Goal: Task Accomplishment & Management: Use online tool/utility

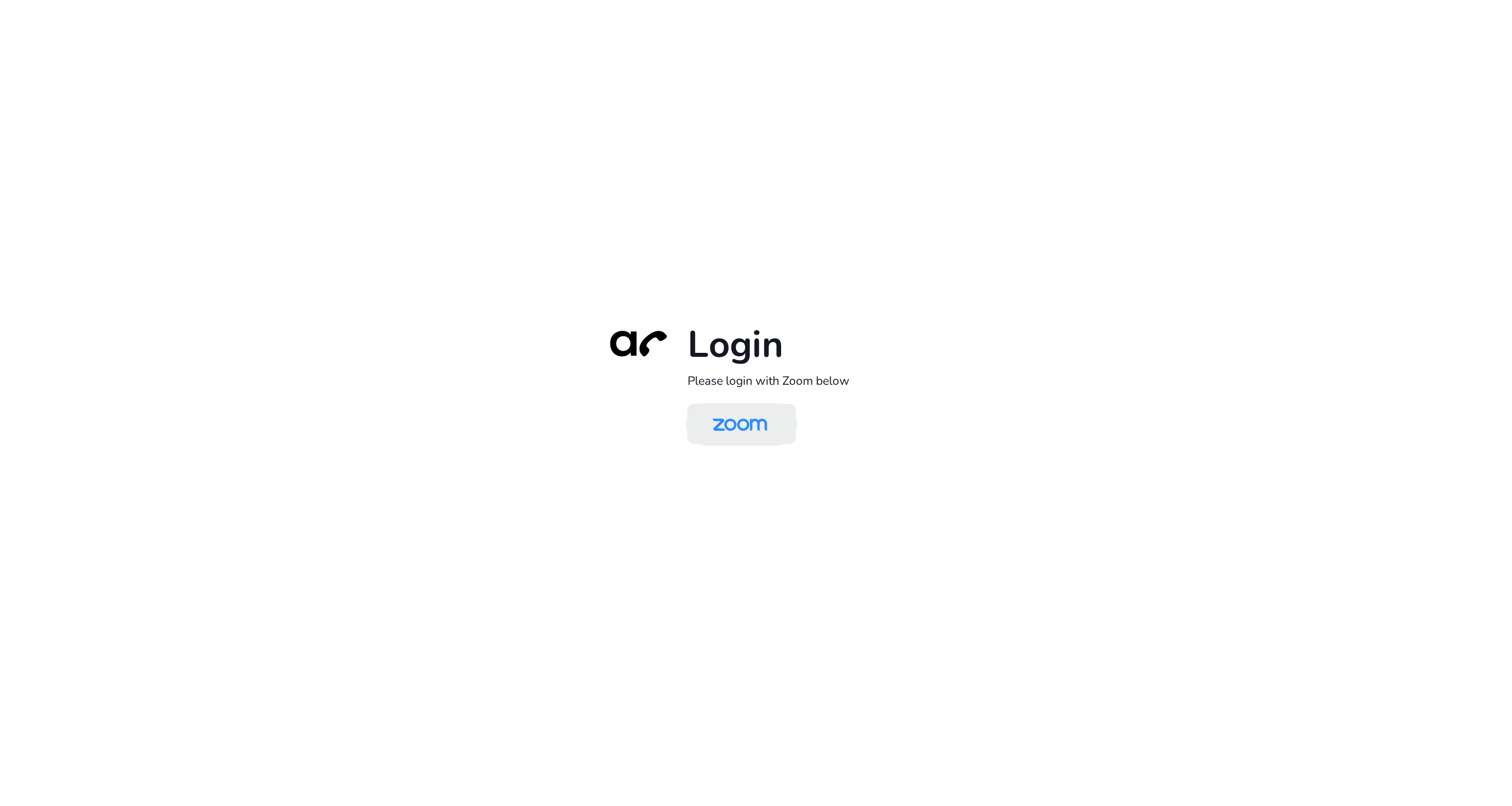
click at [755, 433] on img at bounding box center [740, 425] width 78 height 37
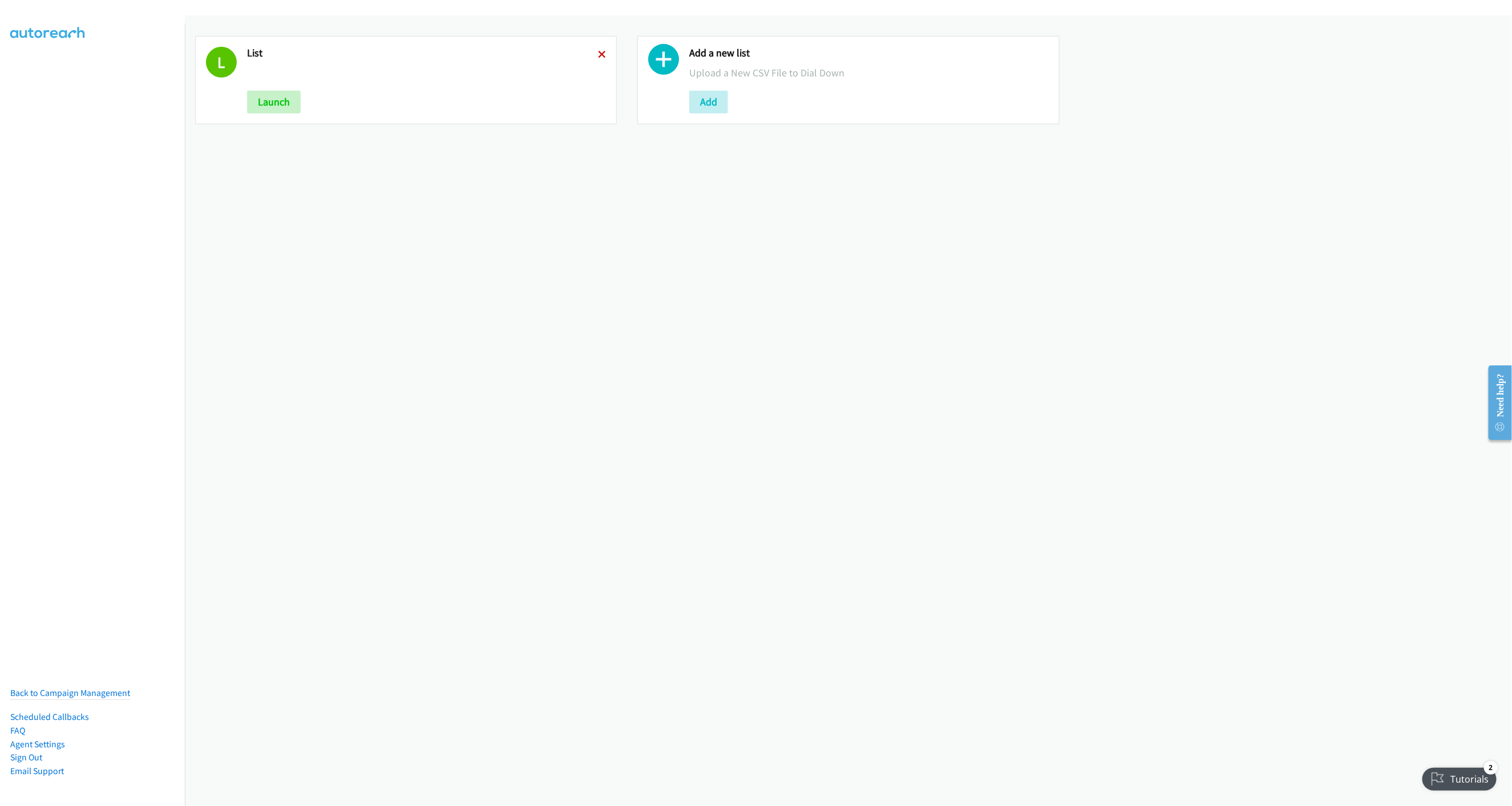
click at [598, 57] on icon at bounding box center [602, 55] width 8 height 8
click at [275, 103] on button "Add" at bounding box center [267, 102] width 39 height 23
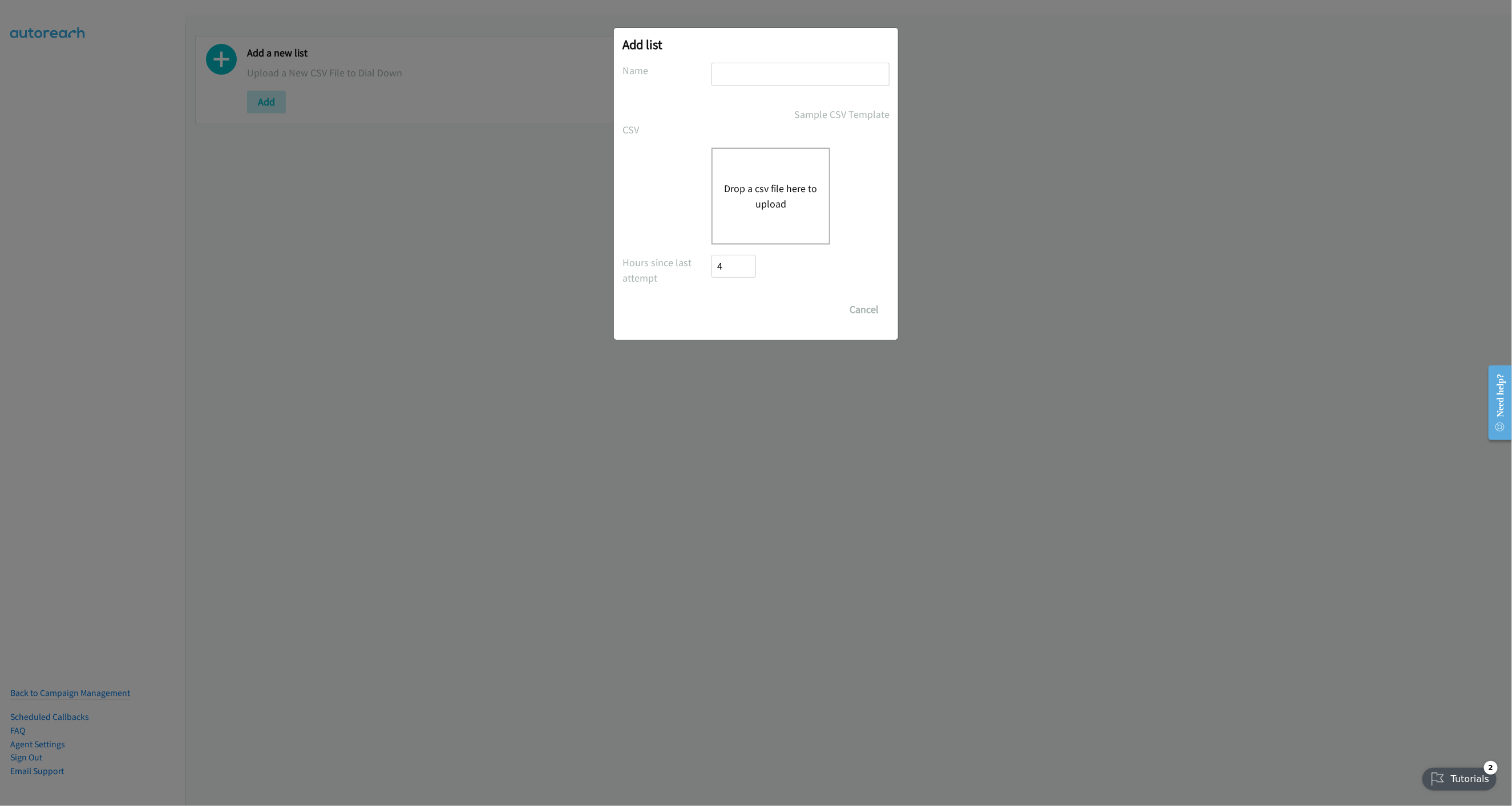
click at [772, 74] on input "text" at bounding box center [800, 75] width 178 height 24
type input "New List"
click at [737, 179] on div "Drop a csv file here to upload" at bounding box center [770, 196] width 119 height 97
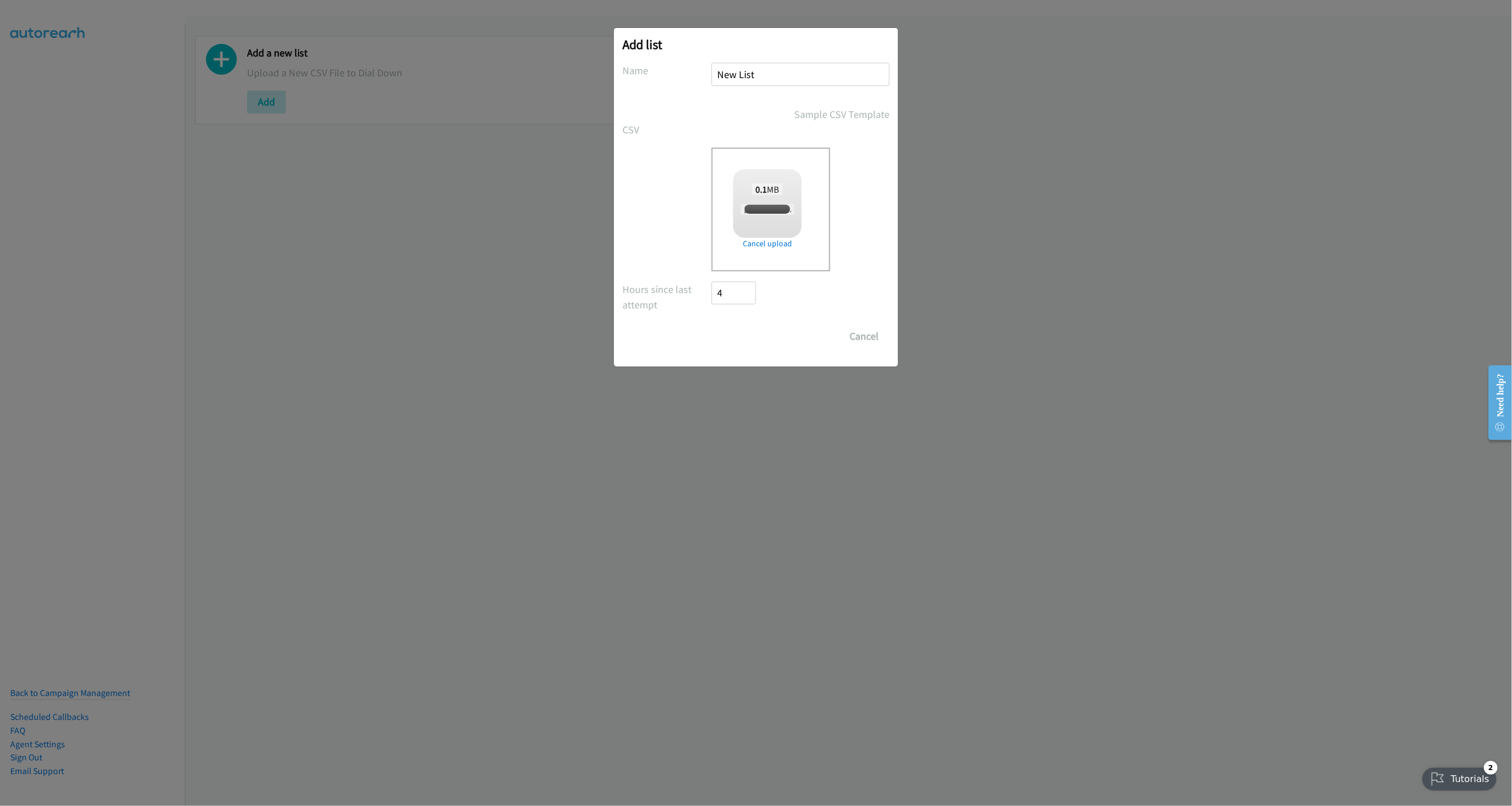
checkbox input "true"
click at [743, 337] on input "Save List" at bounding box center [741, 336] width 60 height 23
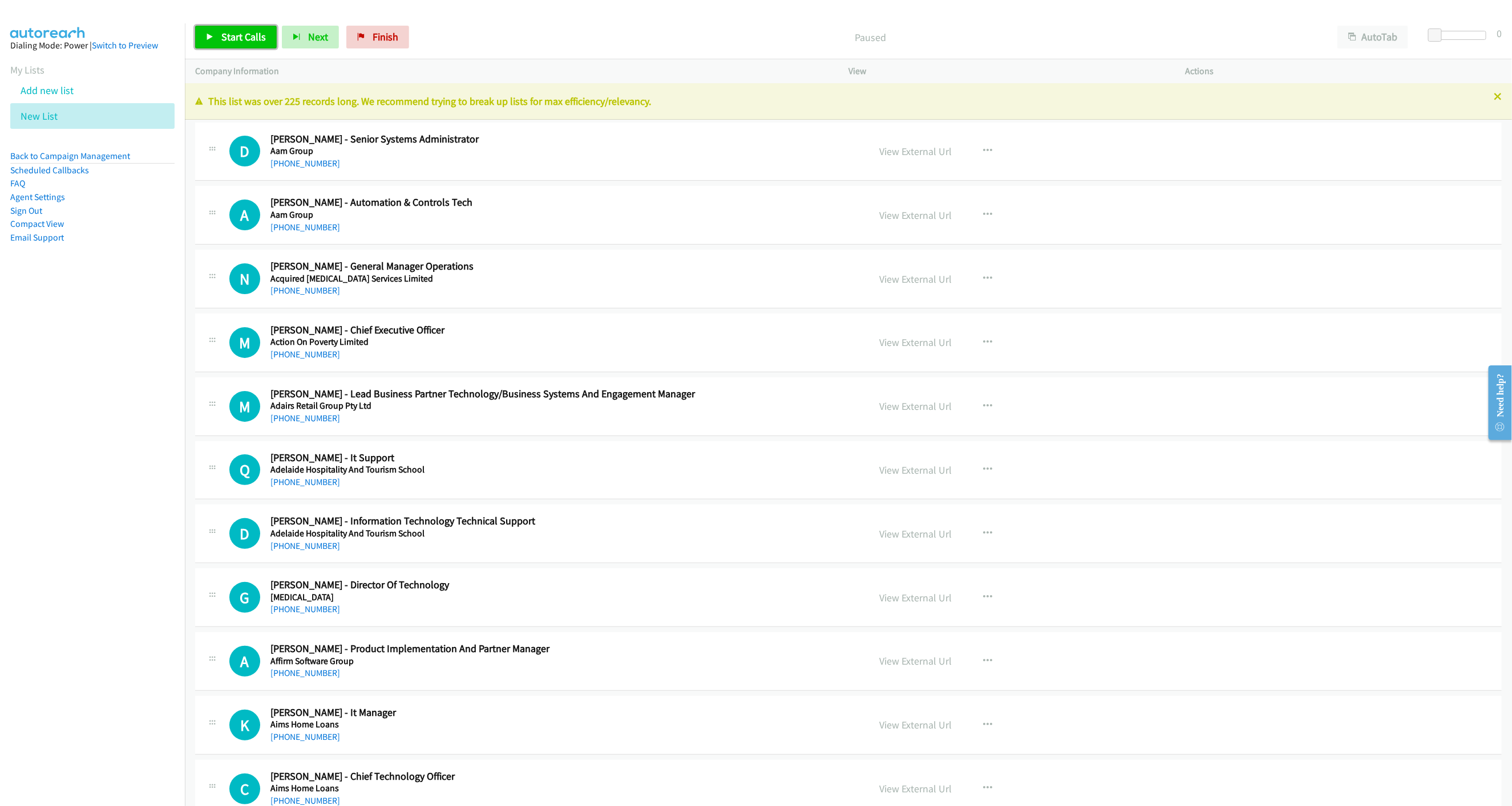
click at [239, 47] on link "Start Calls" at bounding box center [235, 37] width 82 height 23
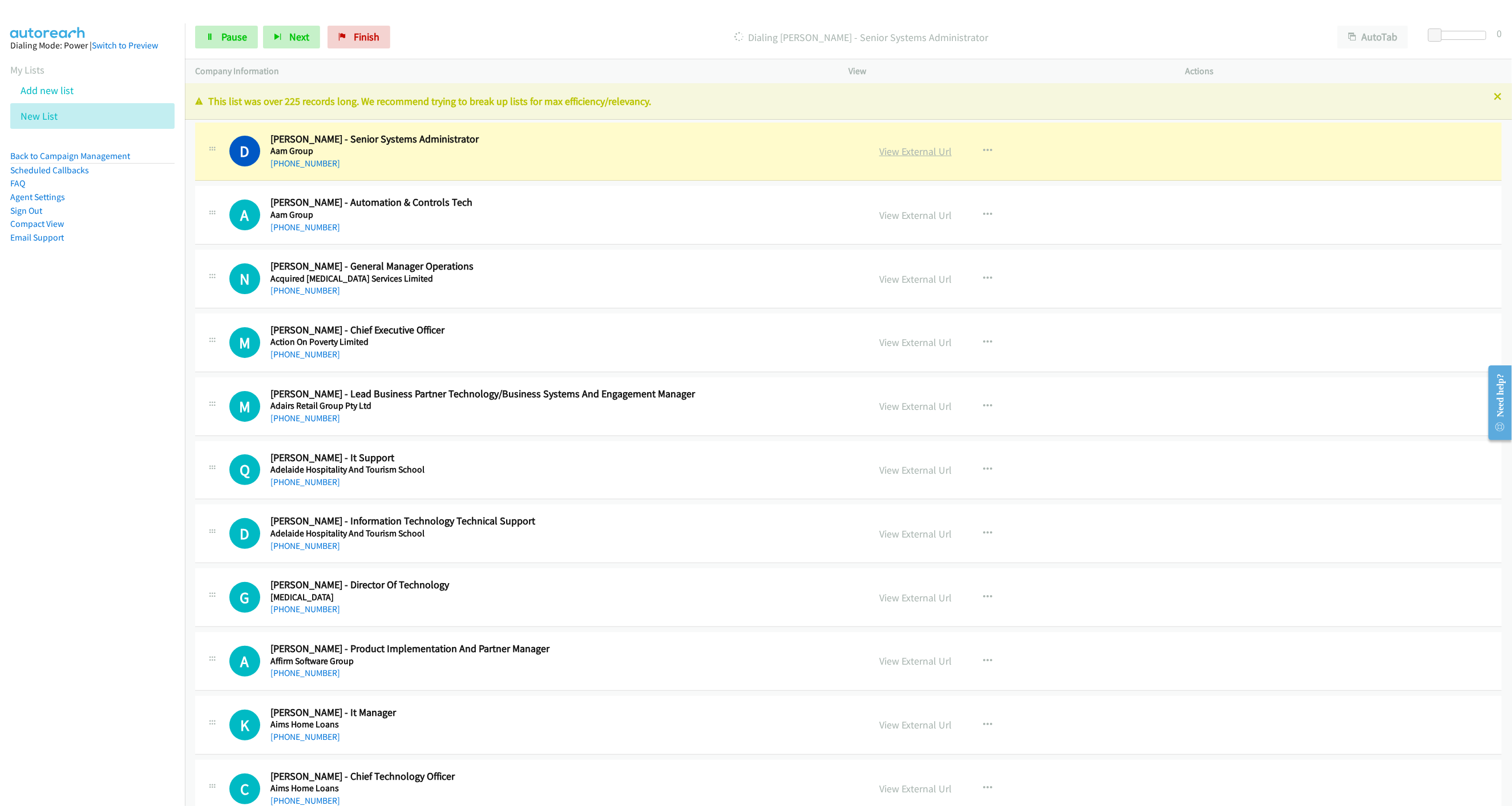
click at [909, 153] on link "View External Url" at bounding box center [915, 151] width 72 height 13
click at [202, 34] on link "Pause" at bounding box center [226, 37] width 63 height 23
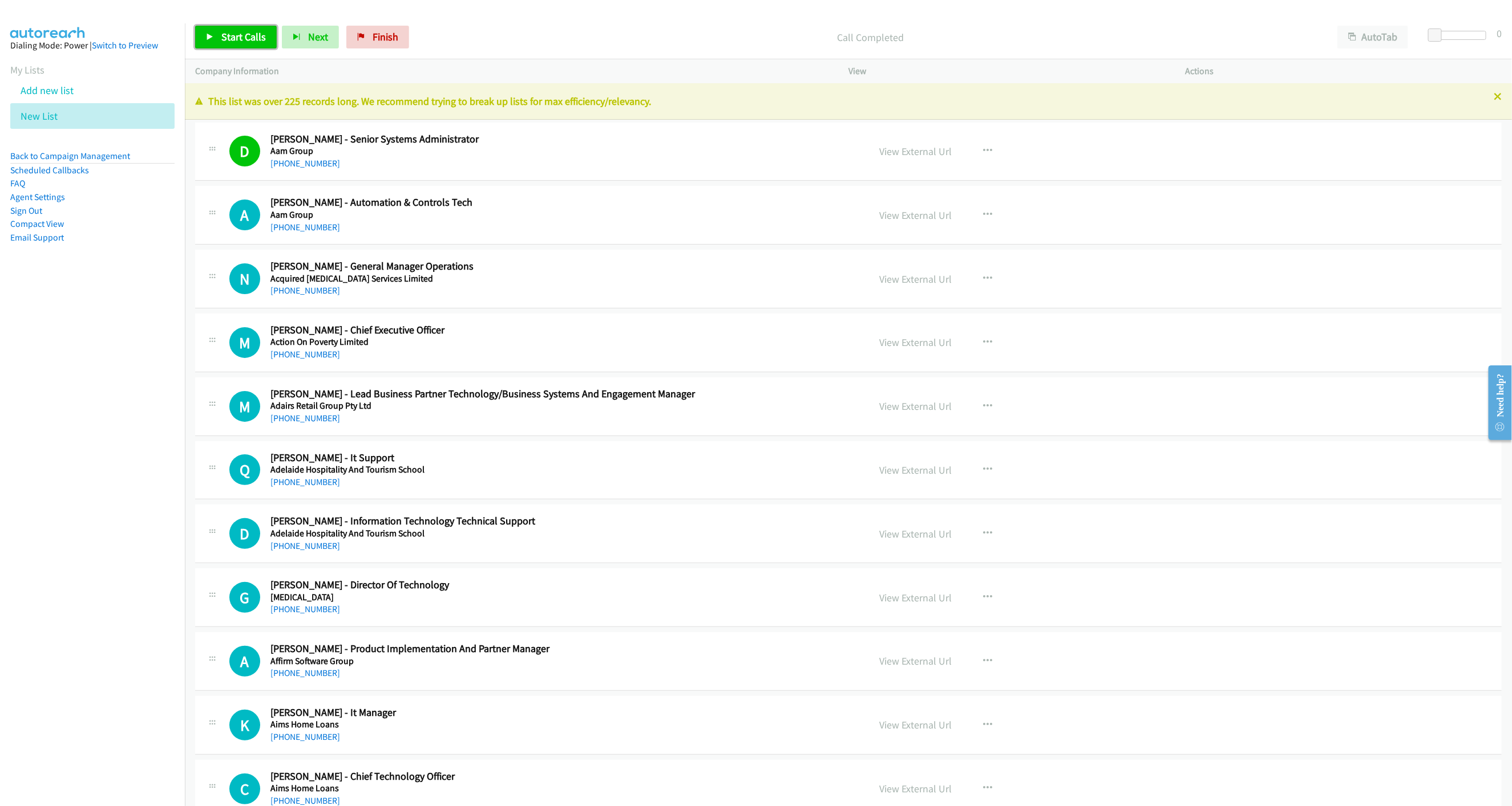
click at [243, 38] on span "Start Calls" at bounding box center [243, 37] width 44 height 13
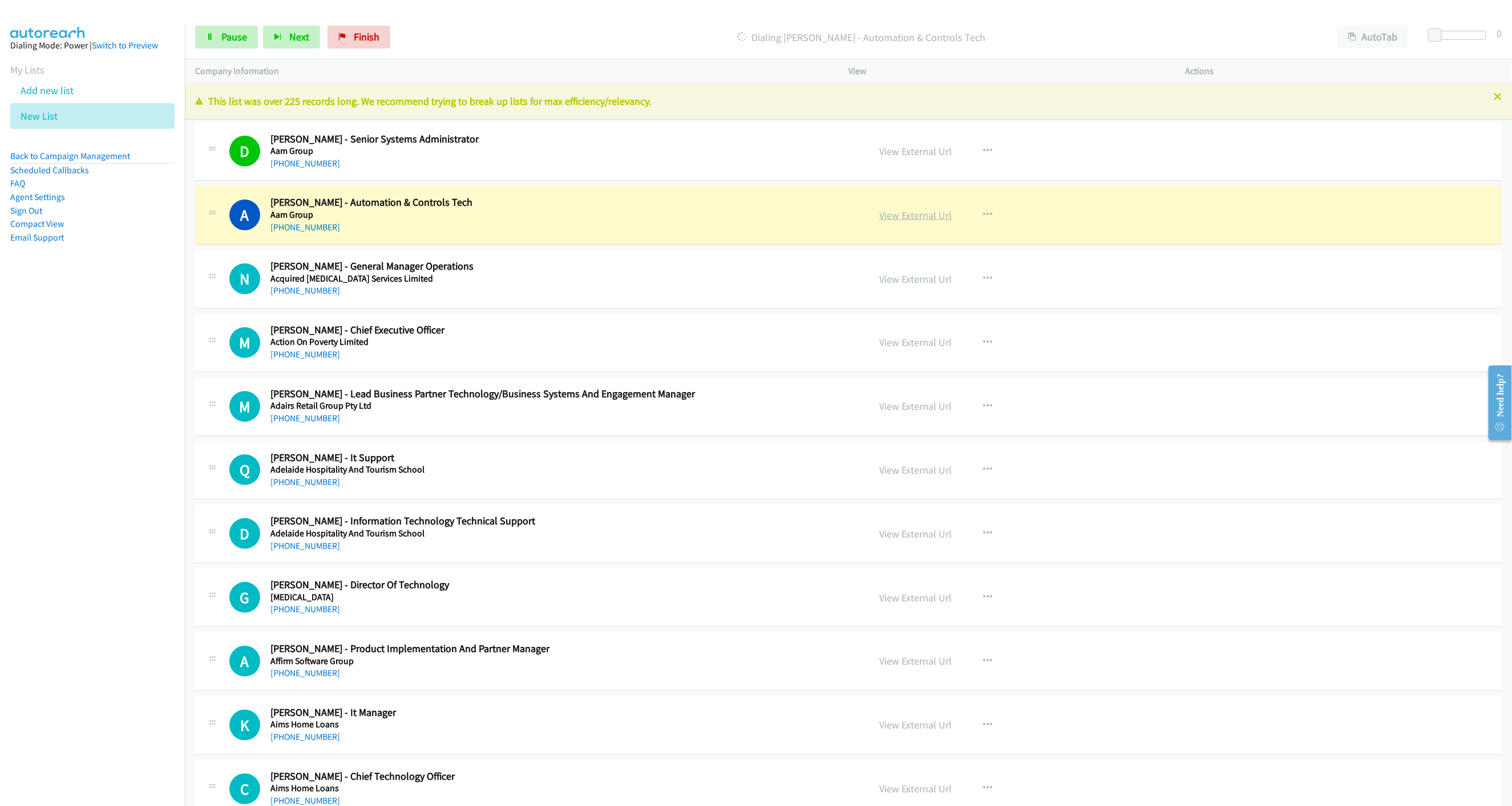
click at [879, 209] on link "View External Url" at bounding box center [915, 215] width 72 height 13
click at [1493, 94] on icon at bounding box center [1497, 97] width 8 height 8
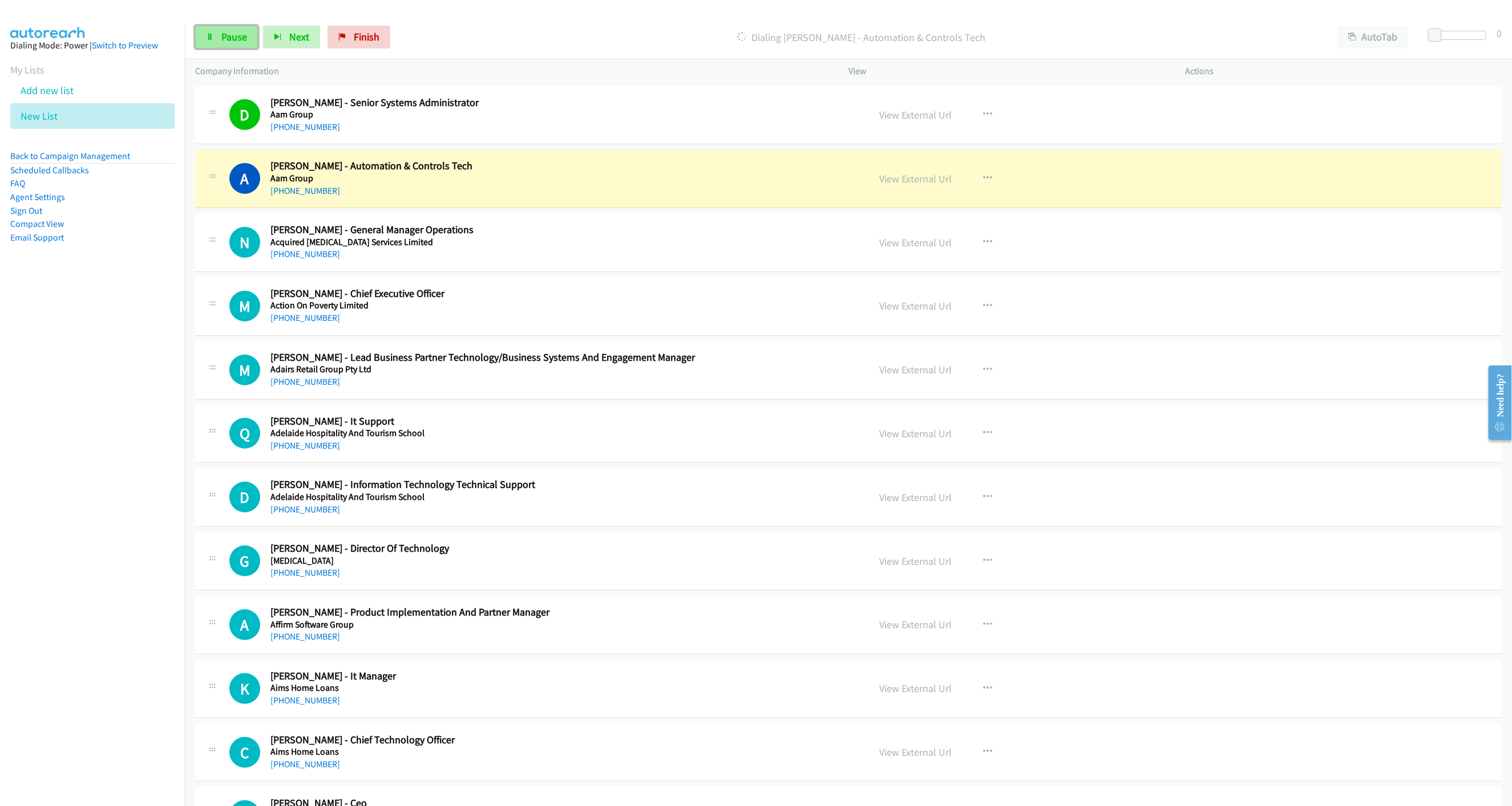
click at [229, 42] on span "Pause" at bounding box center [234, 37] width 26 height 13
click at [567, 255] on div "+61 401 678 379" at bounding box center [510, 255] width 480 height 14
click at [928, 248] on link "View External Url" at bounding box center [915, 242] width 72 height 13
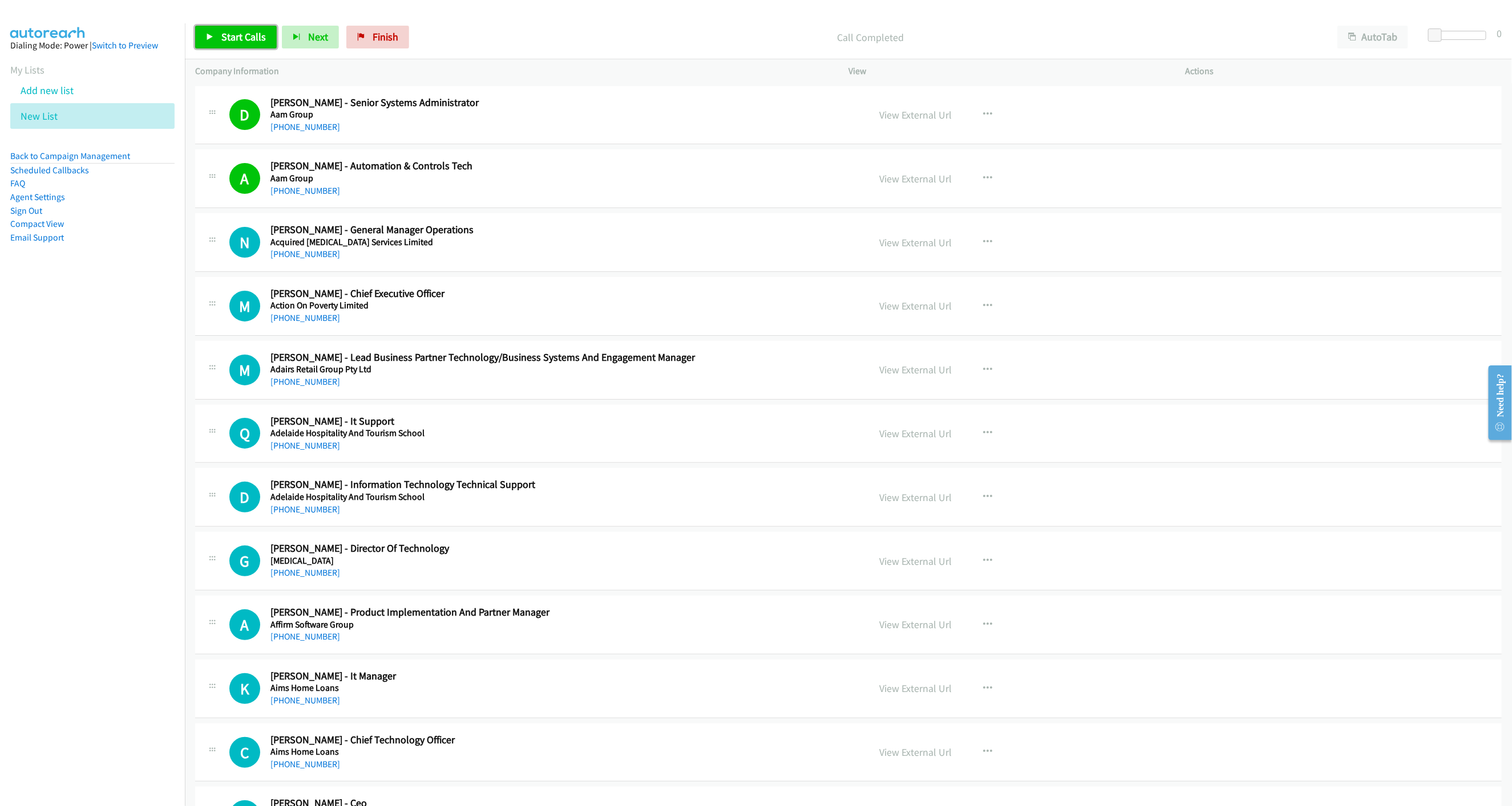
click at [235, 41] on span "Start Calls" at bounding box center [243, 37] width 44 height 13
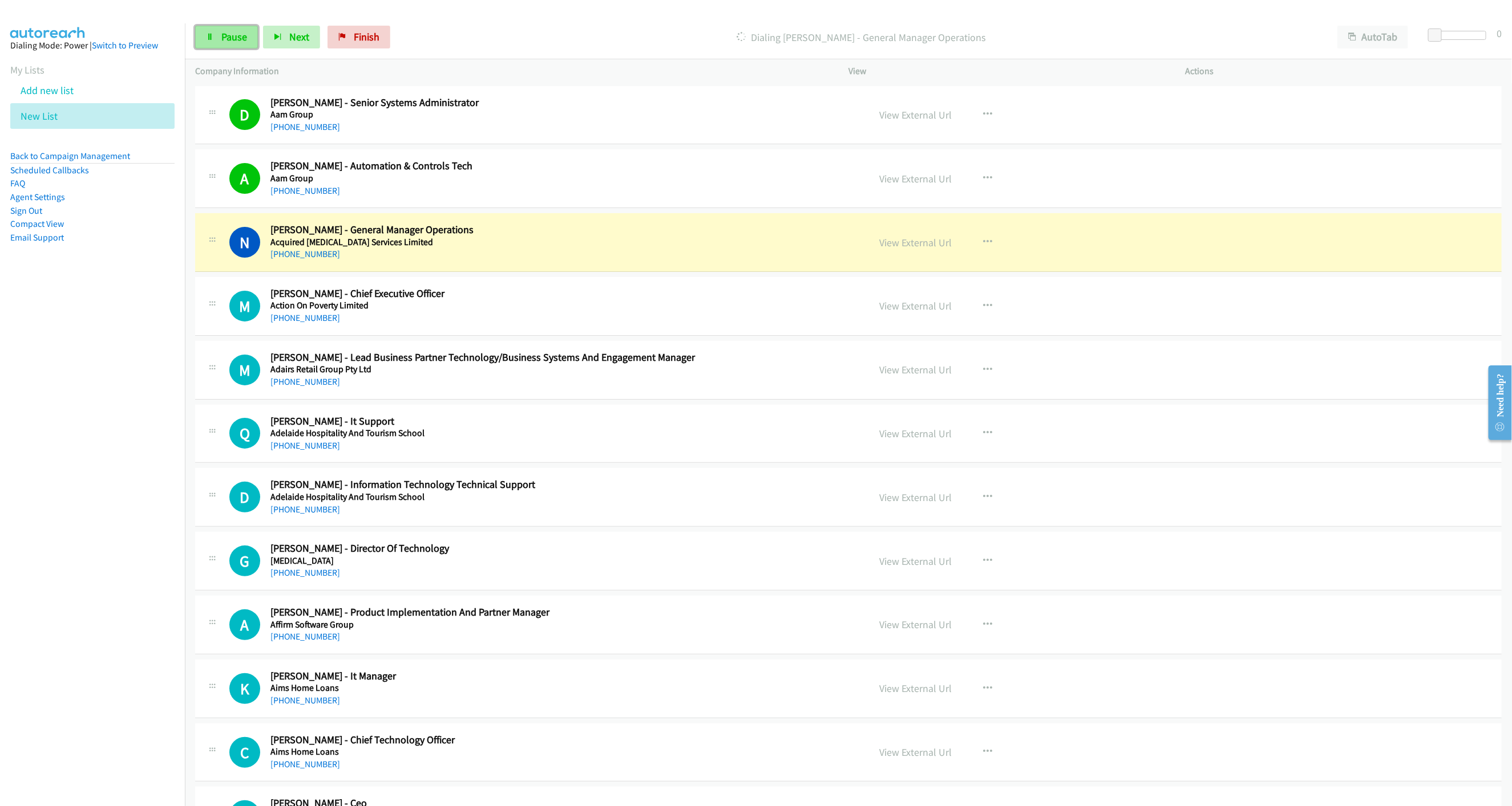
click at [206, 44] on link "Pause" at bounding box center [226, 37] width 63 height 23
click at [928, 241] on link "View External Url" at bounding box center [915, 242] width 72 height 13
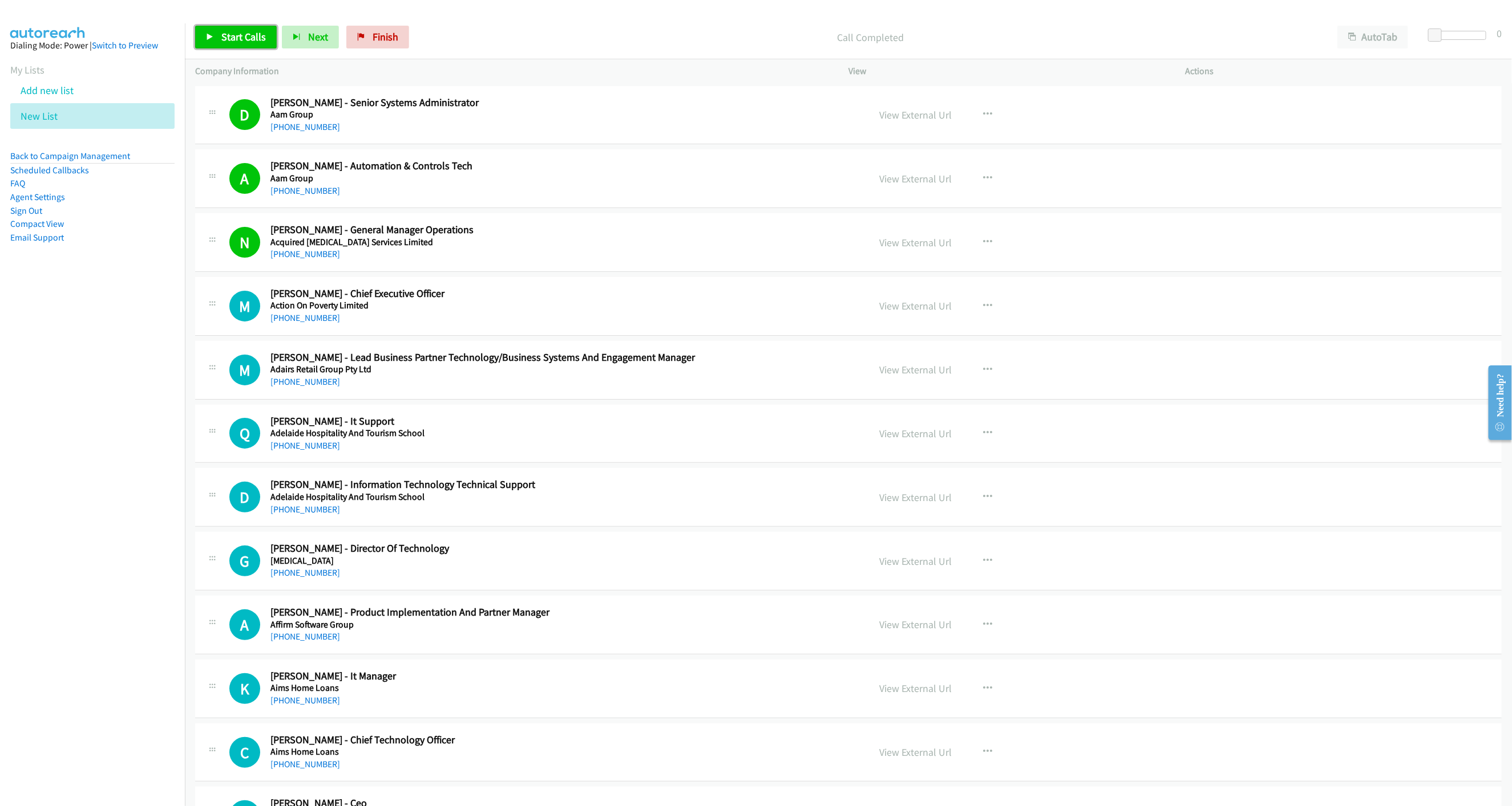
click at [221, 44] on link "Start Calls" at bounding box center [235, 37] width 82 height 23
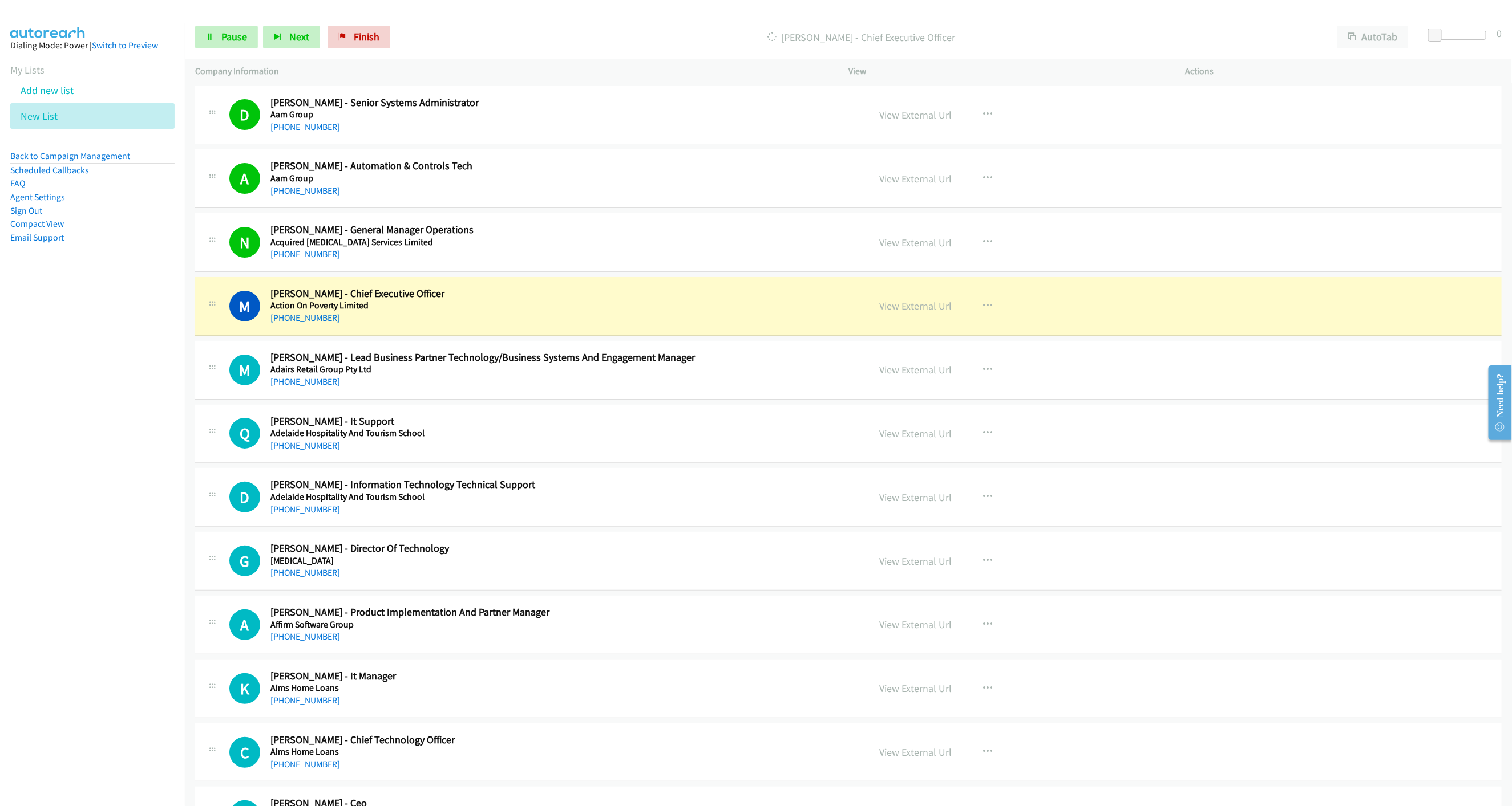
click at [709, 317] on div "+61 466 438 709" at bounding box center [510, 318] width 480 height 14
click at [889, 310] on link "View External Url" at bounding box center [915, 306] width 72 height 13
click at [221, 34] on span "Pause" at bounding box center [234, 37] width 26 height 13
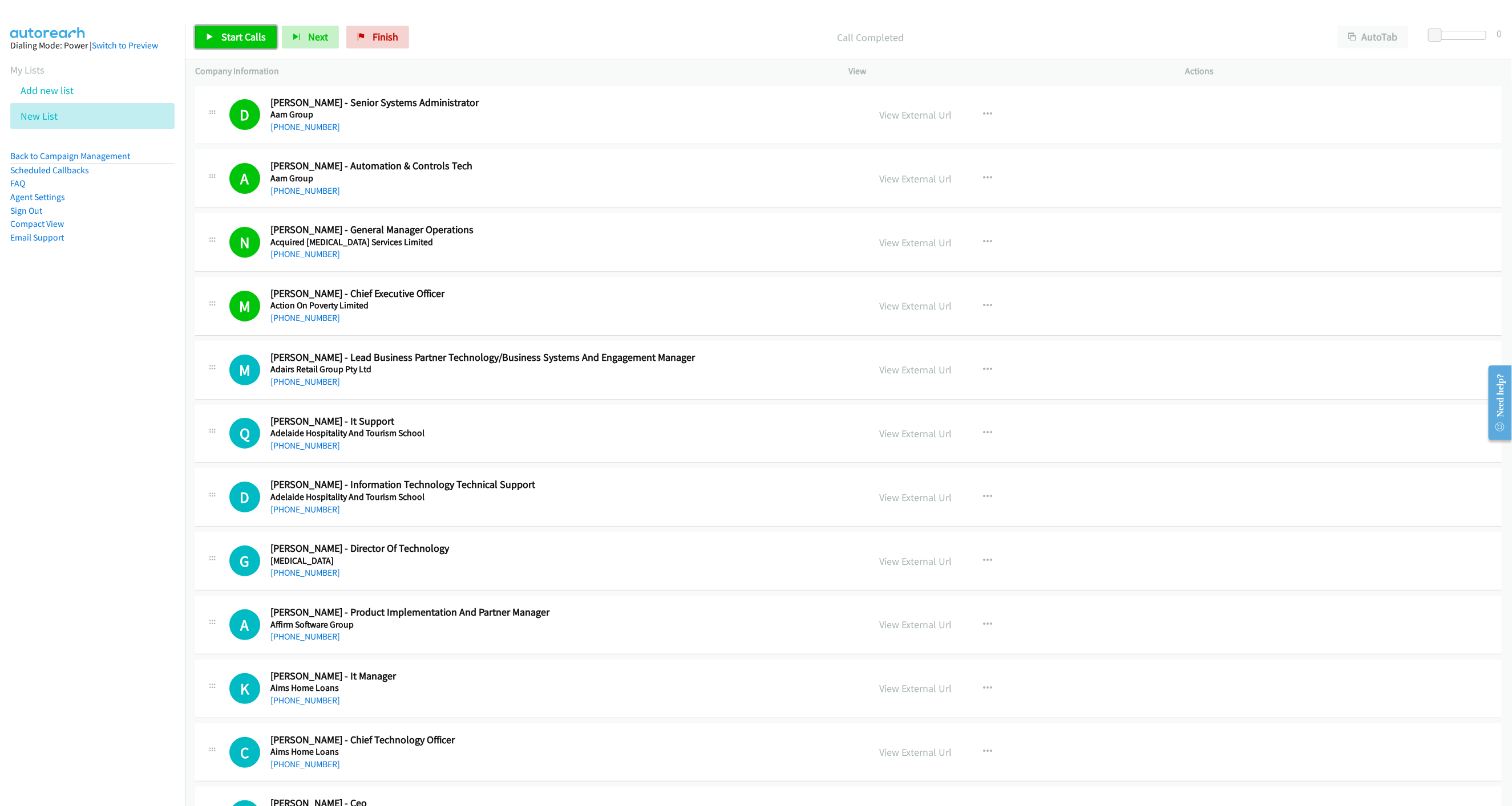
click at [214, 33] on link "Start Calls" at bounding box center [235, 37] width 82 height 23
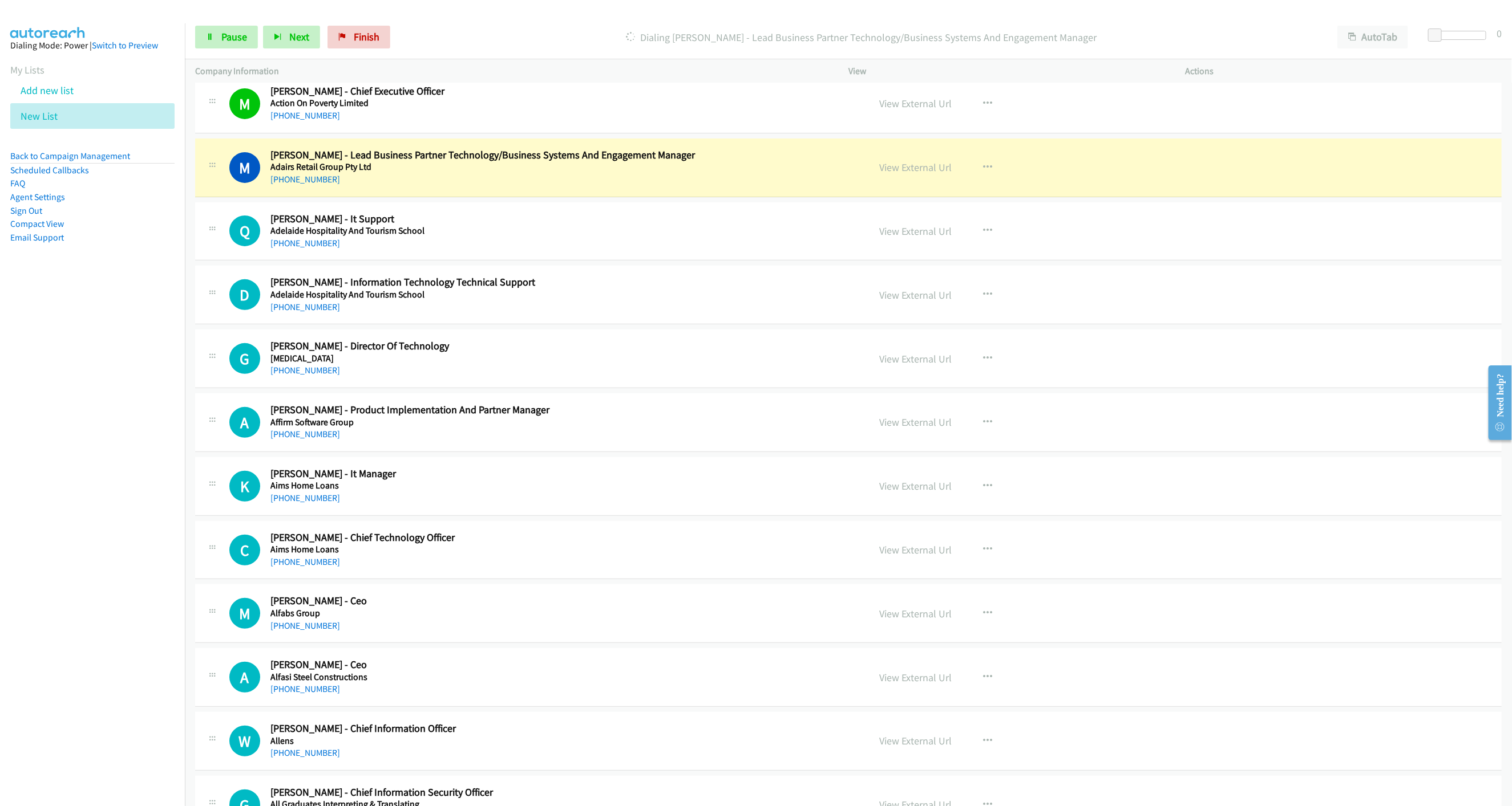
scroll to position [256, 0]
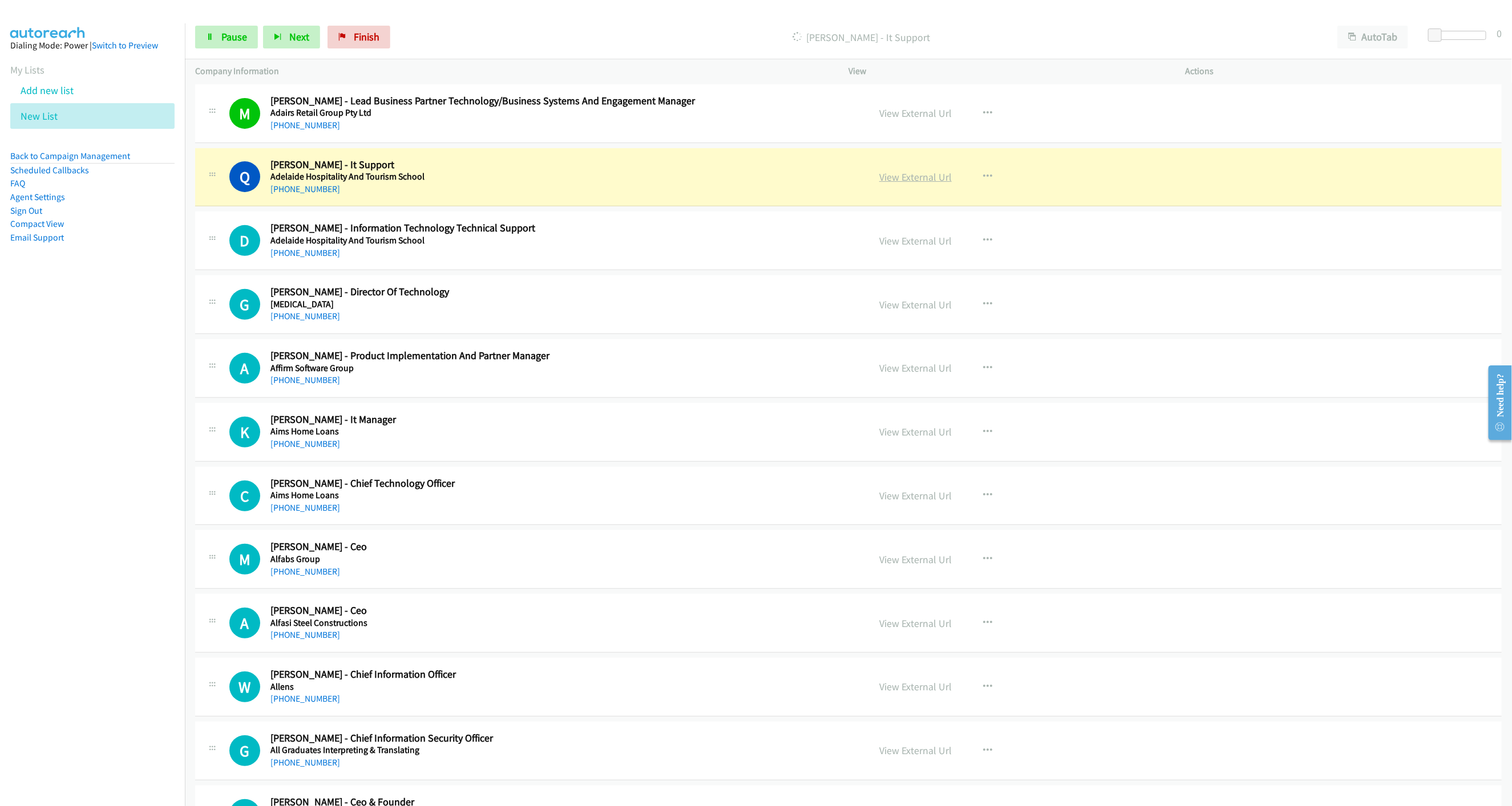
click at [919, 175] on link "View External Url" at bounding box center [915, 177] width 72 height 13
click at [235, 52] on div "Start Calls Pause Next Finish Dialing Qianwen Qian - It Support AutoTab AutoTab…" at bounding box center [848, 37] width 1327 height 44
click at [240, 46] on link "Pause" at bounding box center [226, 37] width 63 height 23
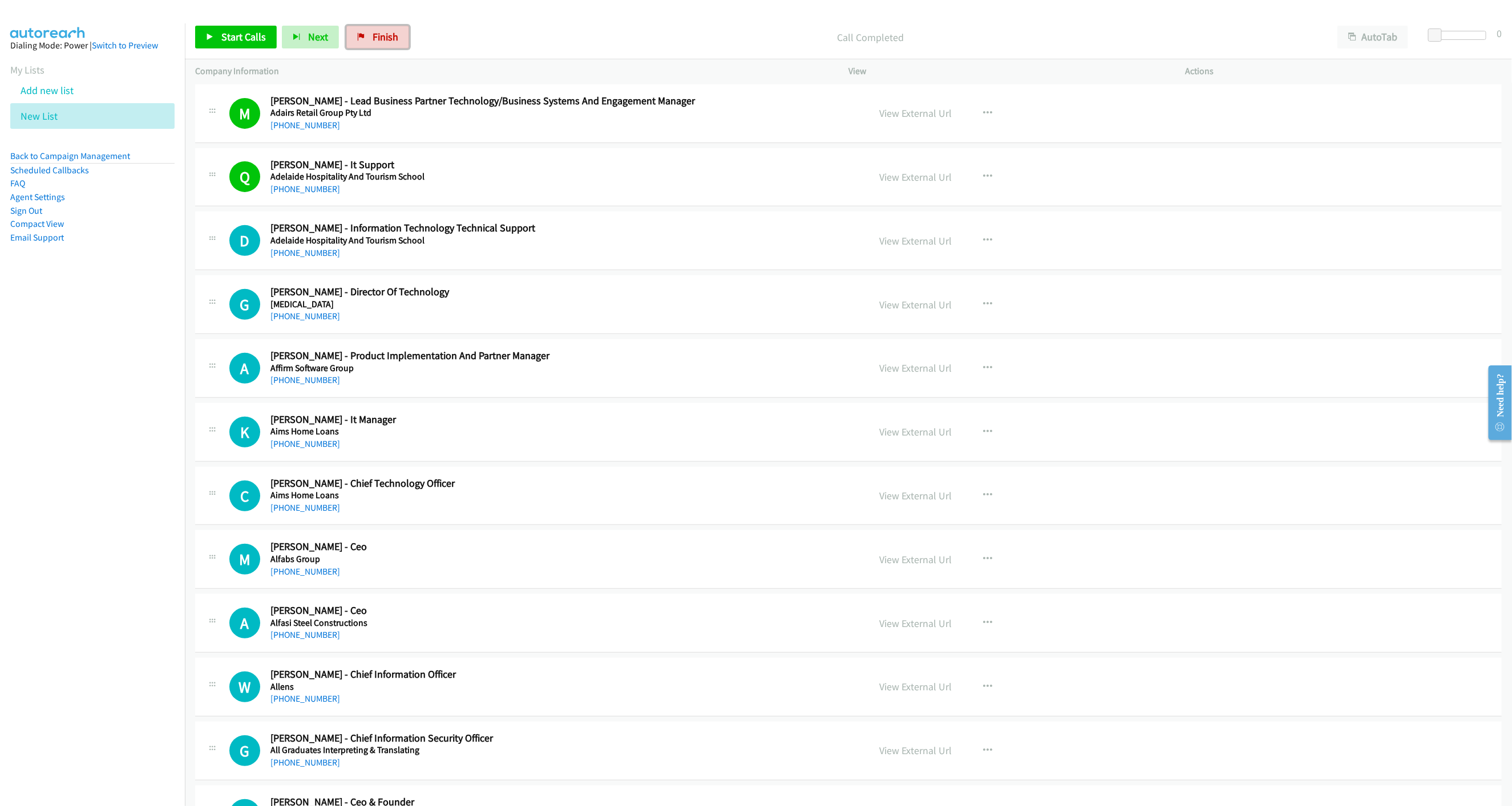
click at [397, 35] on link "Finish" at bounding box center [377, 37] width 63 height 23
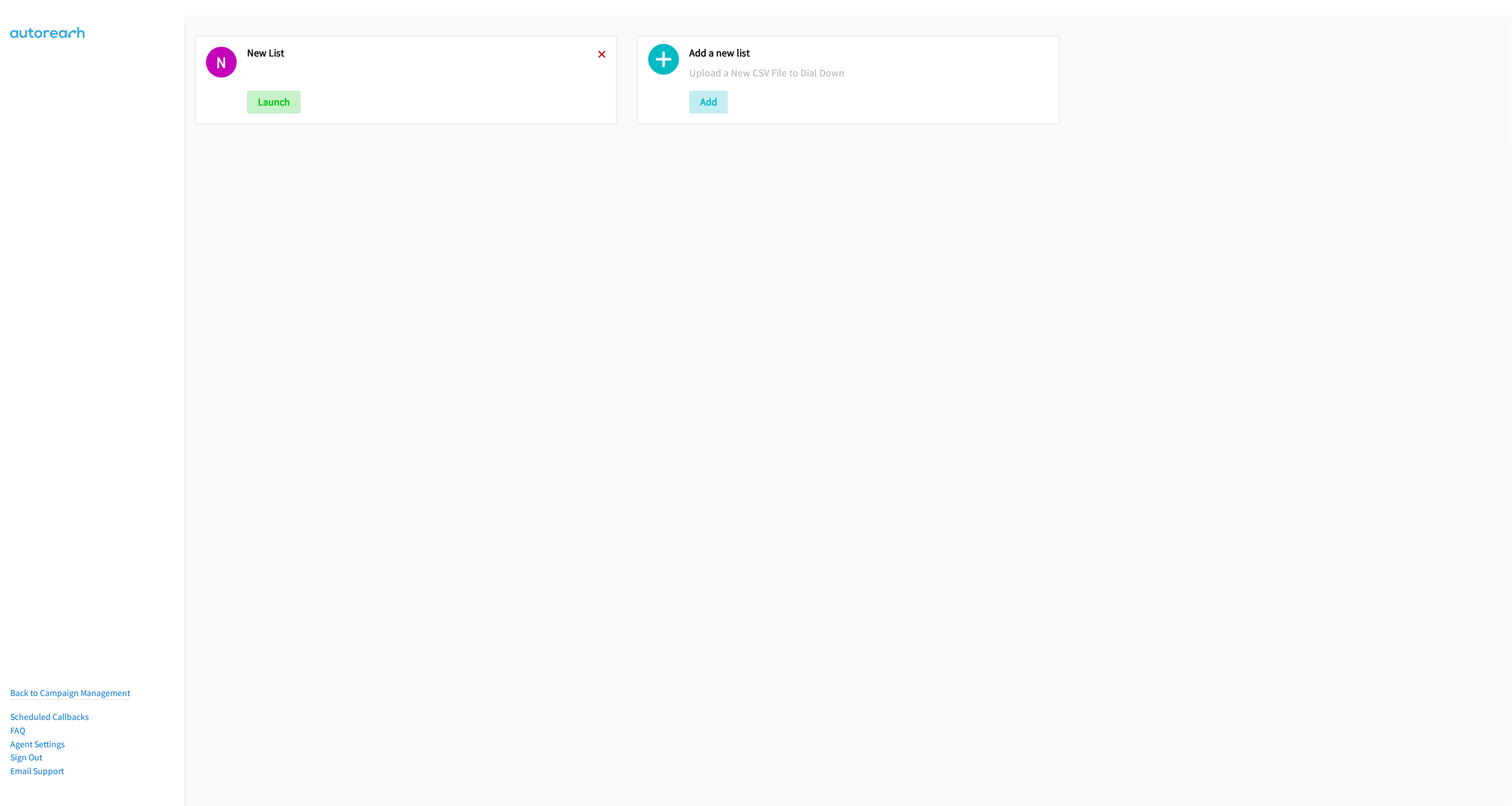
click at [598, 55] on icon at bounding box center [602, 55] width 8 height 8
click at [284, 103] on button "Add" at bounding box center [267, 102] width 39 height 23
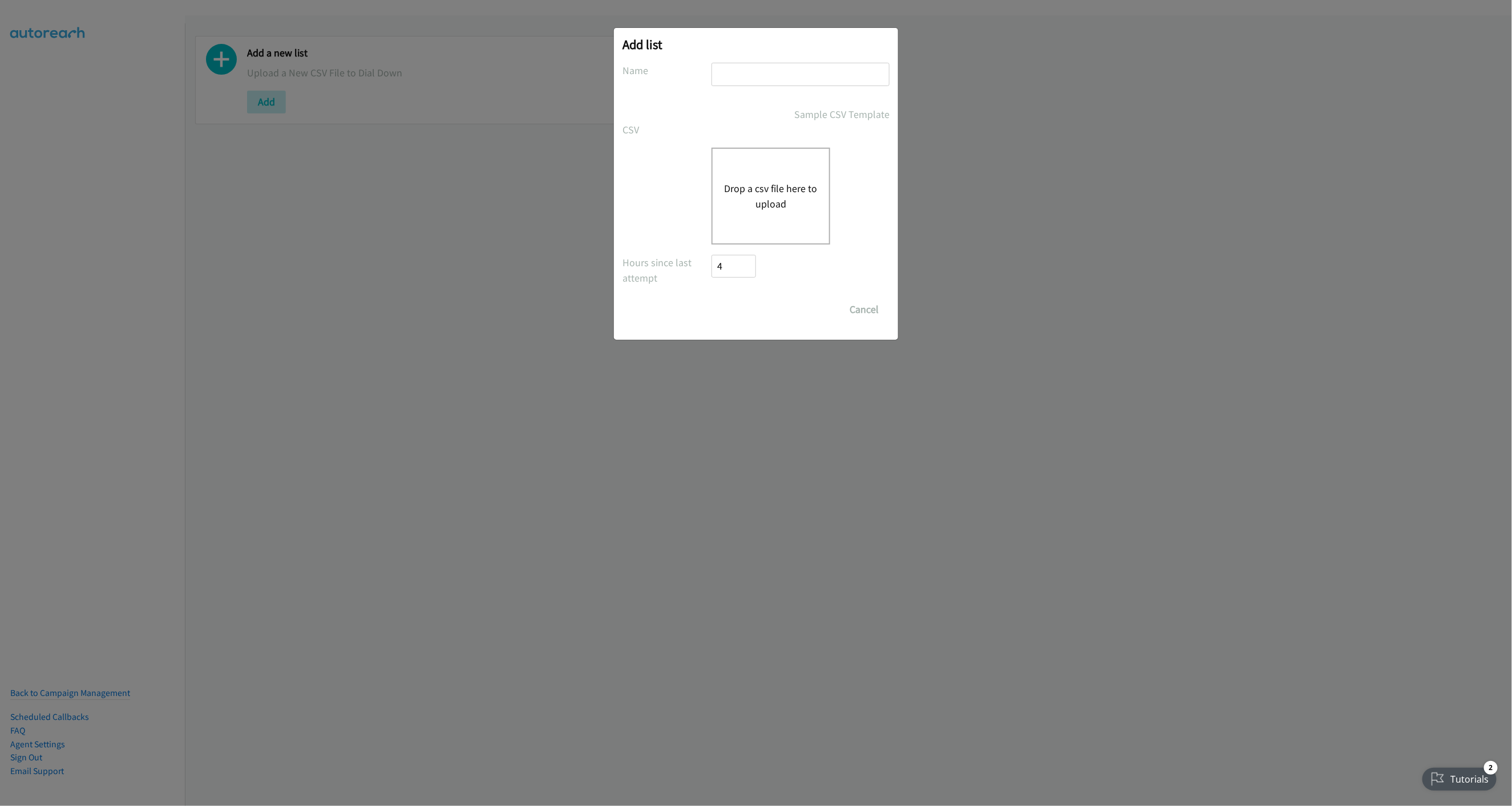
click at [794, 81] on input "text" at bounding box center [800, 75] width 178 height 24
type input "New List"
click at [758, 170] on div "Drop a csv file here to upload" at bounding box center [770, 196] width 119 height 97
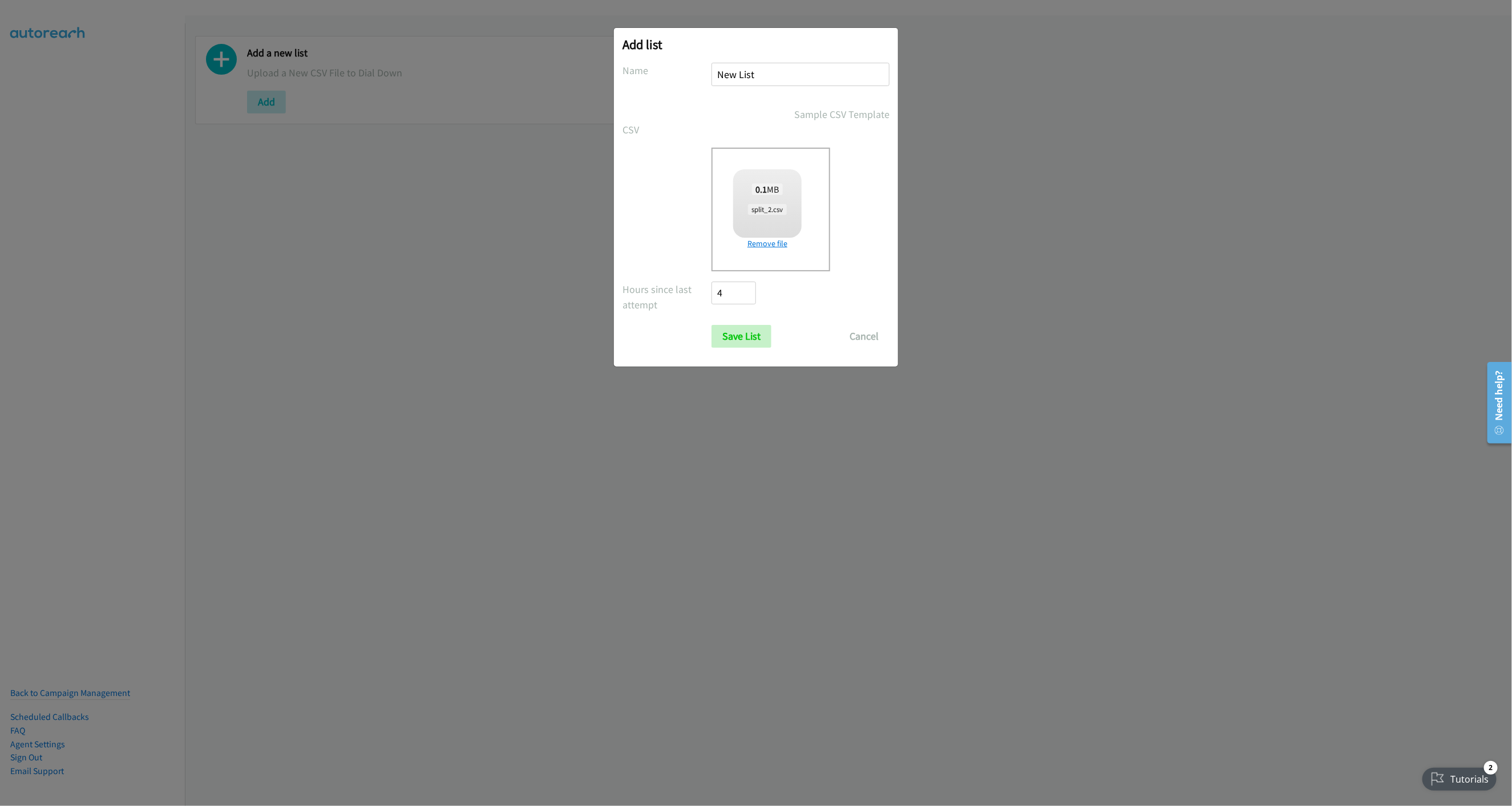
click at [765, 240] on link "Remove file" at bounding box center [767, 243] width 69 height 12
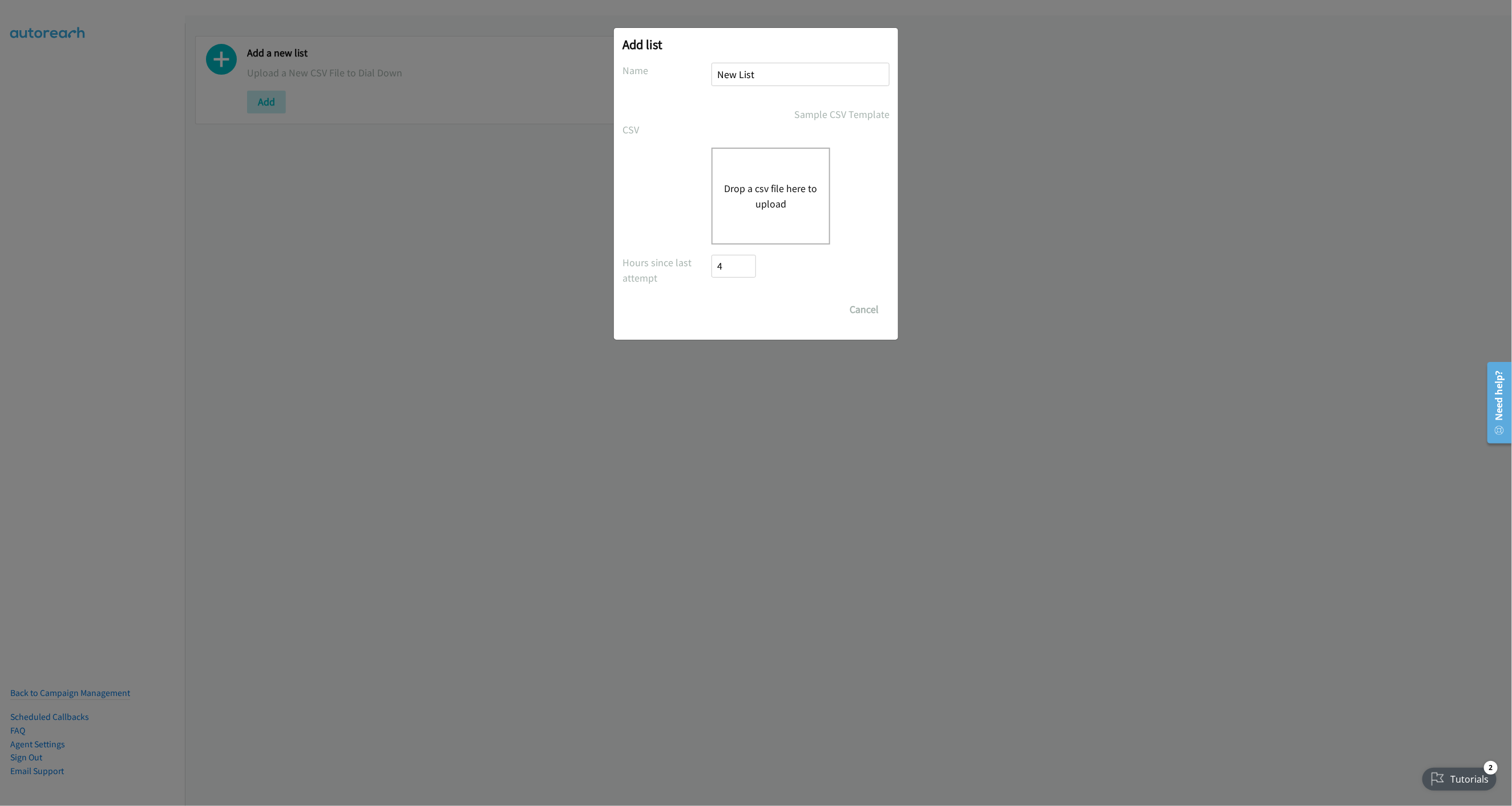
click at [772, 211] on button "Drop a csv file here to upload" at bounding box center [771, 195] width 93 height 30
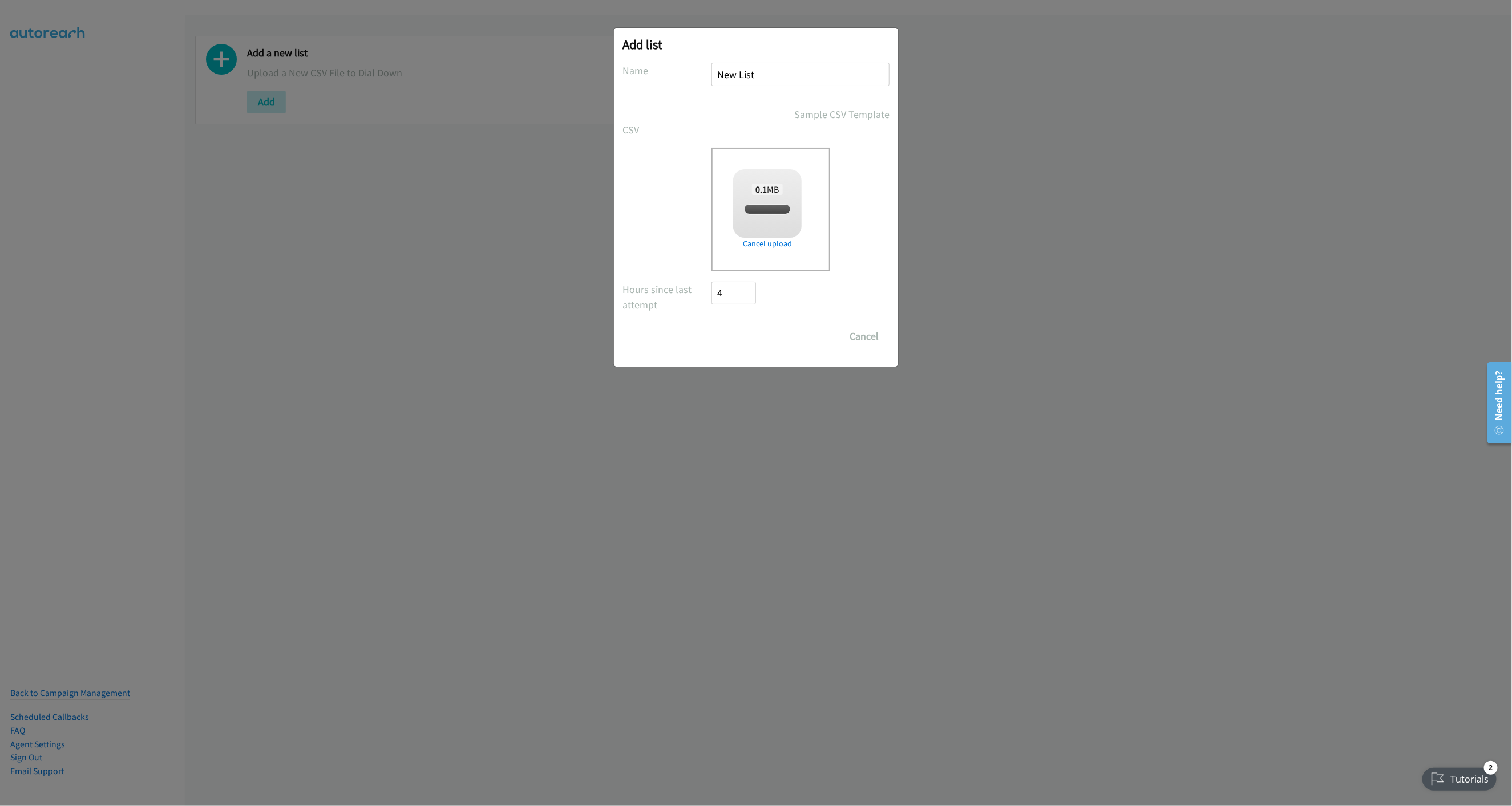
checkbox input "true"
click at [741, 341] on input "Save List" at bounding box center [741, 336] width 60 height 23
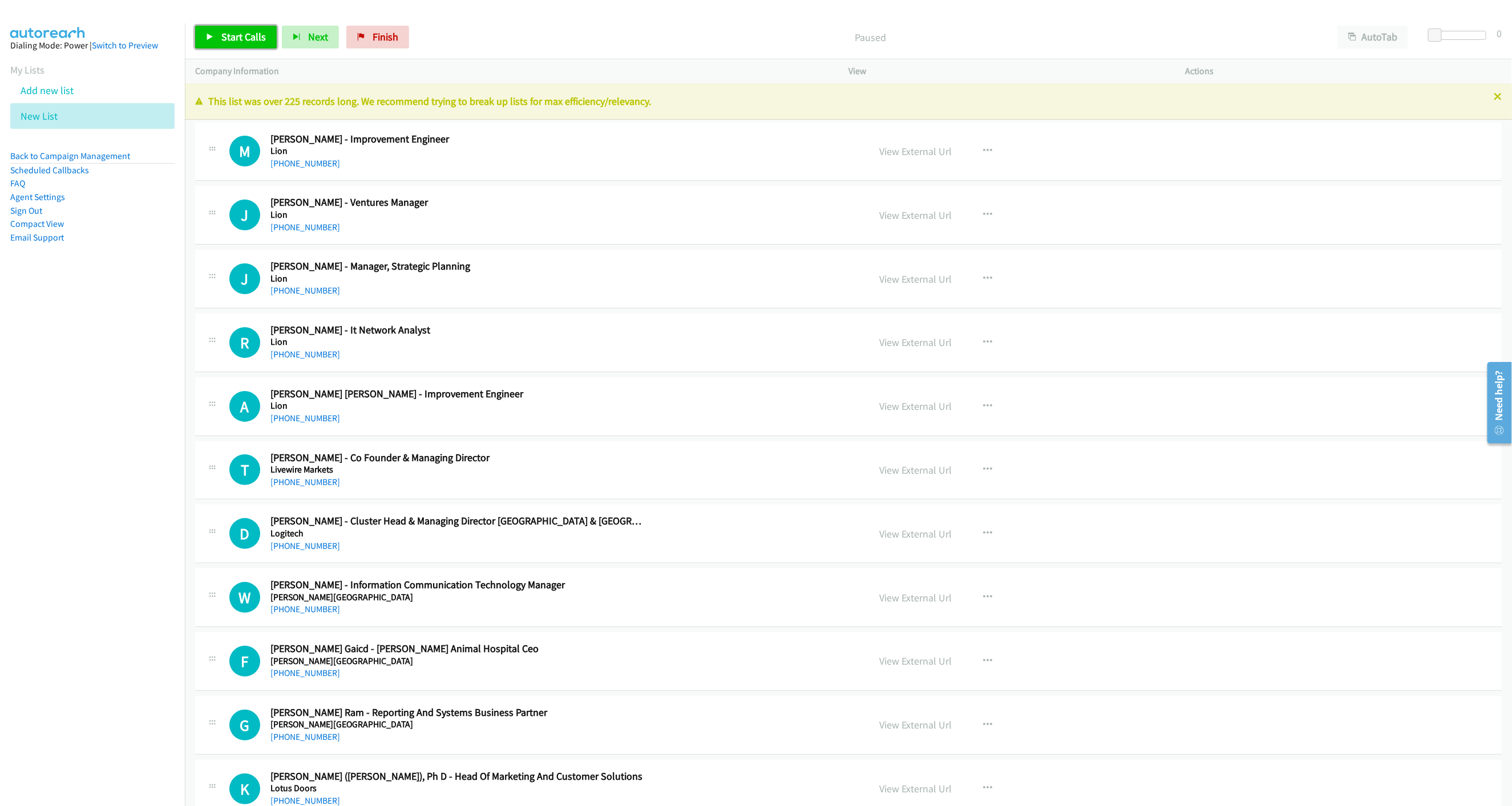
click at [257, 37] on span "Start Calls" at bounding box center [243, 37] width 44 height 13
click at [1493, 99] on icon at bounding box center [1497, 97] width 8 height 8
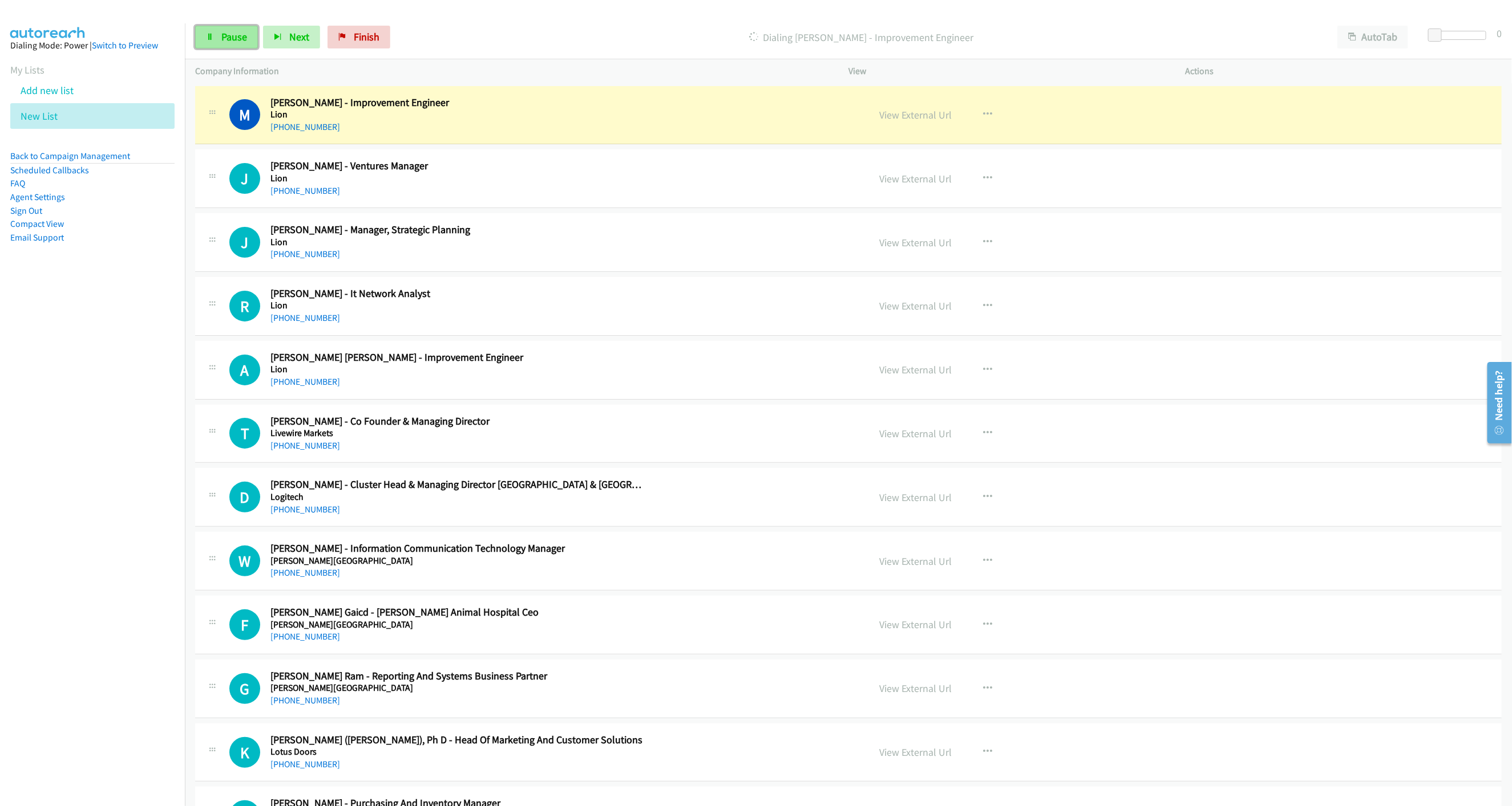
click at [235, 44] on link "Pause" at bounding box center [226, 37] width 63 height 23
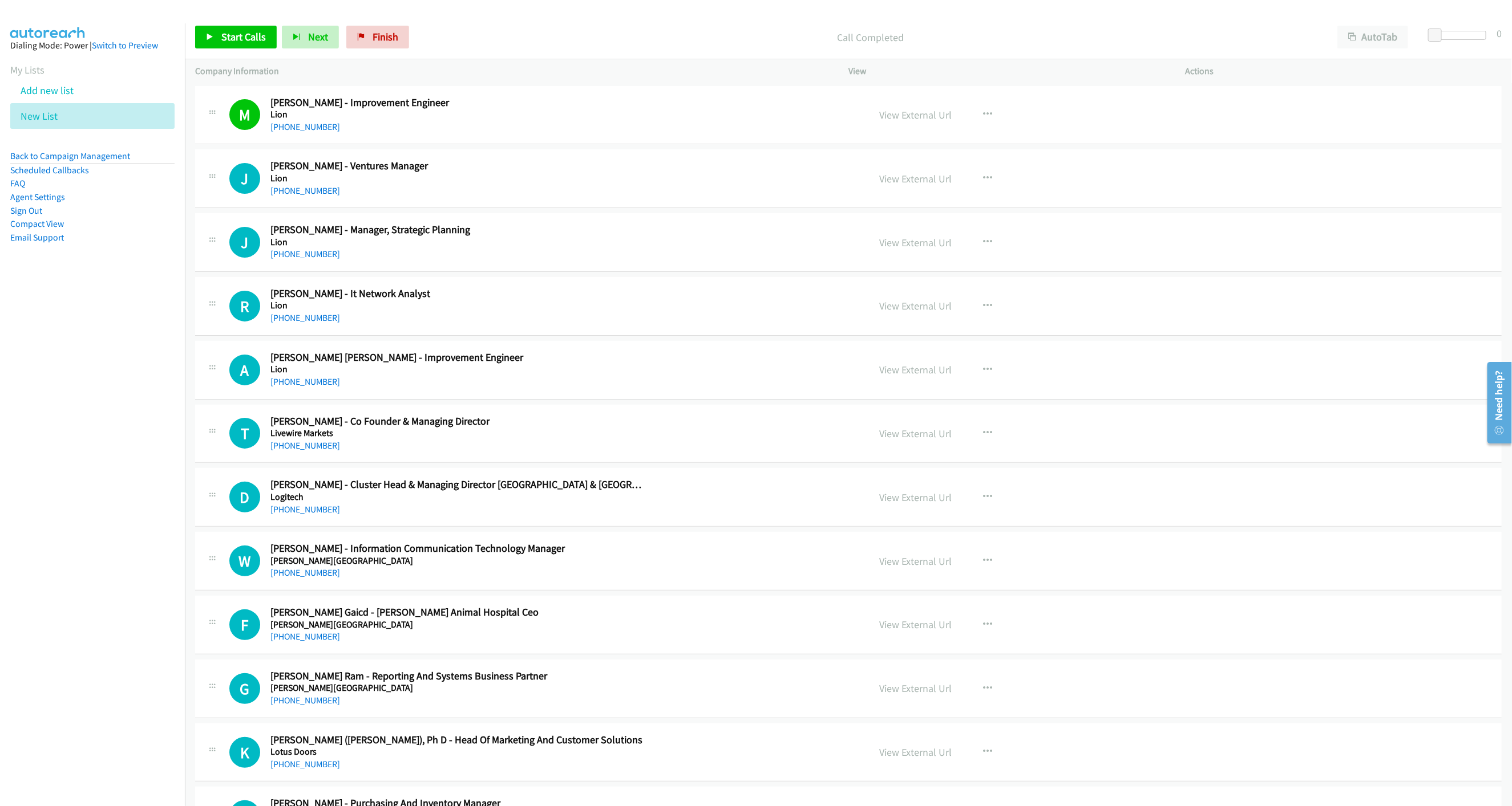
click at [204, 24] on div "Start Calls Pause Next Finish Call Completed AutoTab AutoTab 0" at bounding box center [848, 37] width 1327 height 44
click at [216, 37] on link "Start Calls" at bounding box center [235, 37] width 82 height 23
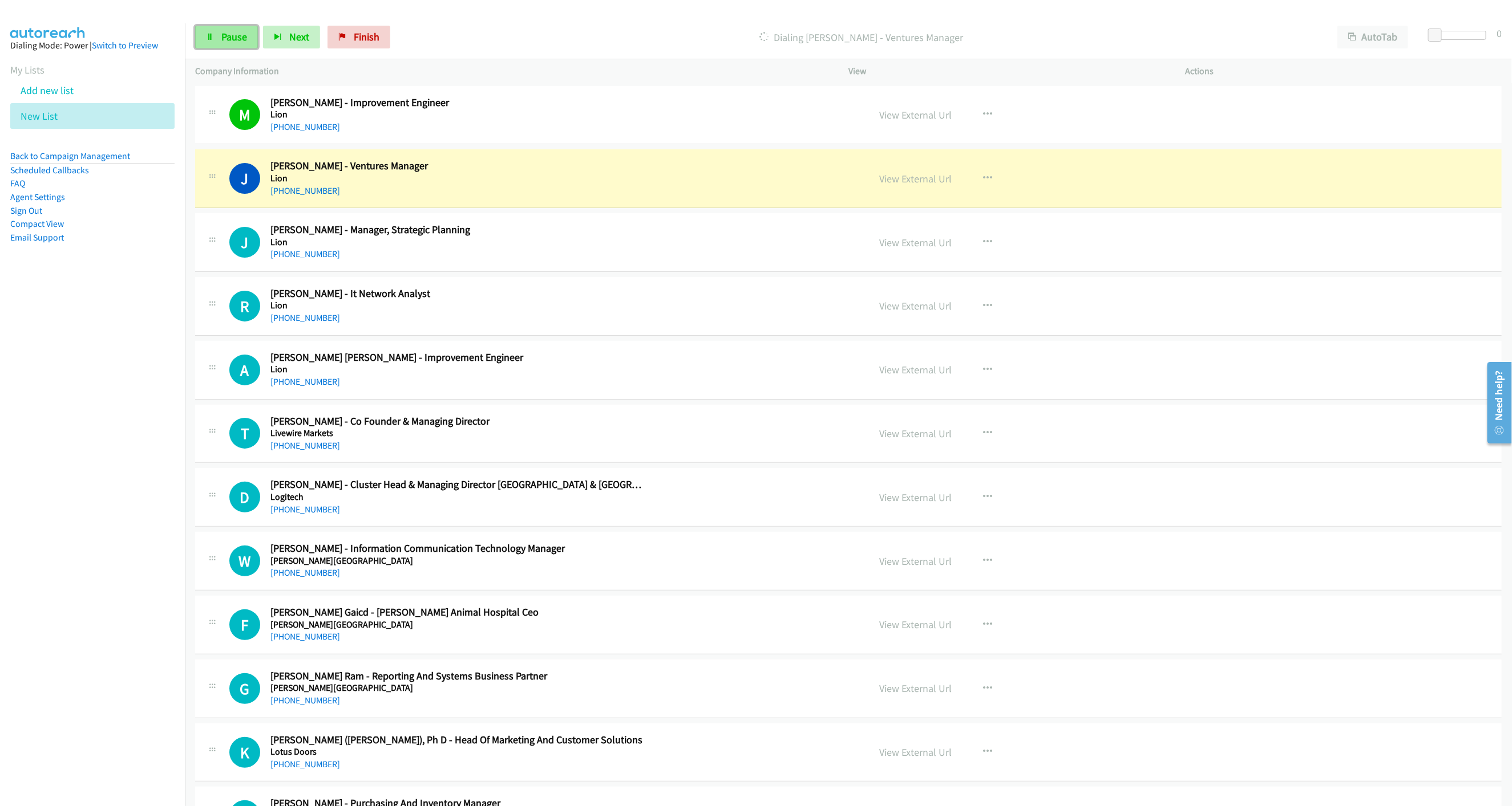
click at [240, 42] on span "Pause" at bounding box center [234, 37] width 26 height 13
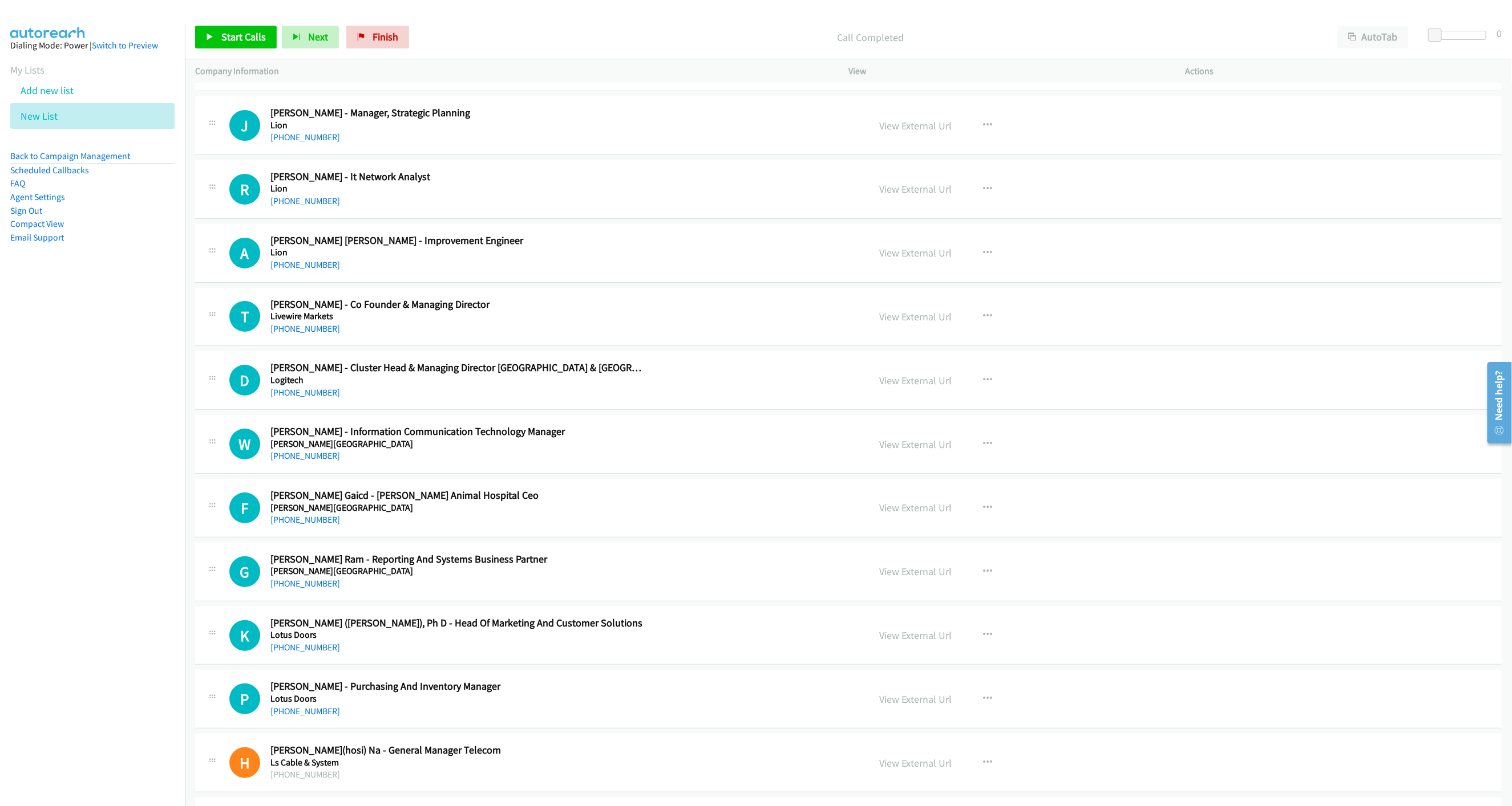
scroll to position [119, 0]
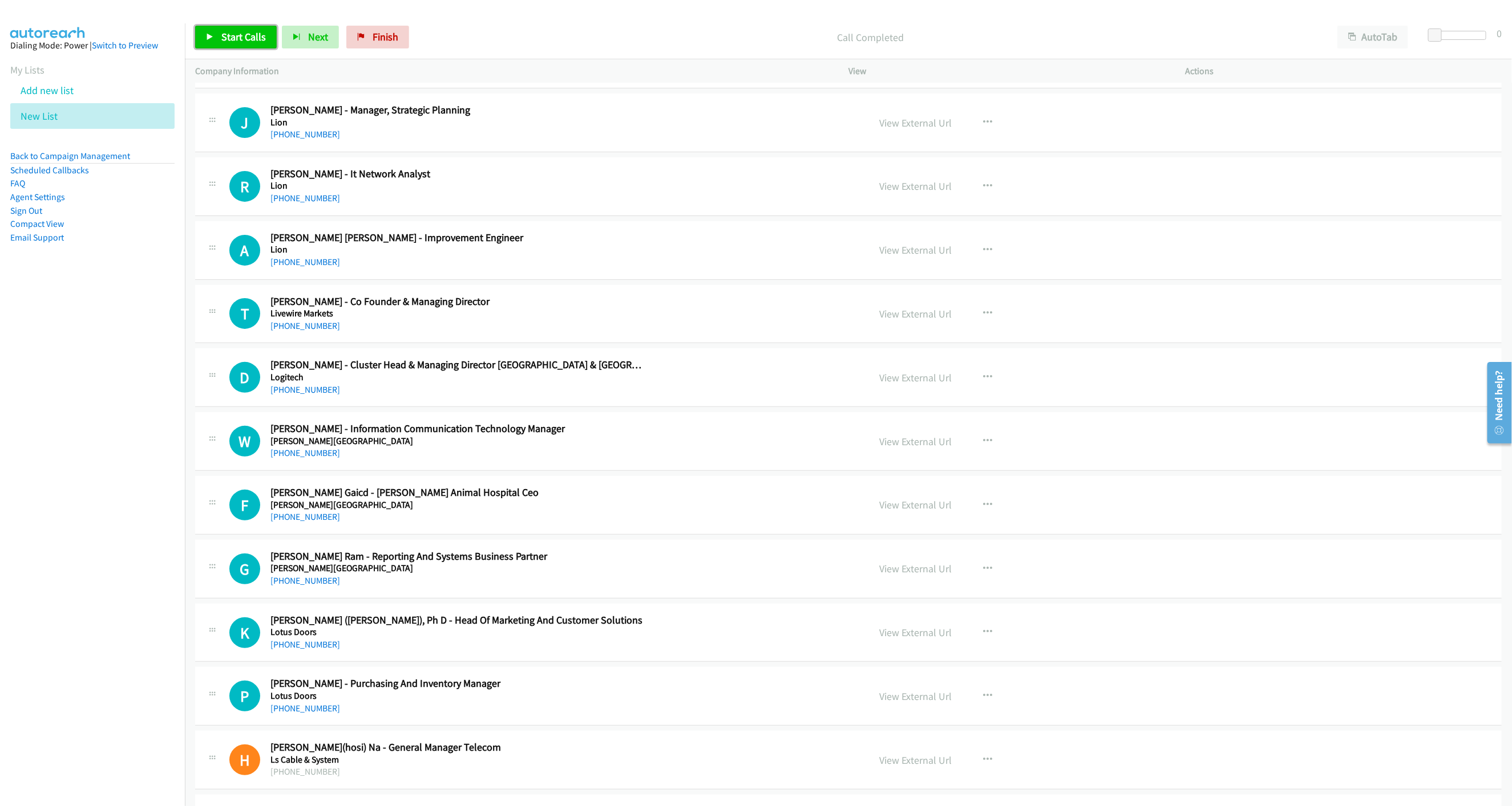
click at [235, 44] on link "Start Calls" at bounding box center [235, 37] width 82 height 23
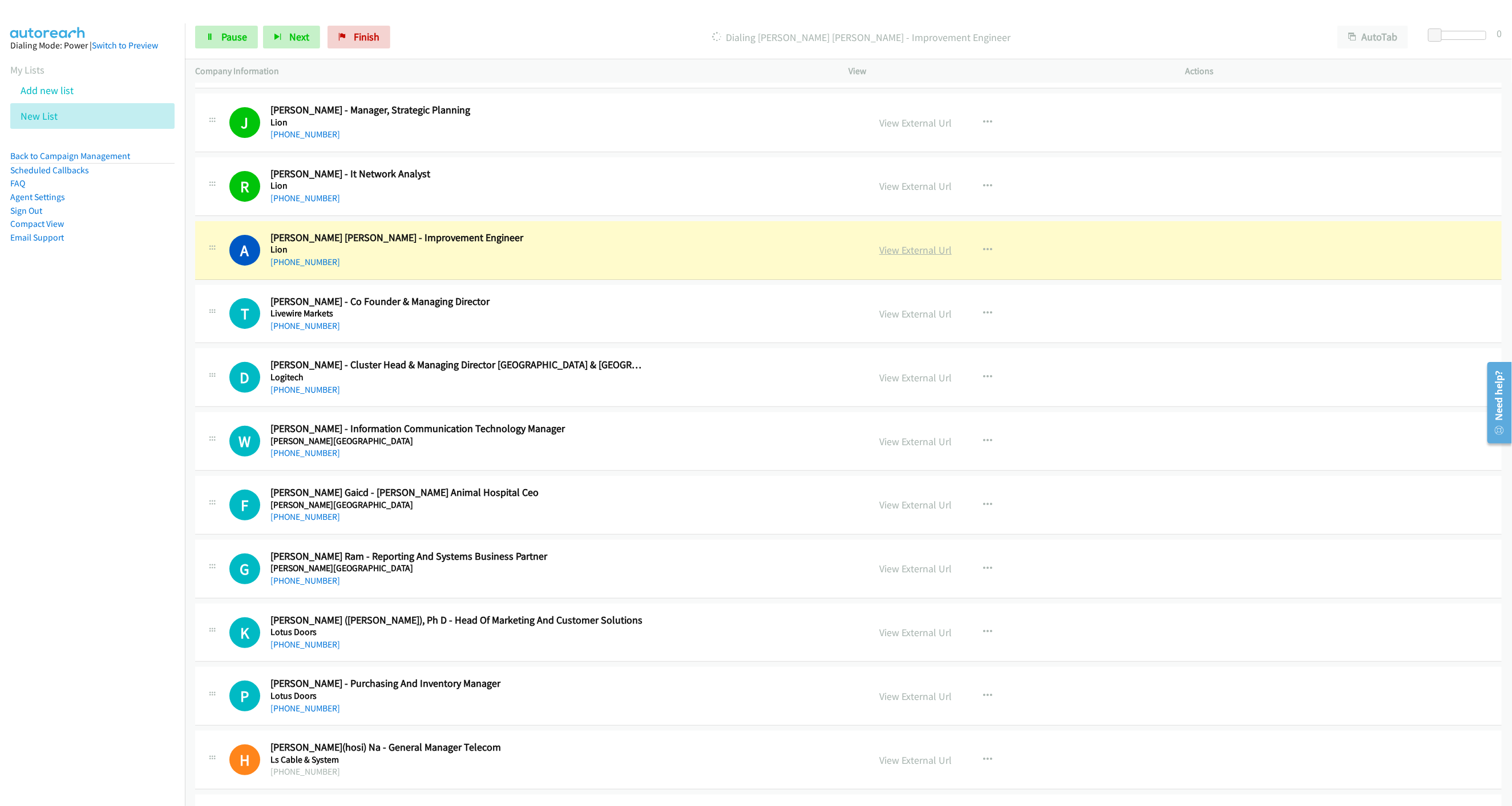
click at [925, 255] on link "View External Url" at bounding box center [915, 250] width 72 height 13
click at [234, 43] on span "Pause" at bounding box center [234, 37] width 26 height 13
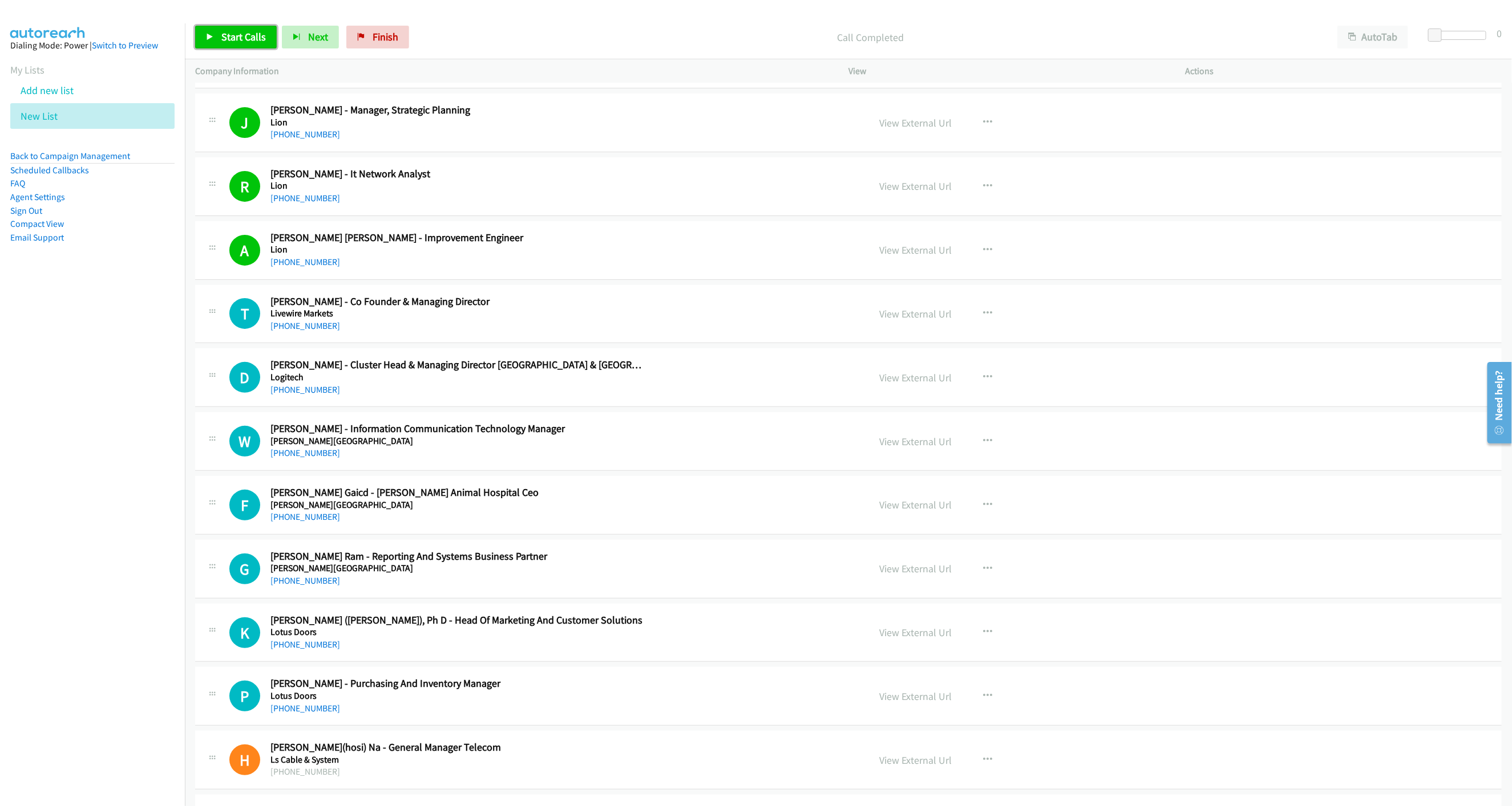
click at [243, 42] on span "Start Calls" at bounding box center [243, 37] width 44 height 13
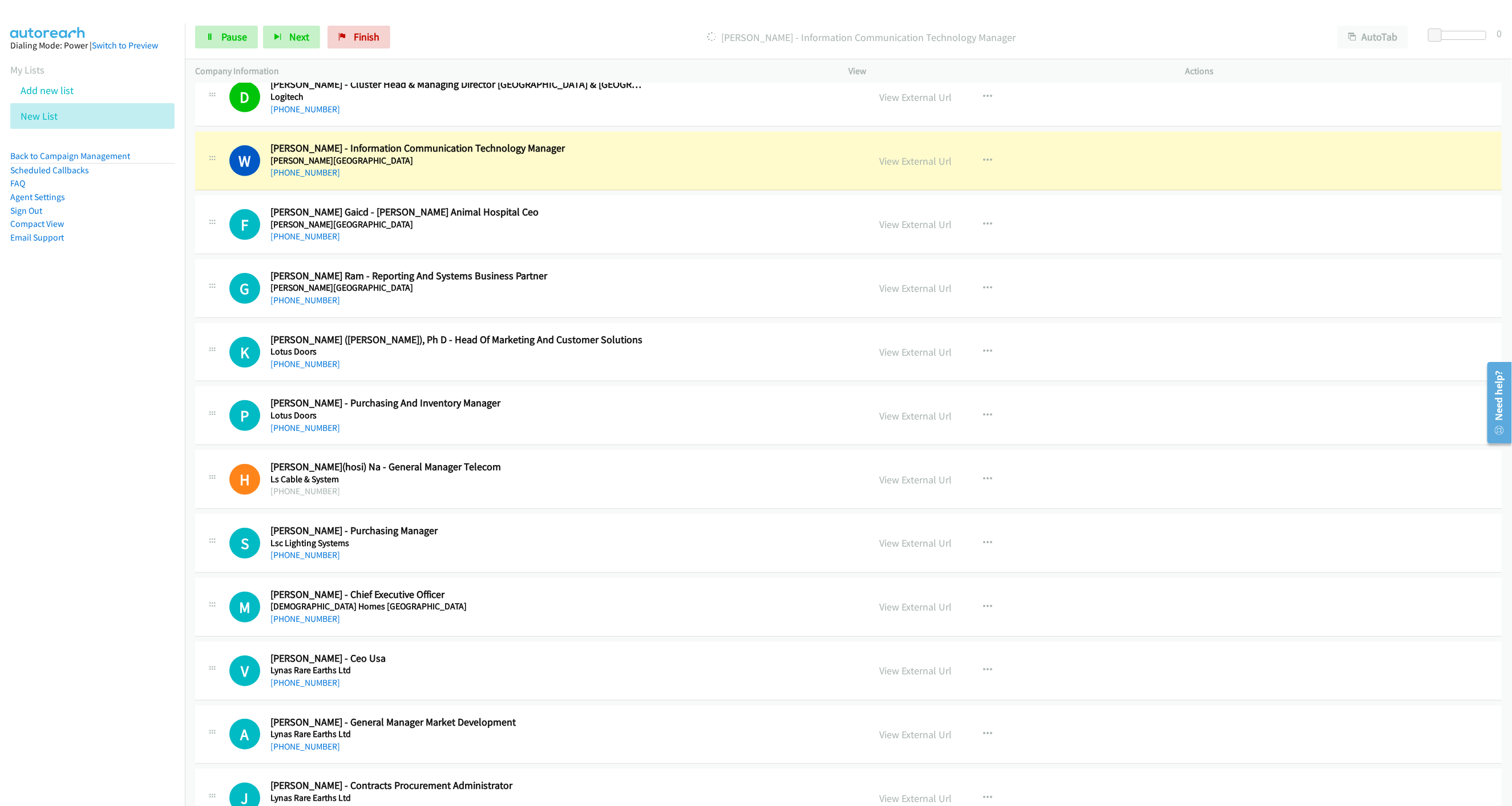
scroll to position [462, 0]
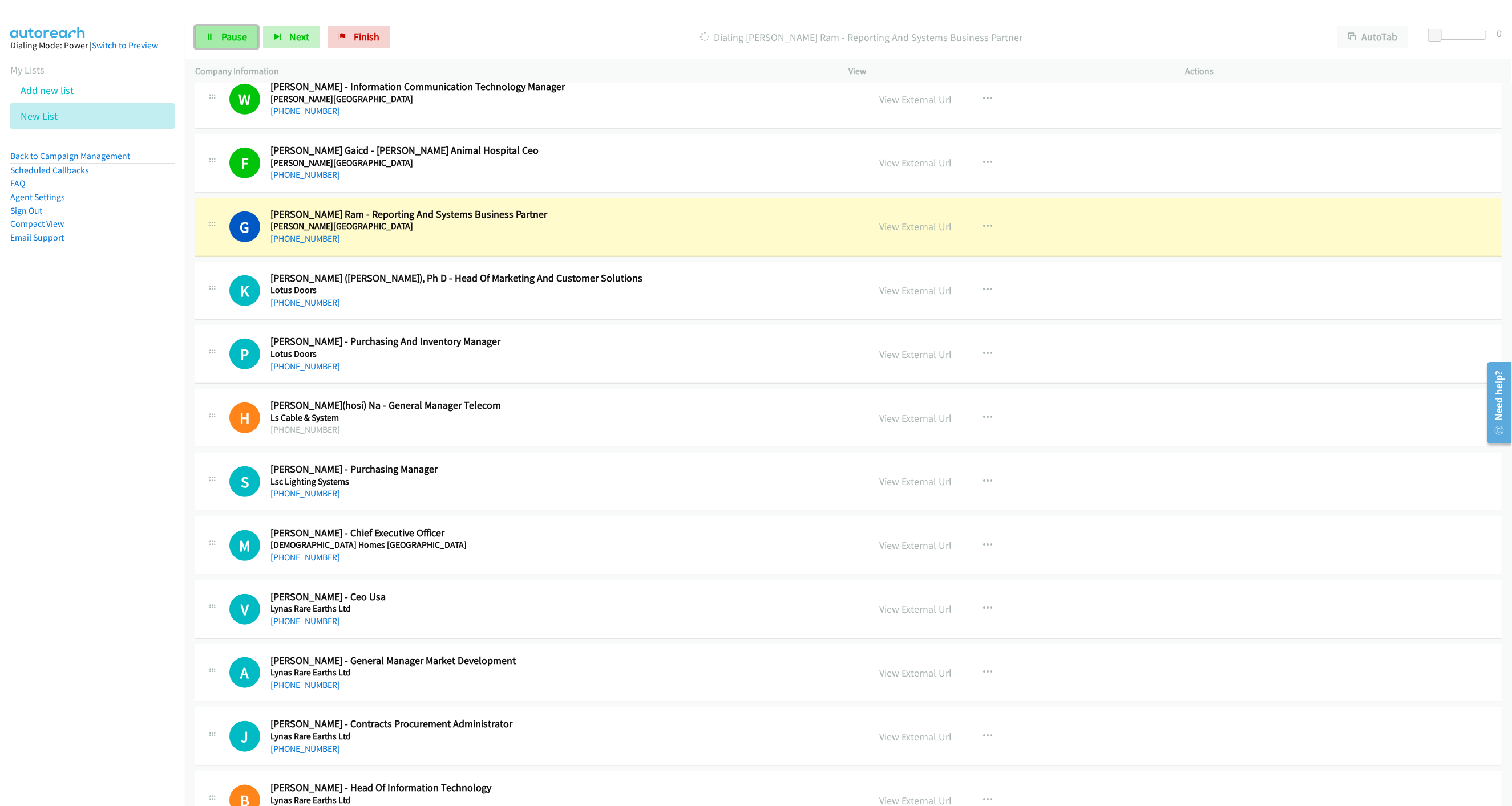
click at [252, 46] on link "Pause" at bounding box center [226, 37] width 63 height 23
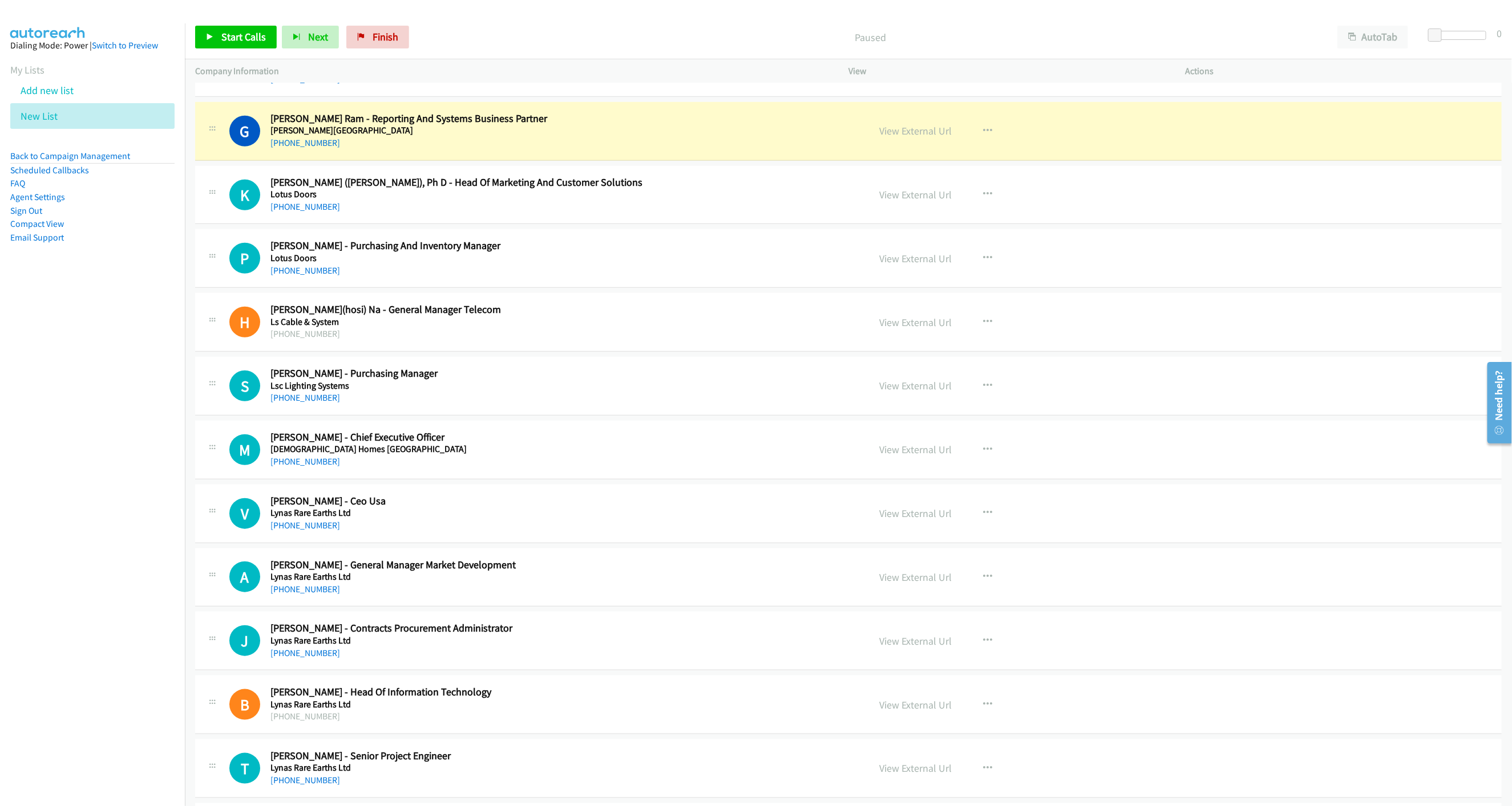
scroll to position [547, 0]
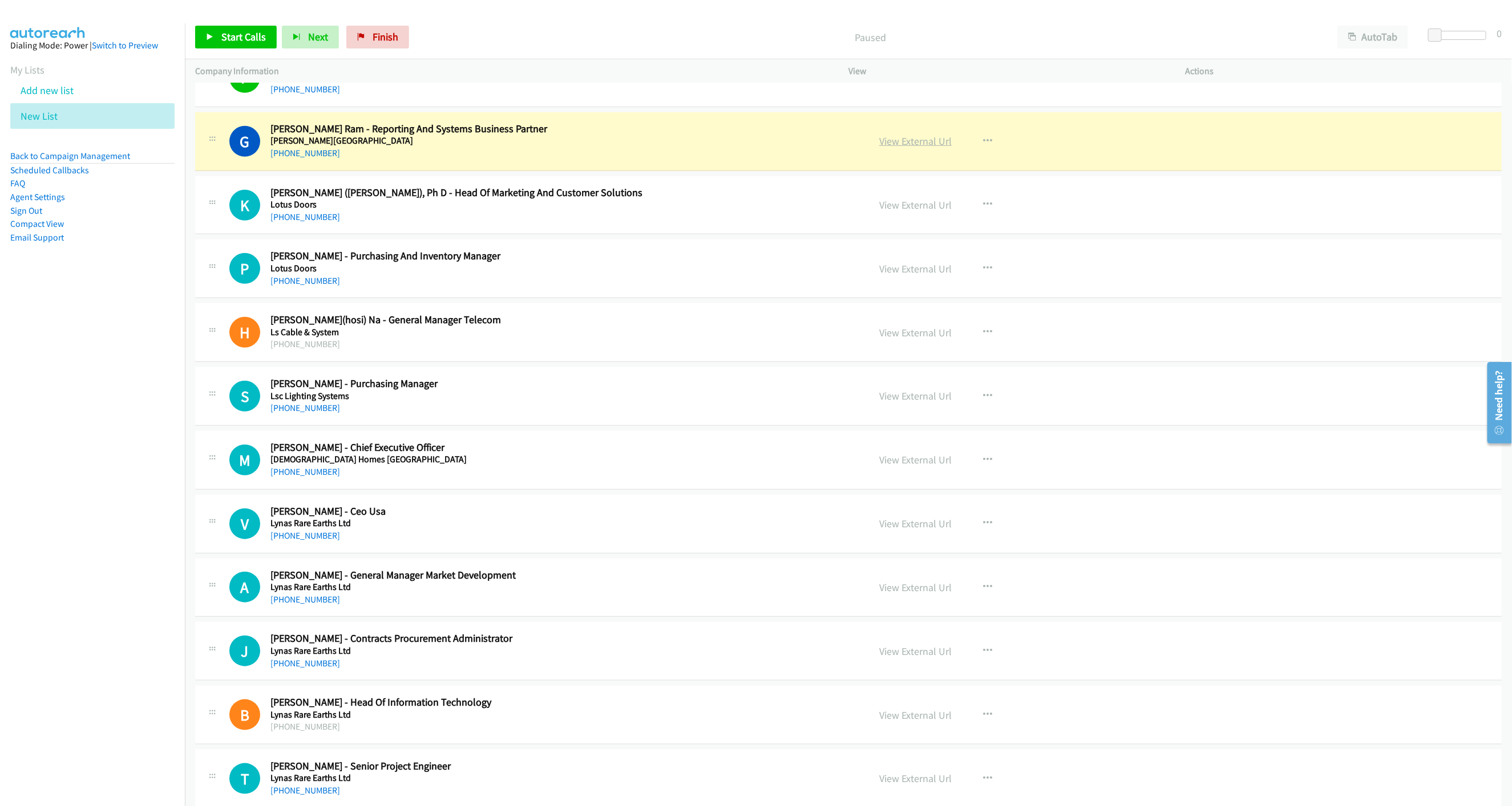
click at [891, 147] on link "View External Url" at bounding box center [915, 141] width 72 height 13
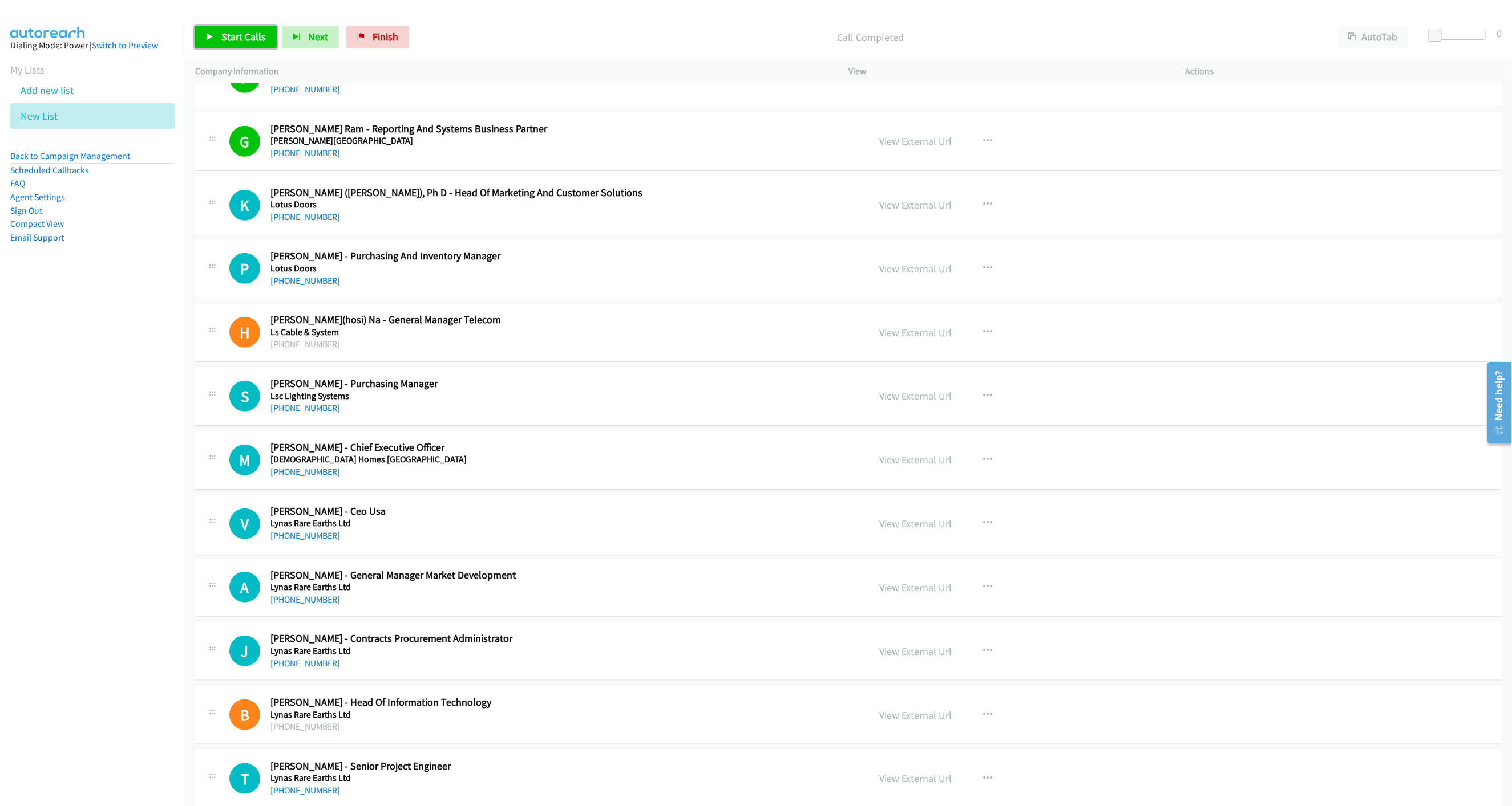
click at [243, 42] on span "Start Calls" at bounding box center [243, 37] width 44 height 13
click at [218, 40] on link "Pause" at bounding box center [226, 37] width 63 height 23
click at [248, 46] on link "Start Calls" at bounding box center [235, 37] width 82 height 23
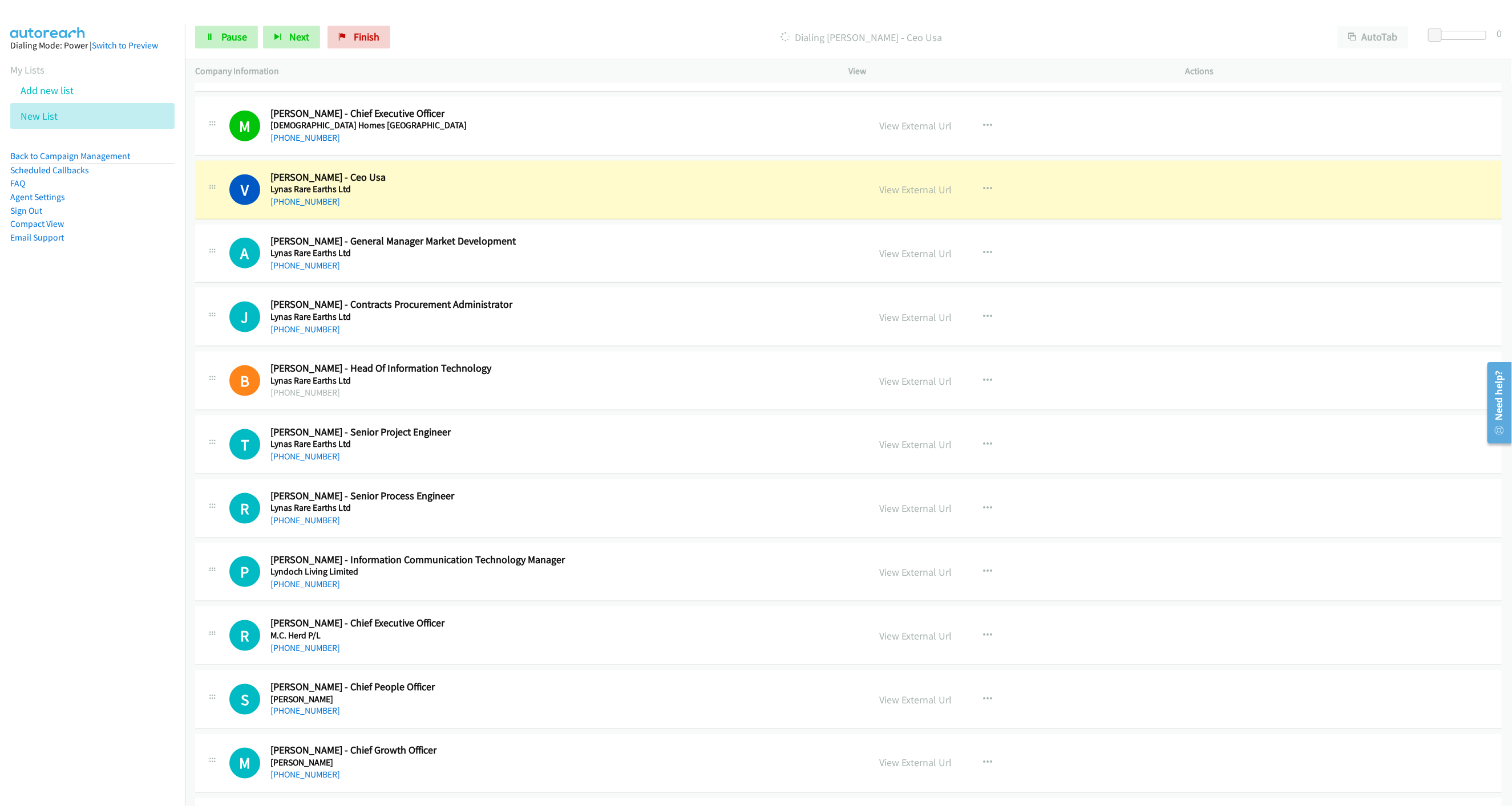
scroll to position [889, 0]
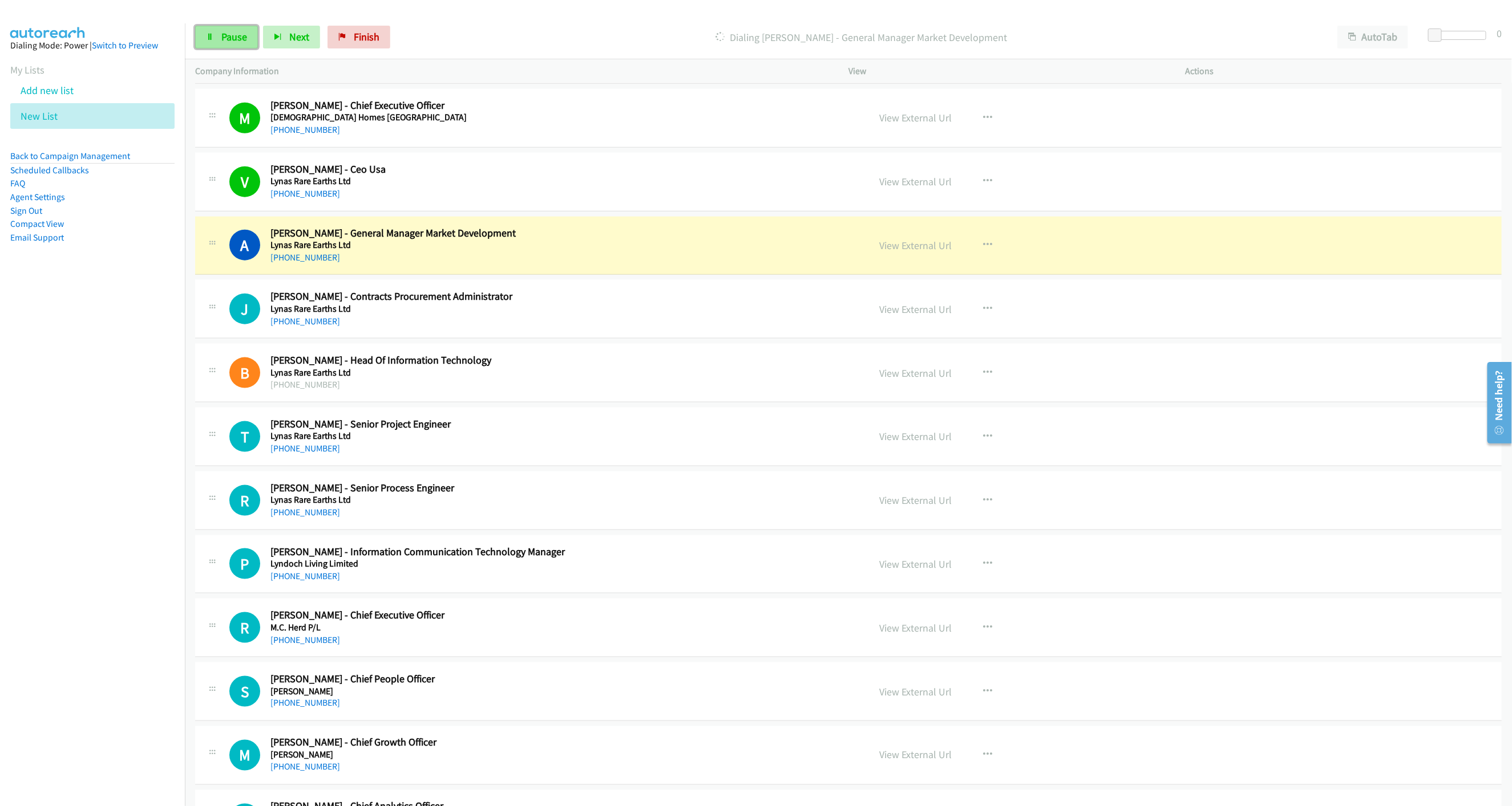
click at [221, 39] on span "Pause" at bounding box center [234, 37] width 26 height 13
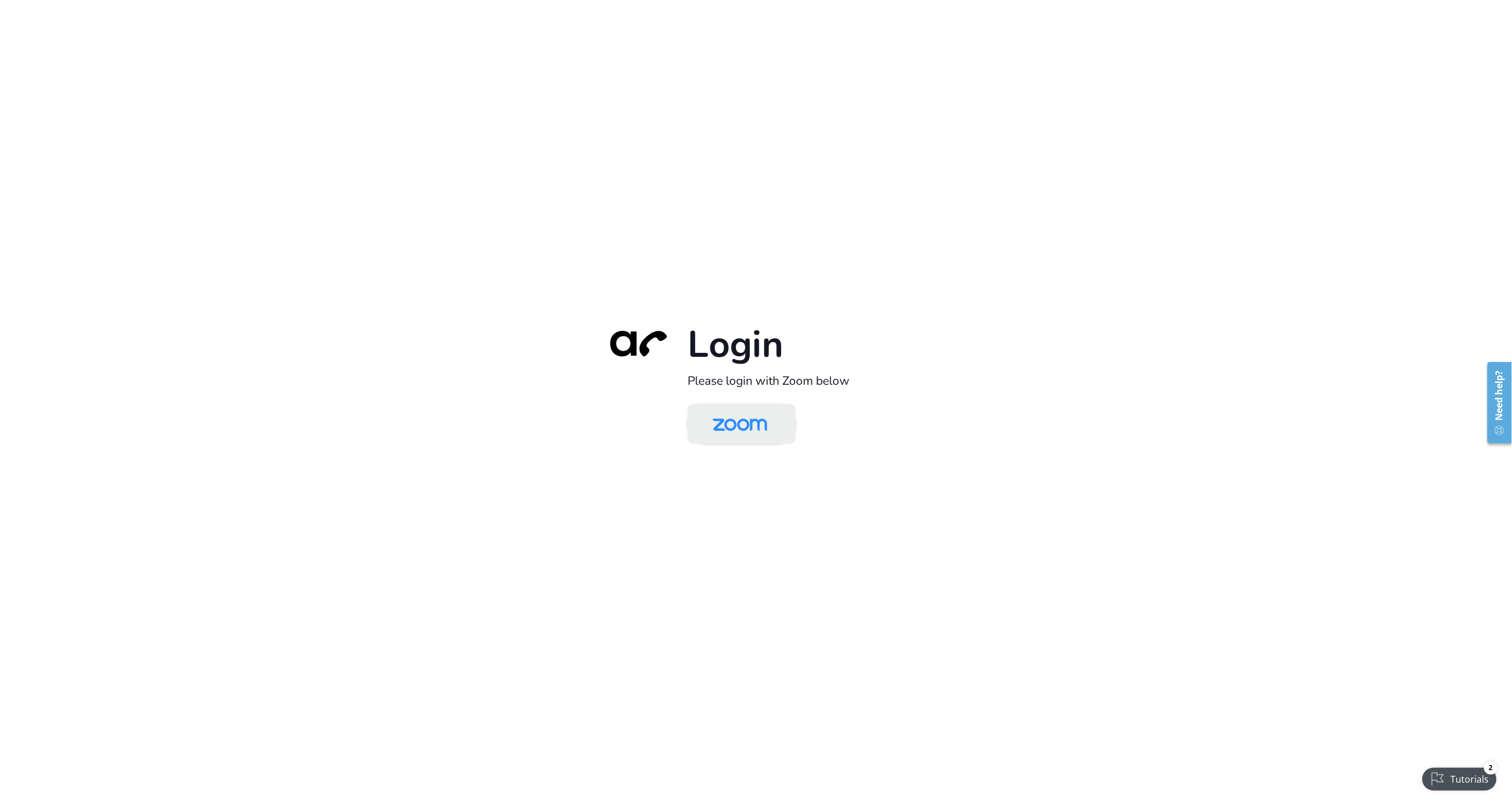
click at [778, 423] on img at bounding box center [740, 425] width 78 height 37
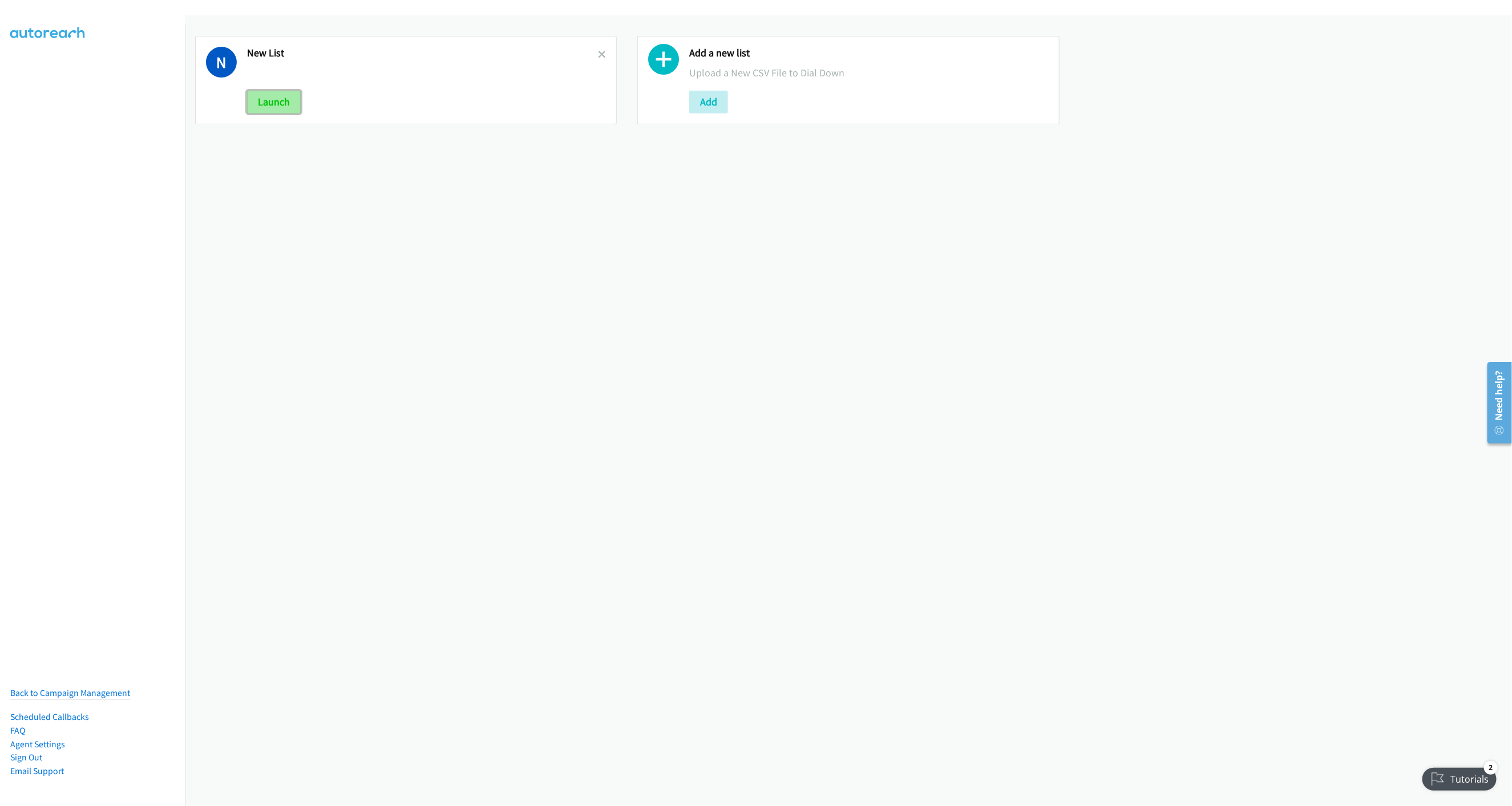
click at [298, 94] on button "Launch" at bounding box center [274, 102] width 54 height 23
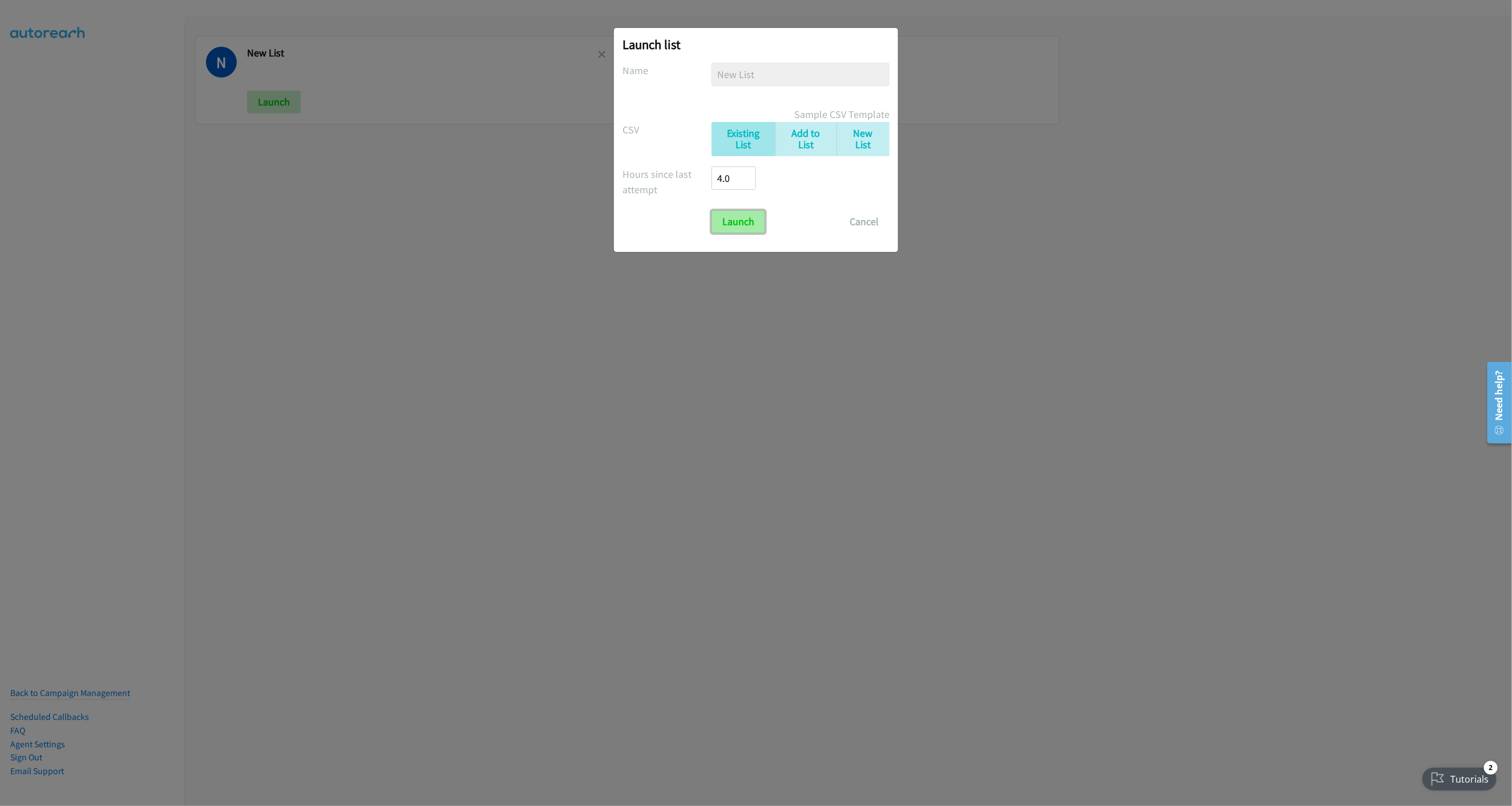
click at [744, 230] on input "Launch" at bounding box center [738, 222] width 54 height 23
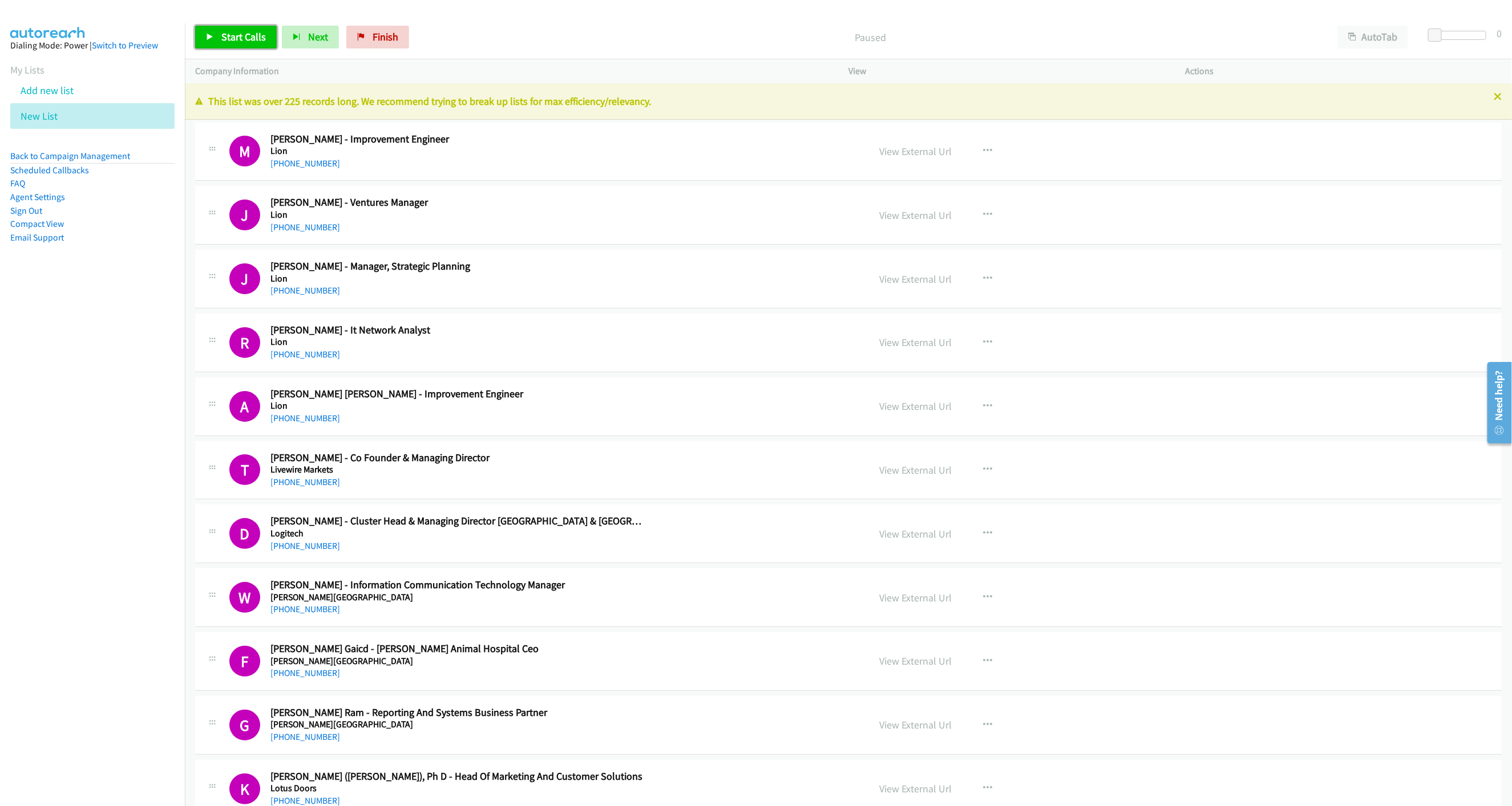
click at [229, 45] on link "Start Calls" at bounding box center [235, 37] width 82 height 23
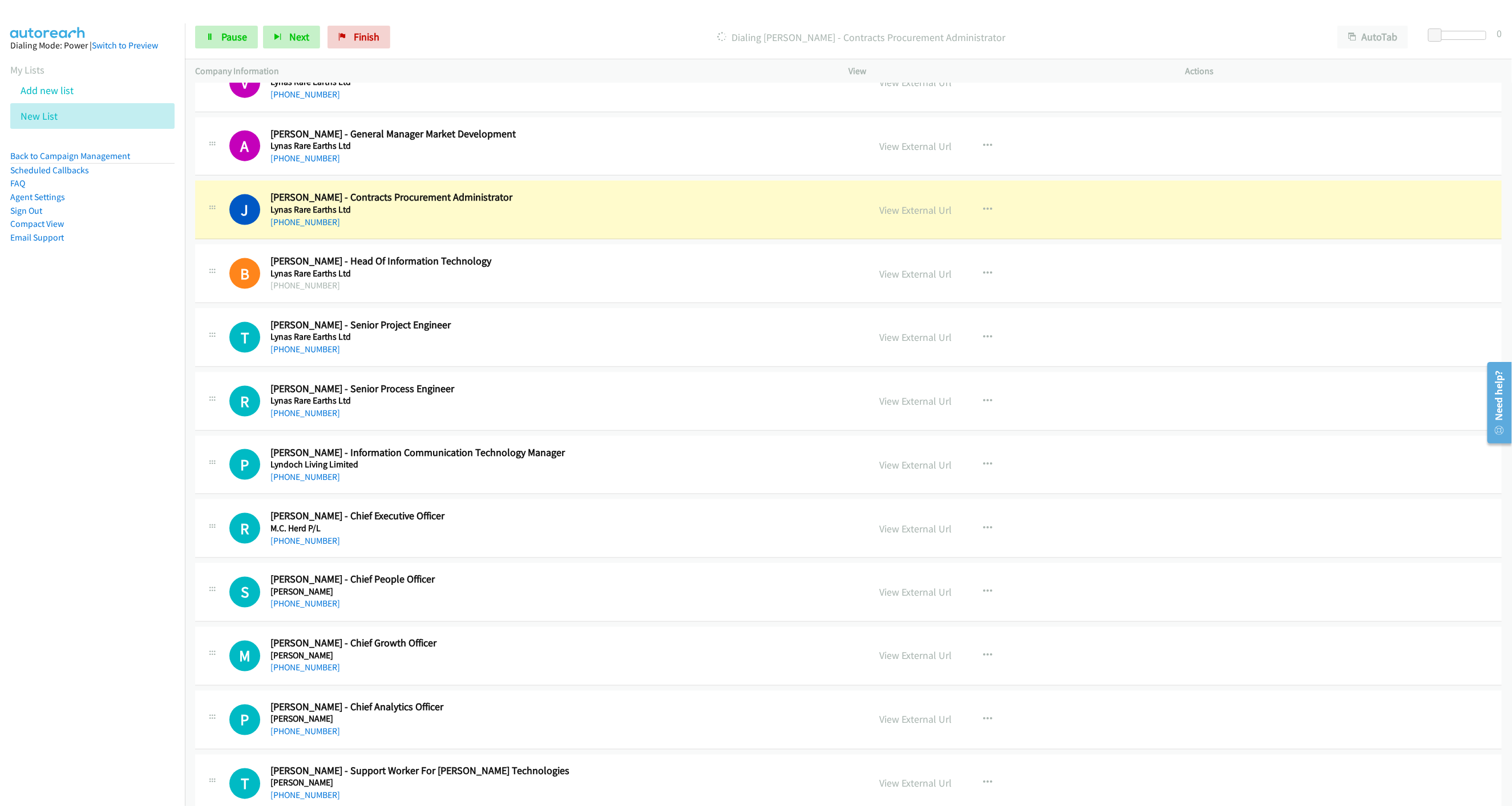
scroll to position [1026, 0]
click at [910, 211] on link "View External Url" at bounding box center [915, 209] width 72 height 13
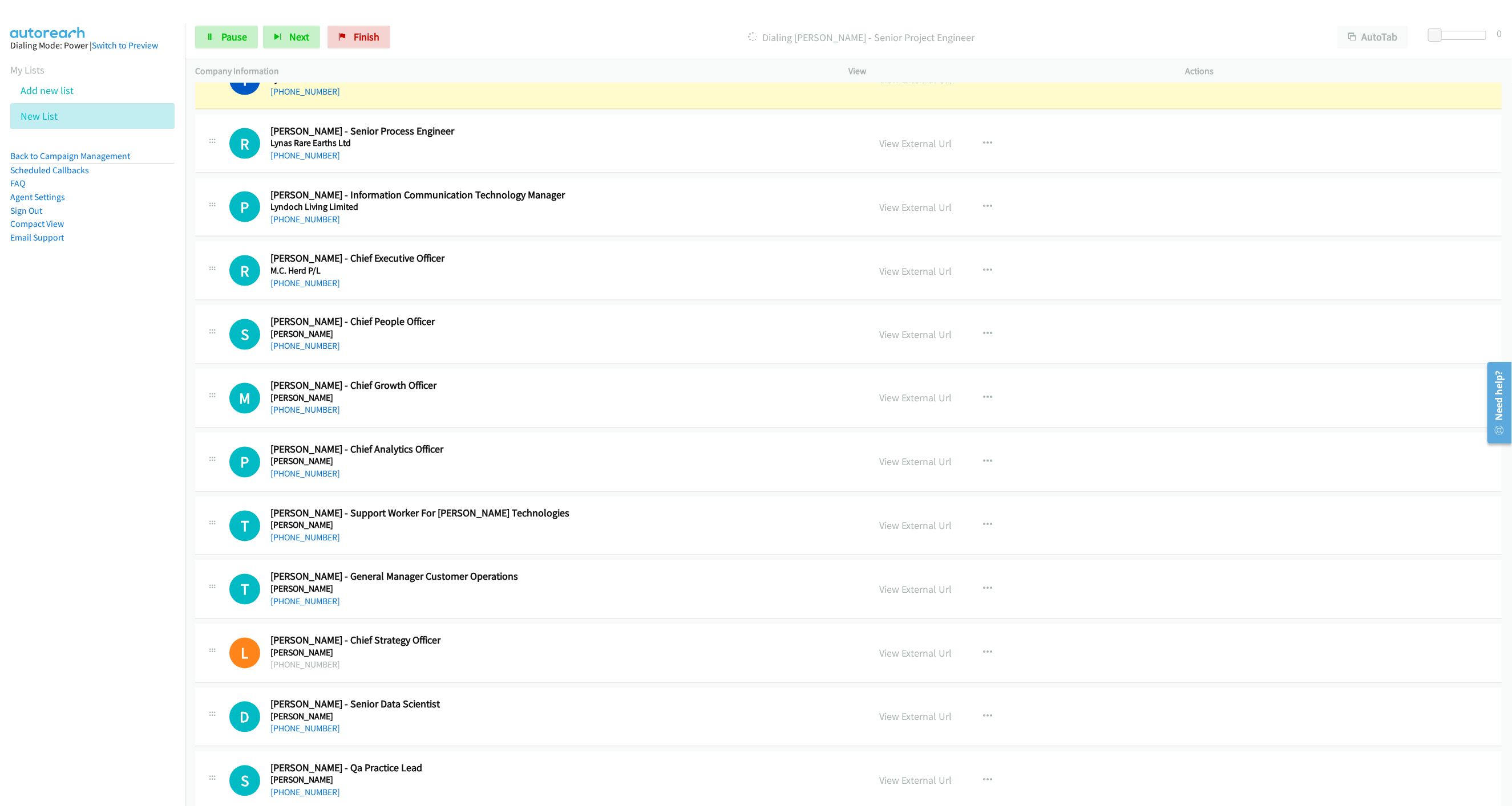
scroll to position [1197, 0]
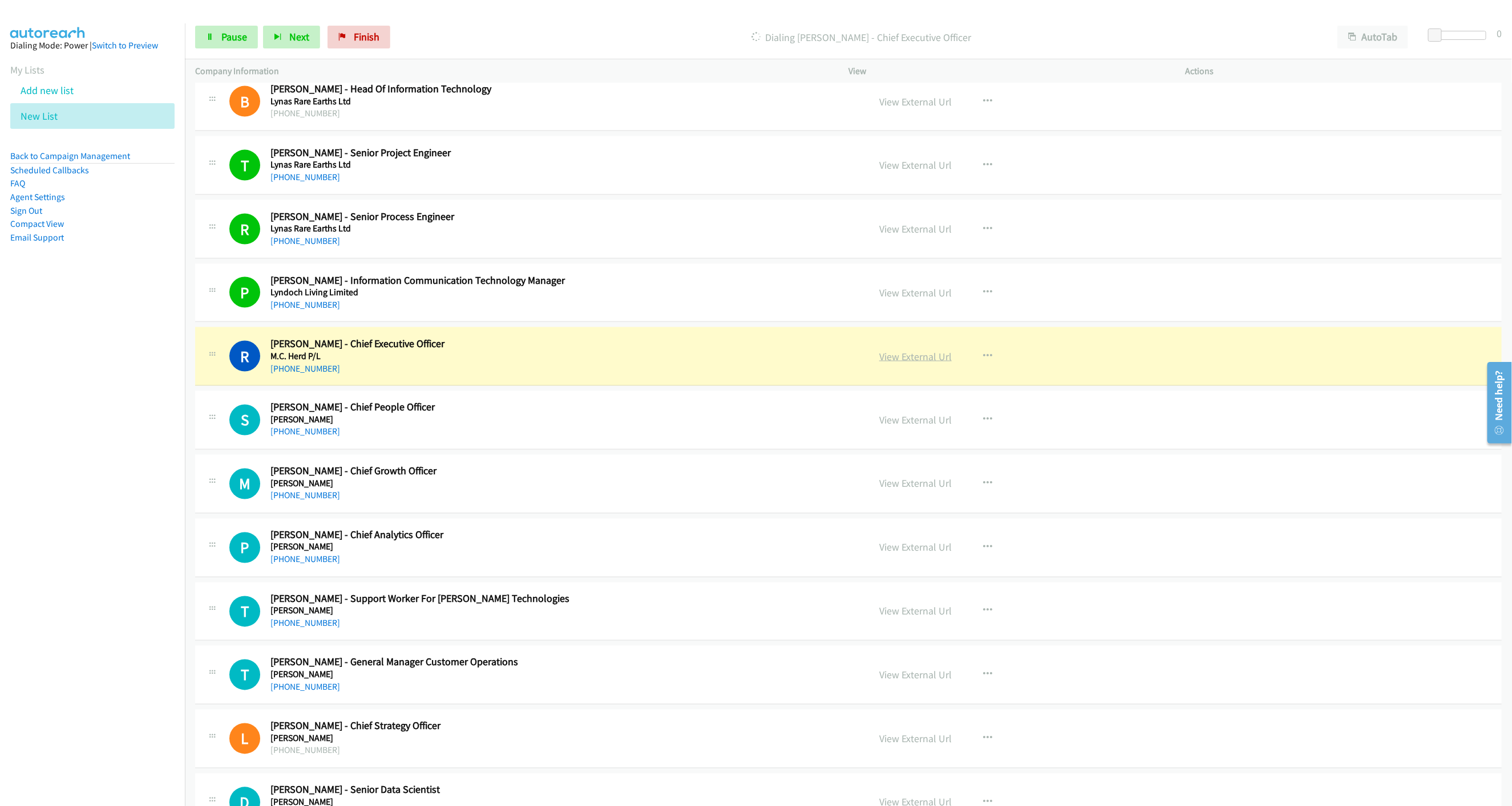
click at [901, 363] on link "View External Url" at bounding box center [915, 356] width 72 height 13
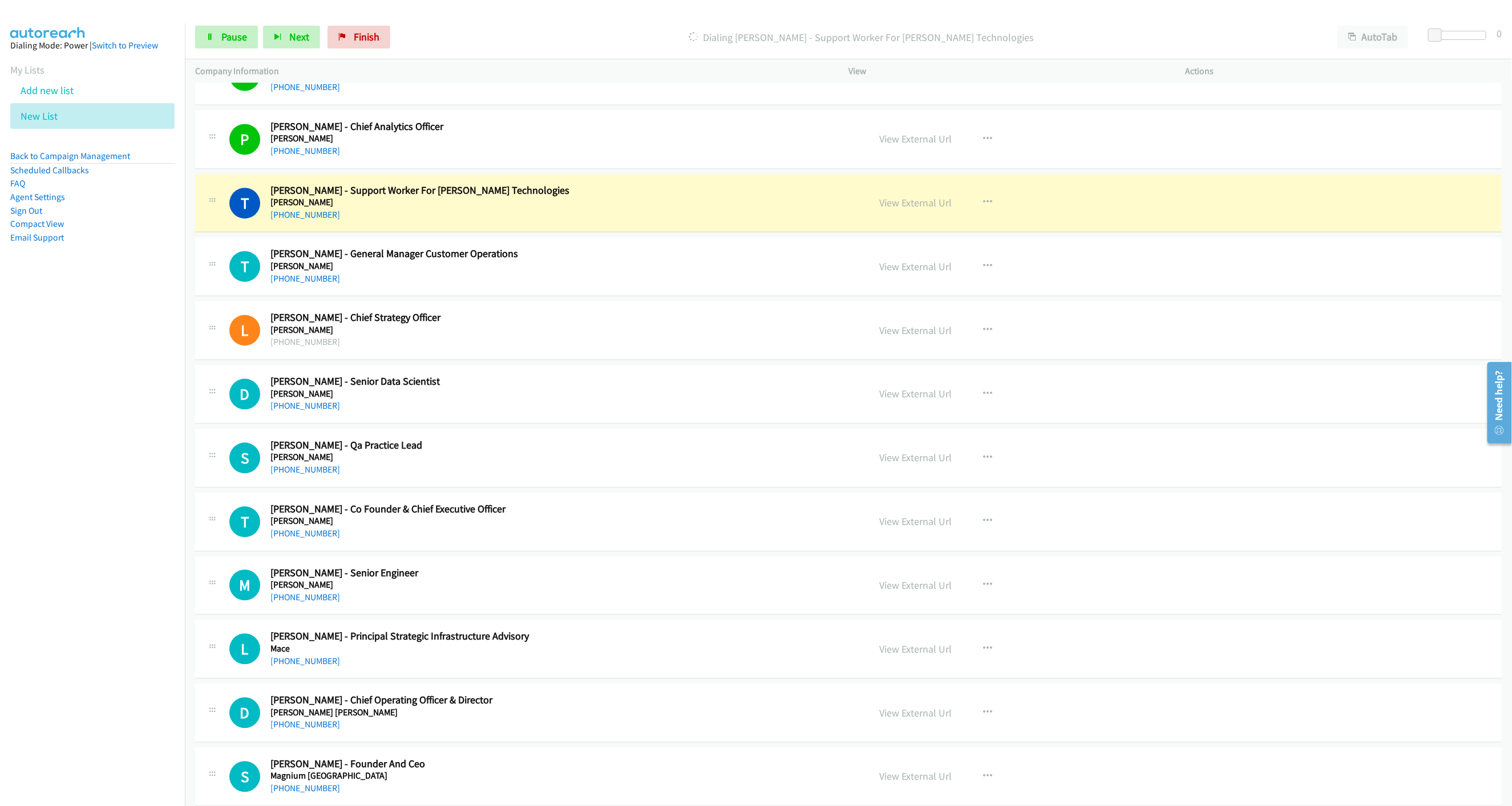
scroll to position [1625, 0]
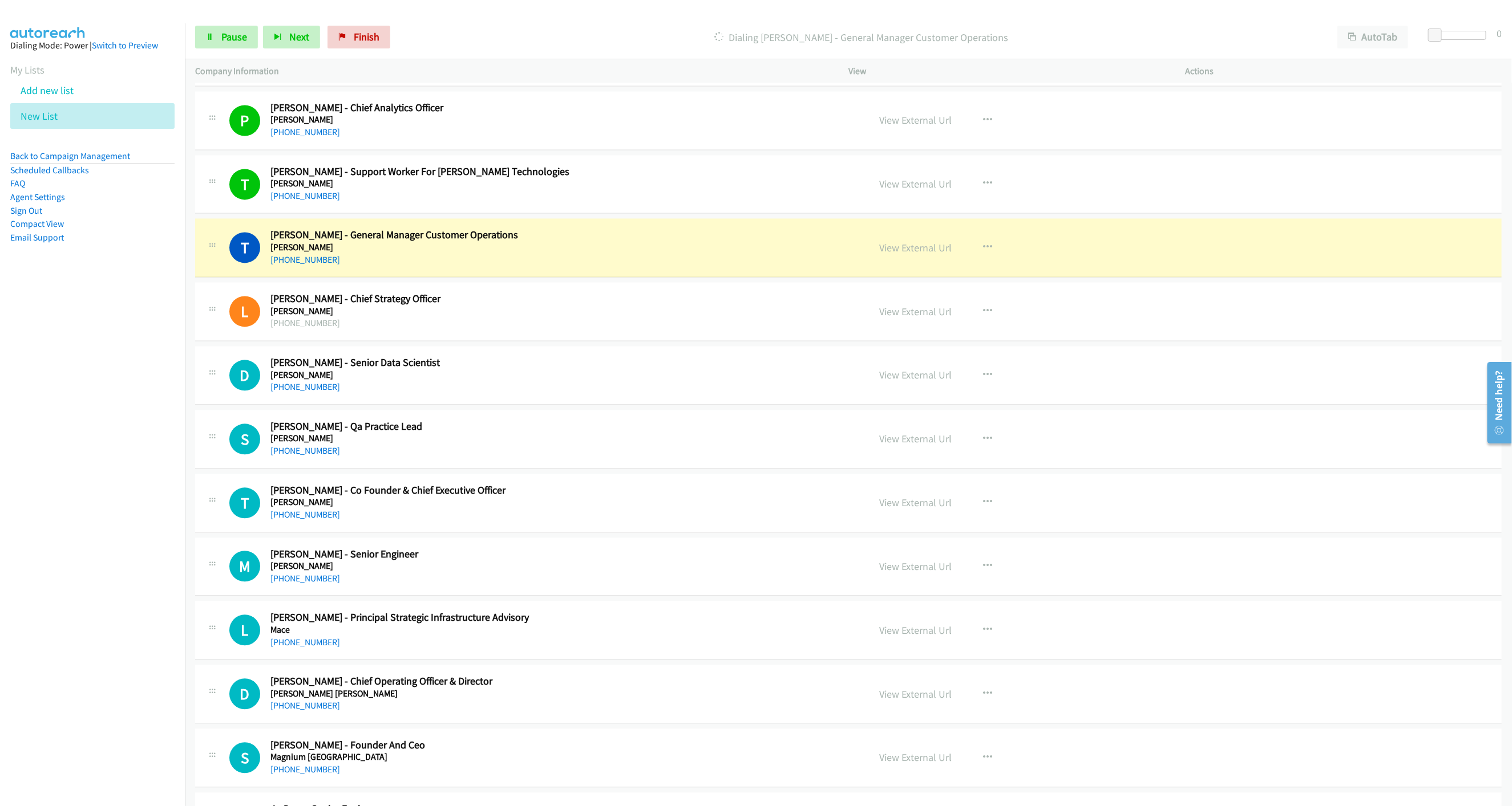
click at [870, 257] on div "View External Url View External Url Schedule/Manage Callback Start Calls Here R…" at bounding box center [1042, 247] width 347 height 37
click at [880, 255] on link "View External Url" at bounding box center [915, 248] width 72 height 13
click at [247, 34] on link "Pause" at bounding box center [226, 37] width 63 height 23
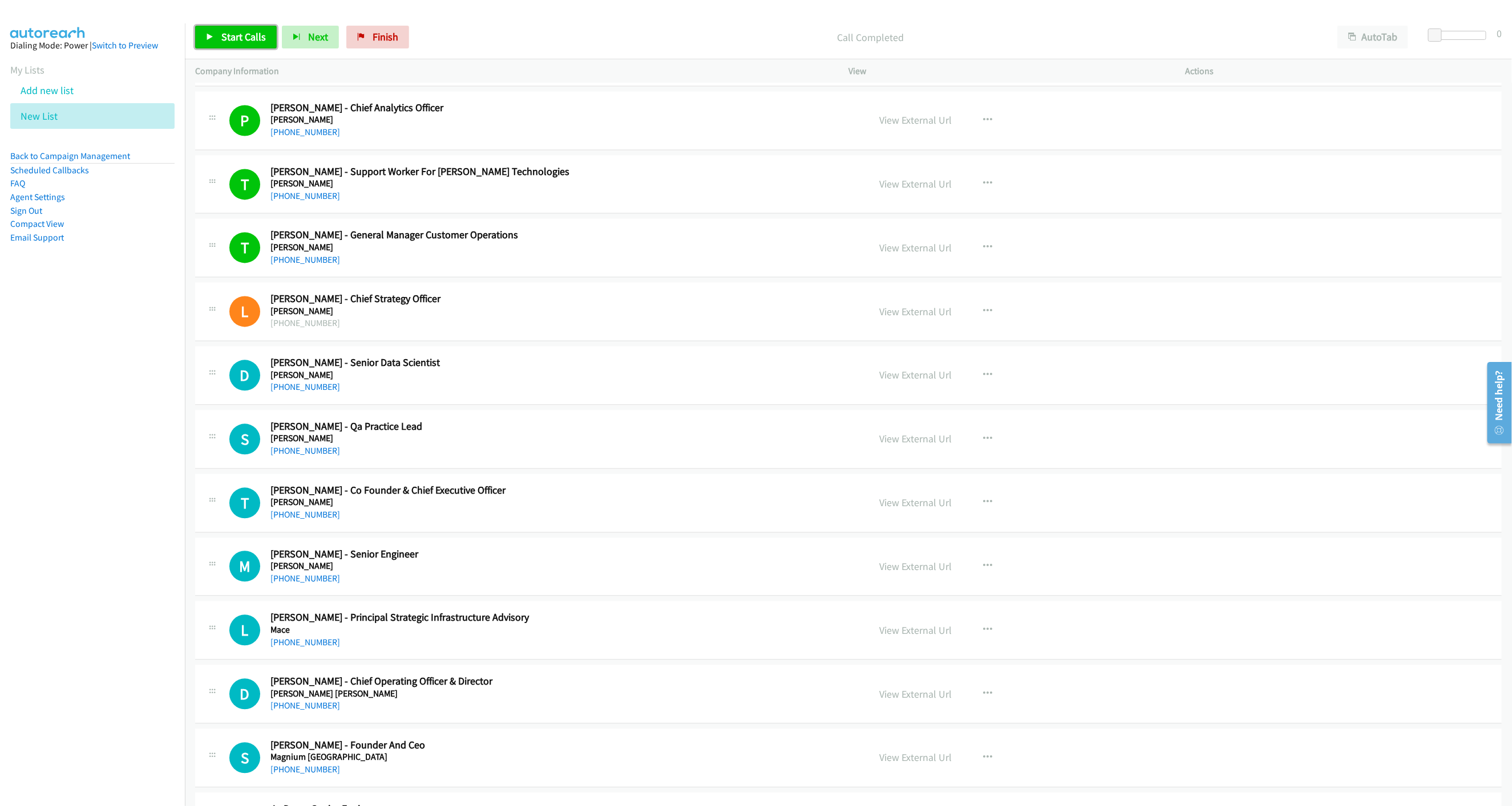
click at [252, 30] on span "Start Calls" at bounding box center [243, 37] width 44 height 13
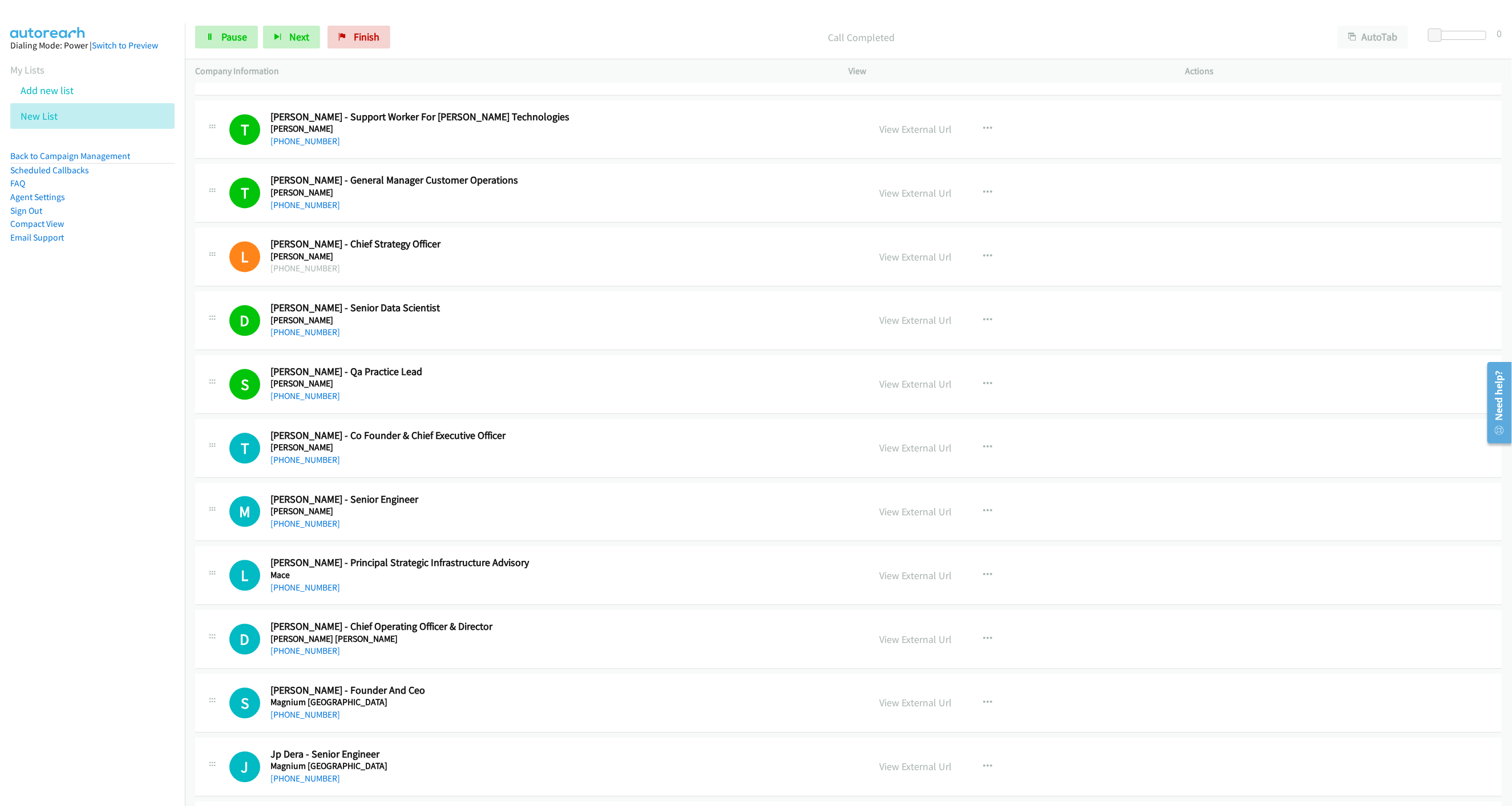
scroll to position [1796, 0]
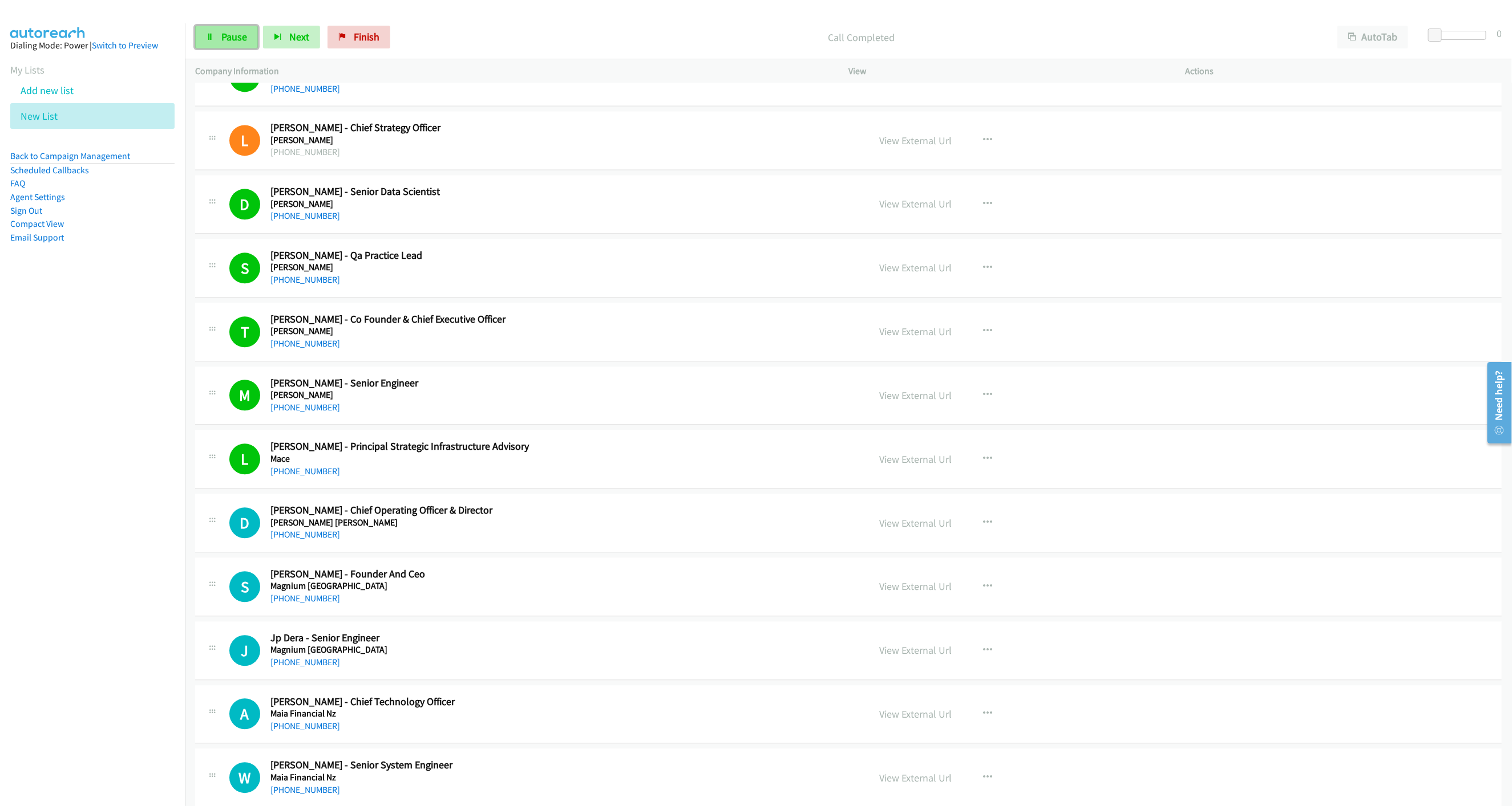
click at [225, 42] on span "Pause" at bounding box center [234, 37] width 26 height 13
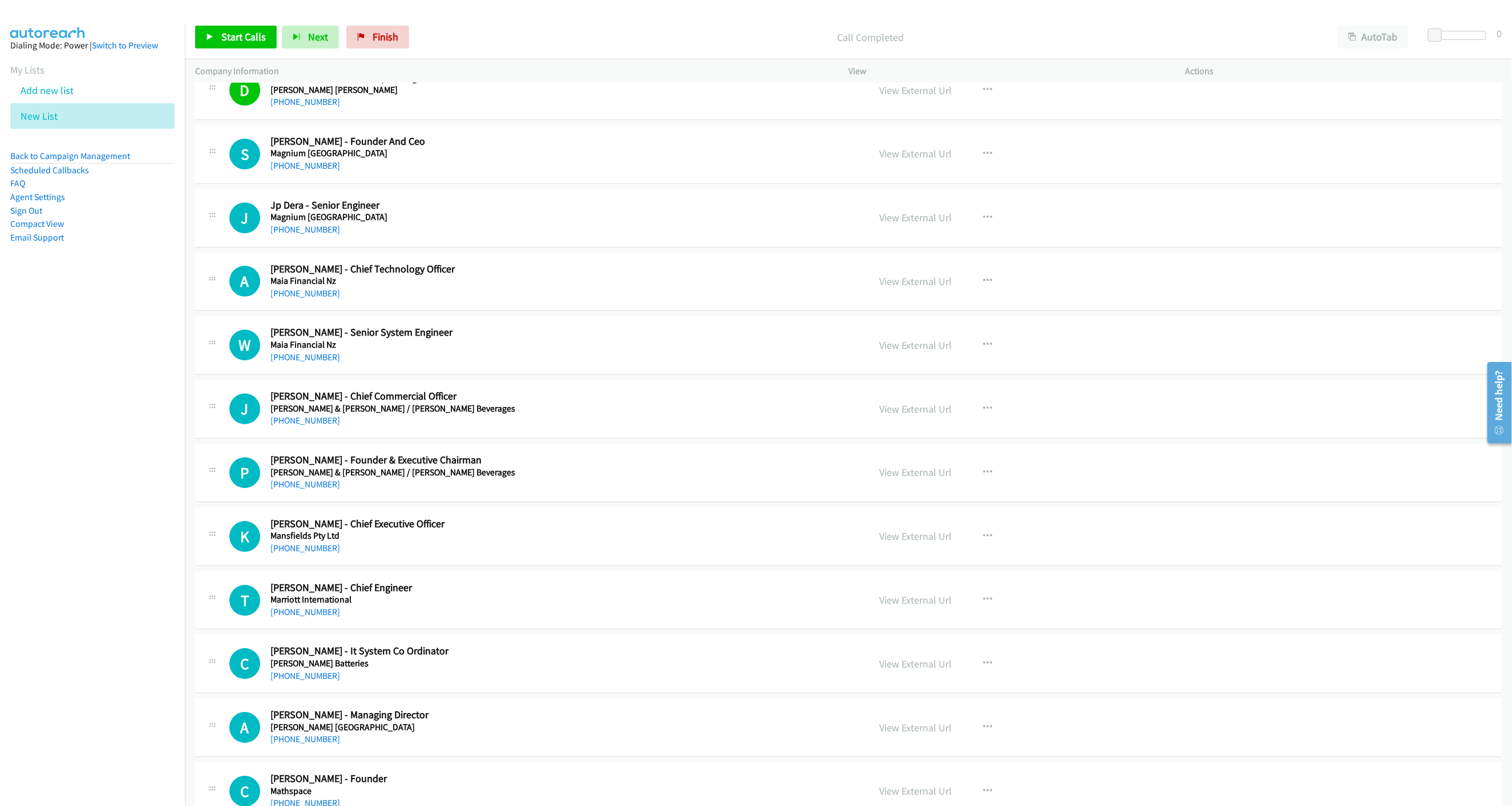
scroll to position [2224, 0]
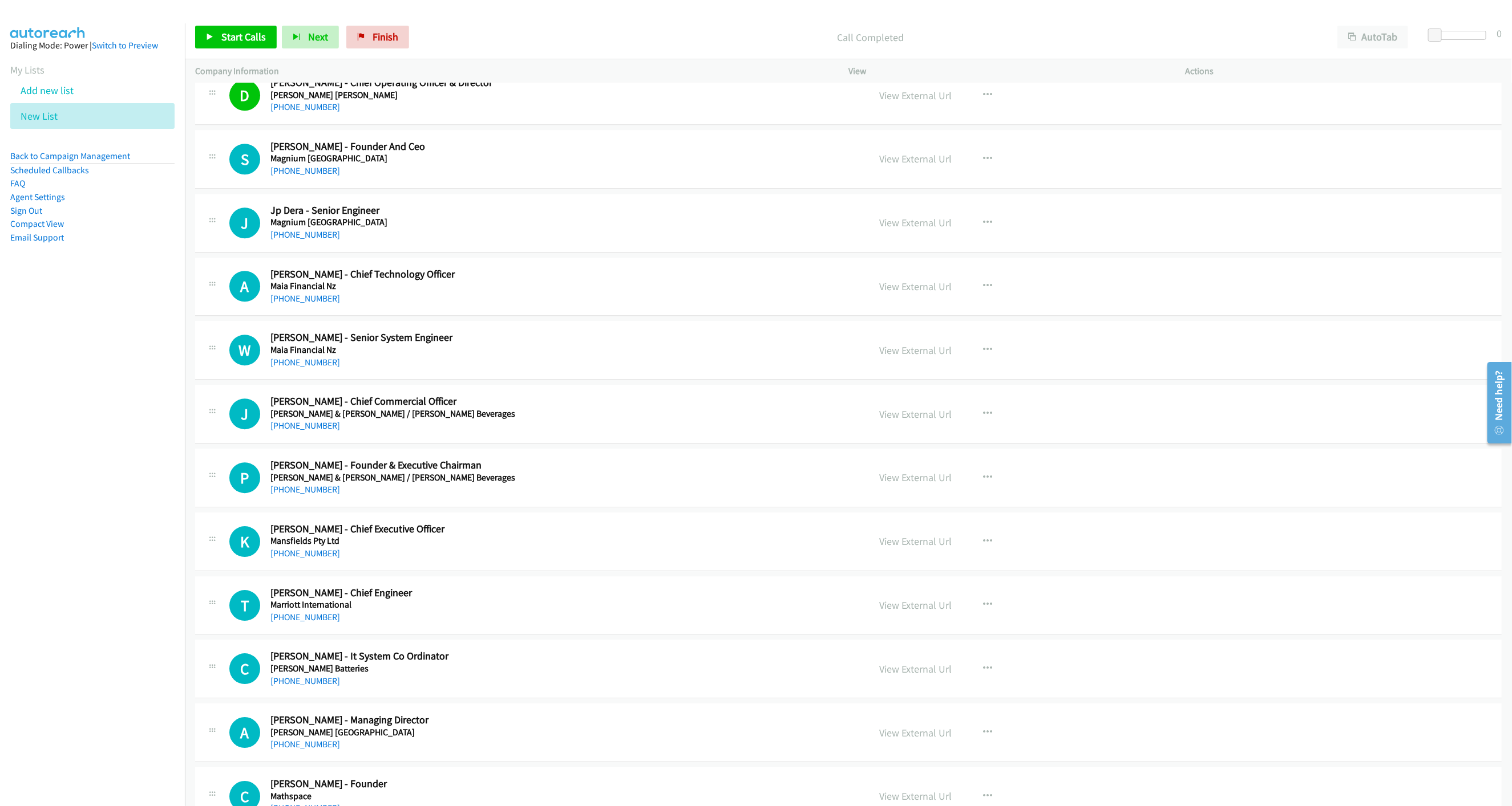
click at [236, 51] on div "Start Calls Pause Next Finish Call Completed AutoTab AutoTab 0" at bounding box center [848, 37] width 1327 height 44
click at [235, 36] on span "Start Calls" at bounding box center [243, 37] width 44 height 13
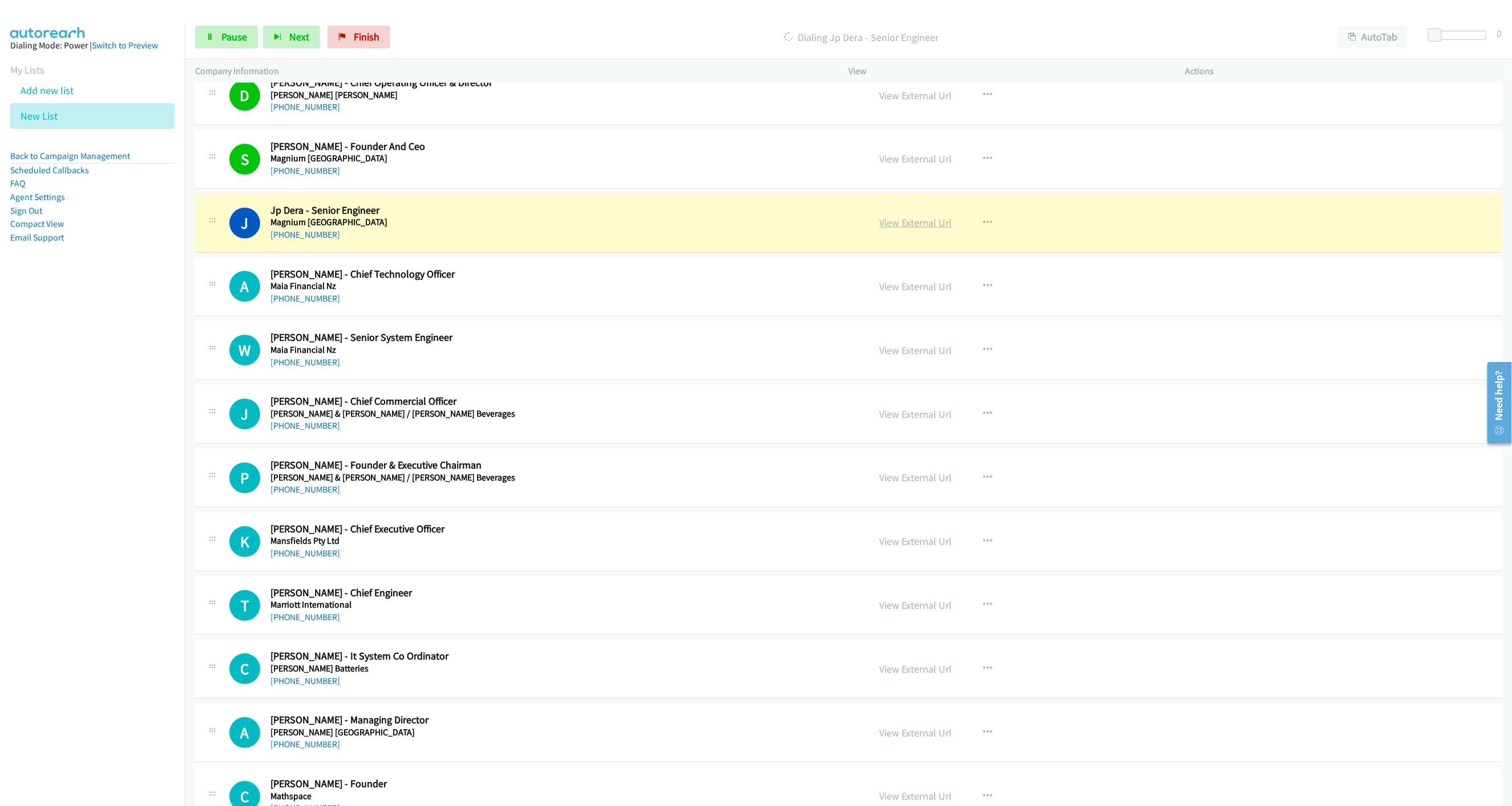
click at [911, 229] on link "View External Url" at bounding box center [915, 222] width 72 height 13
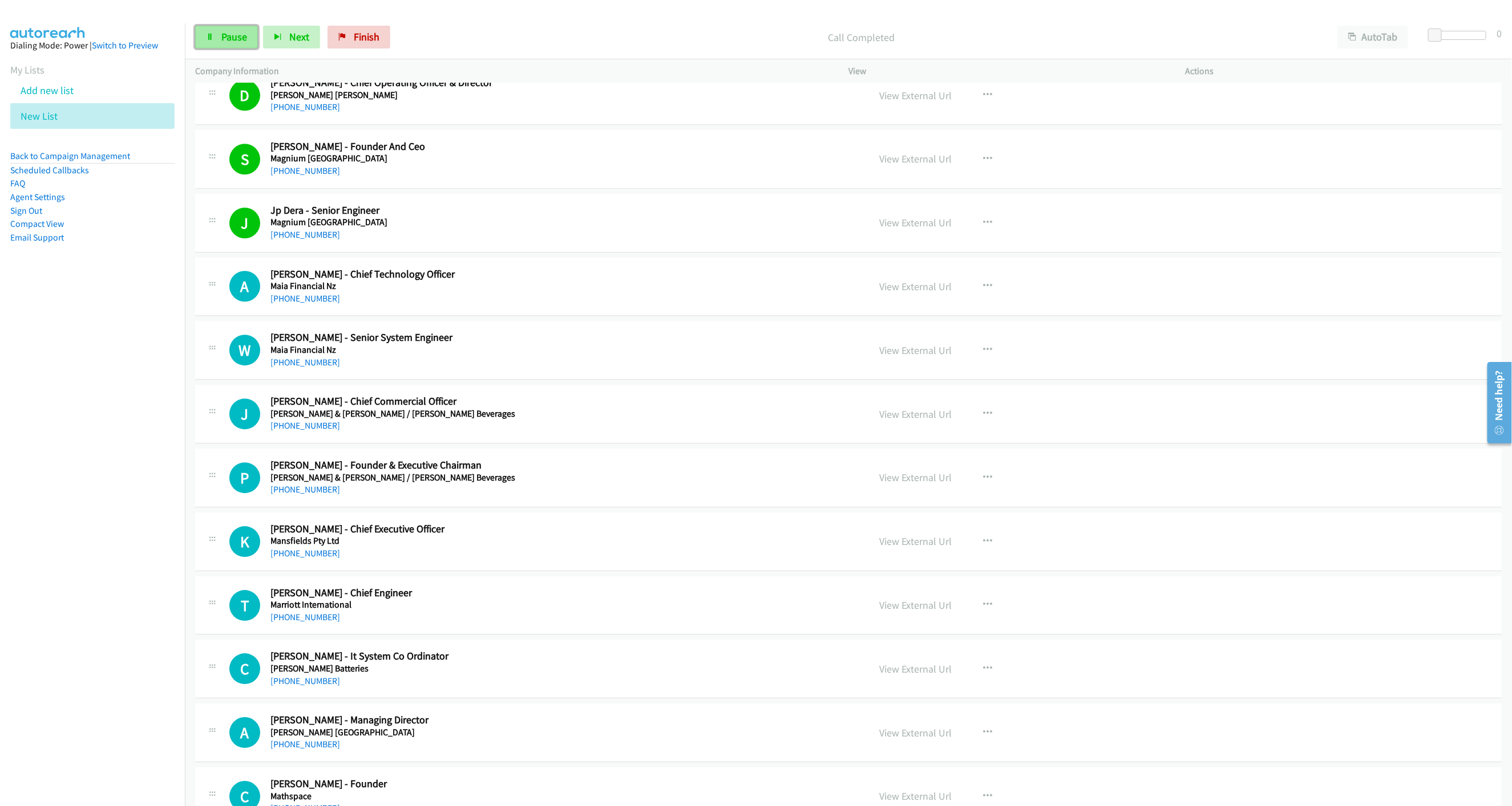
click at [233, 36] on span "Pause" at bounding box center [234, 37] width 26 height 13
click at [231, 24] on div "Start Calls Pause Next Finish Call Completed AutoTab AutoTab 0" at bounding box center [848, 37] width 1327 height 44
click at [239, 34] on span "Start Calls" at bounding box center [243, 37] width 44 height 13
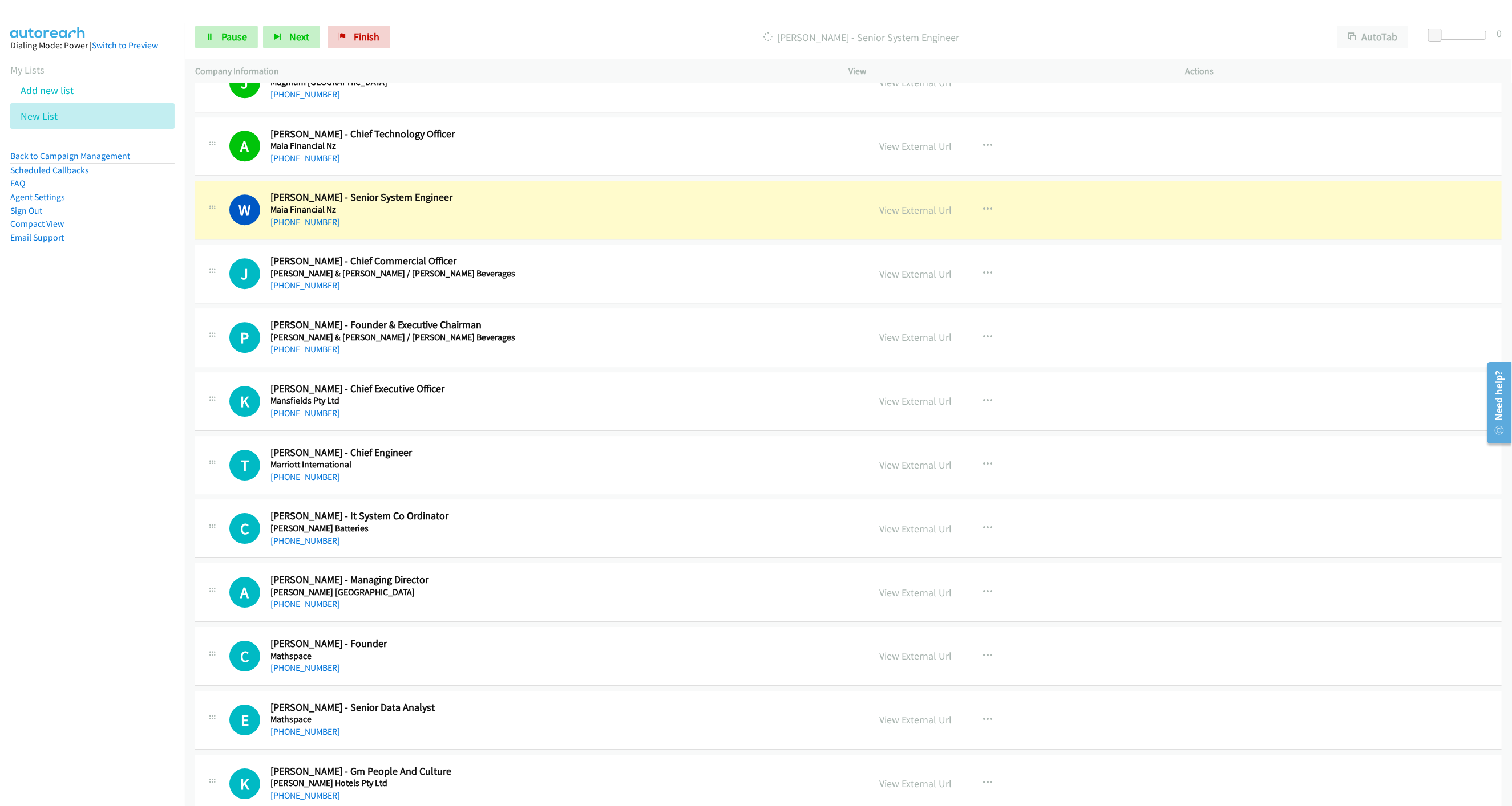
scroll to position [2395, 0]
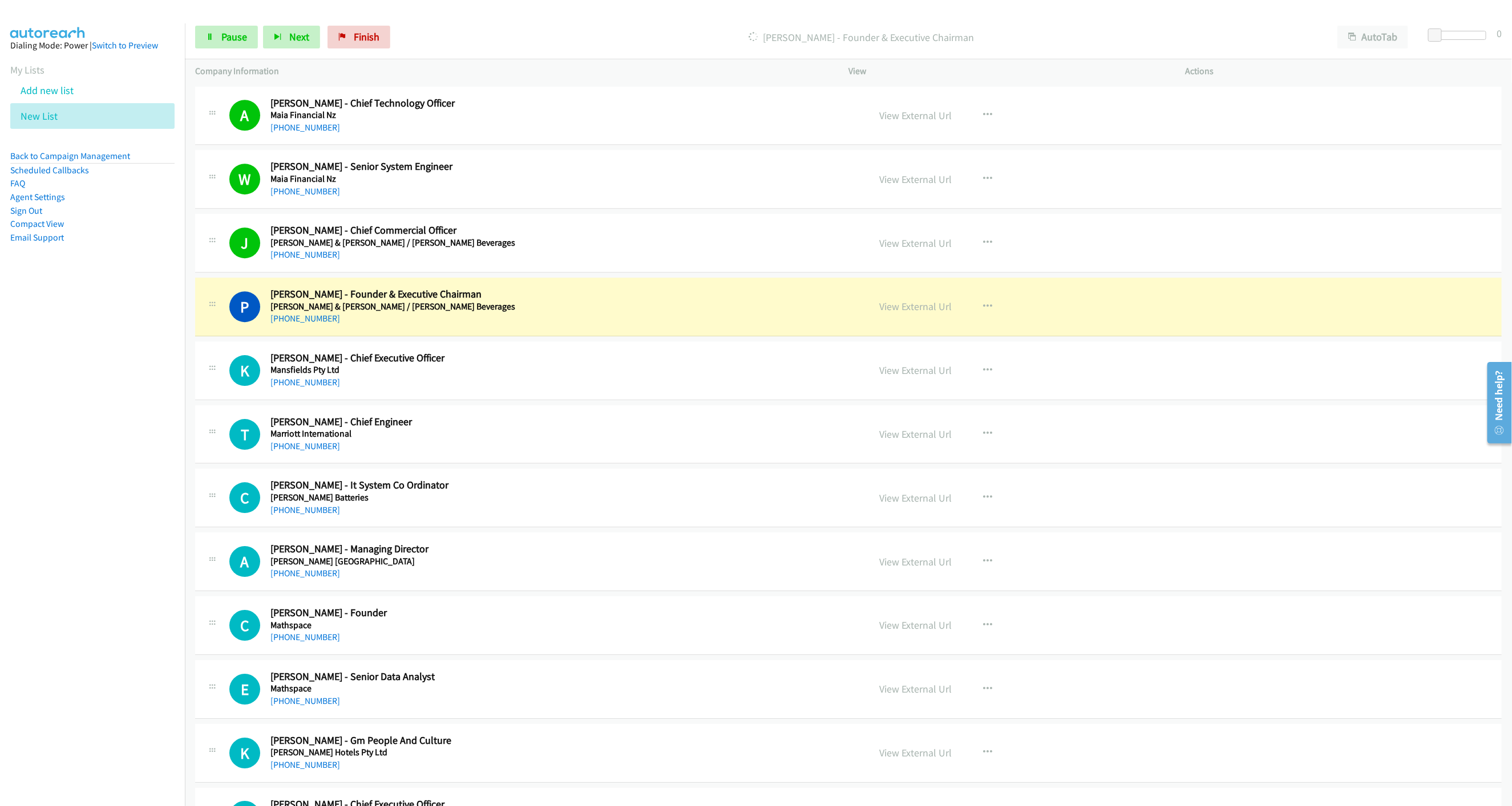
click at [834, 319] on div "P Callback Scheduled [PERSON_NAME] - Founder & Executive Chairman [PERSON_NAME]…" at bounding box center [544, 307] width 629 height 37
click at [892, 313] on link "View External Url" at bounding box center [915, 306] width 72 height 13
click at [218, 39] on link "Pause" at bounding box center [226, 37] width 63 height 23
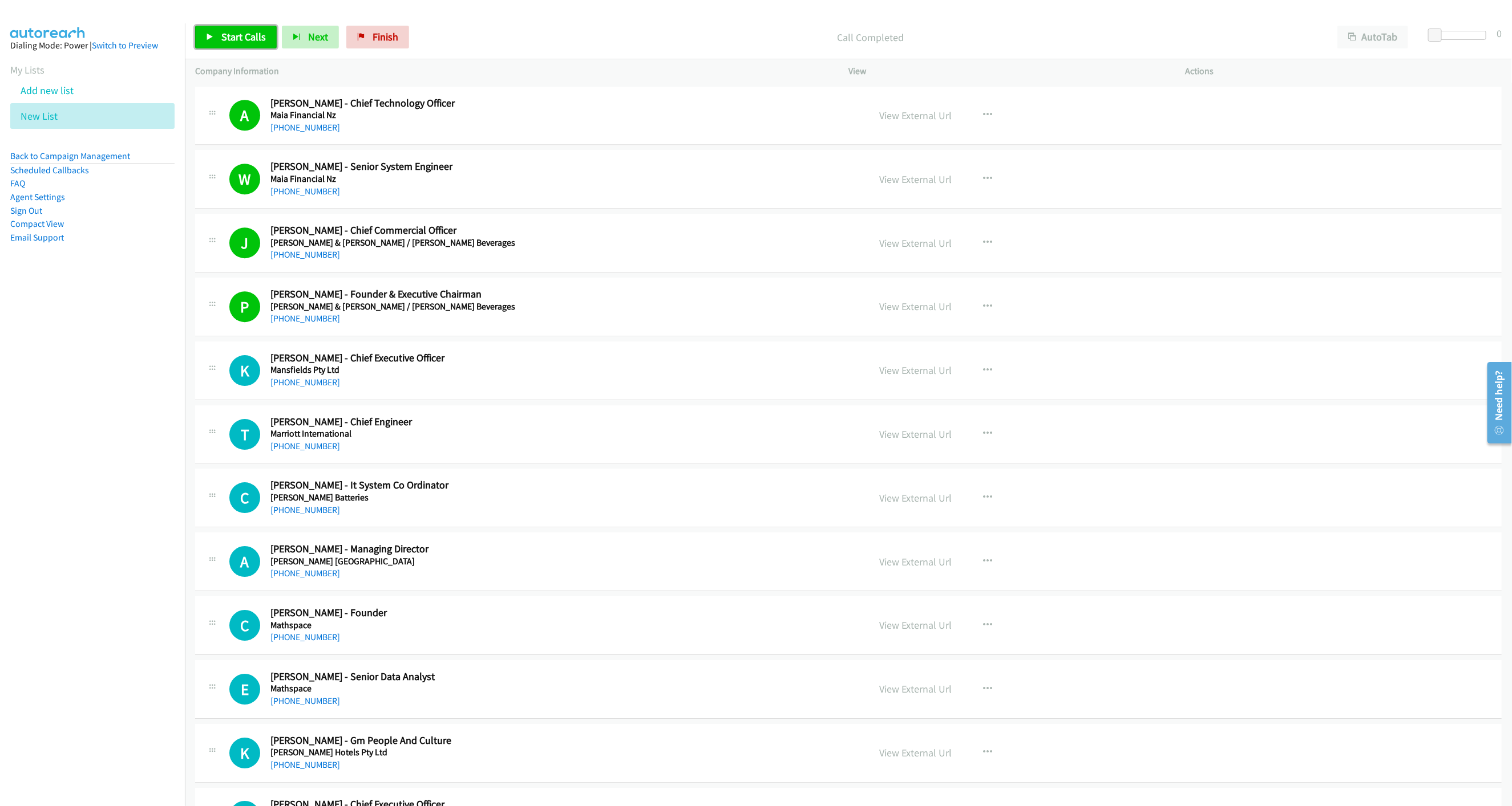
click at [248, 44] on link "Start Calls" at bounding box center [235, 37] width 82 height 23
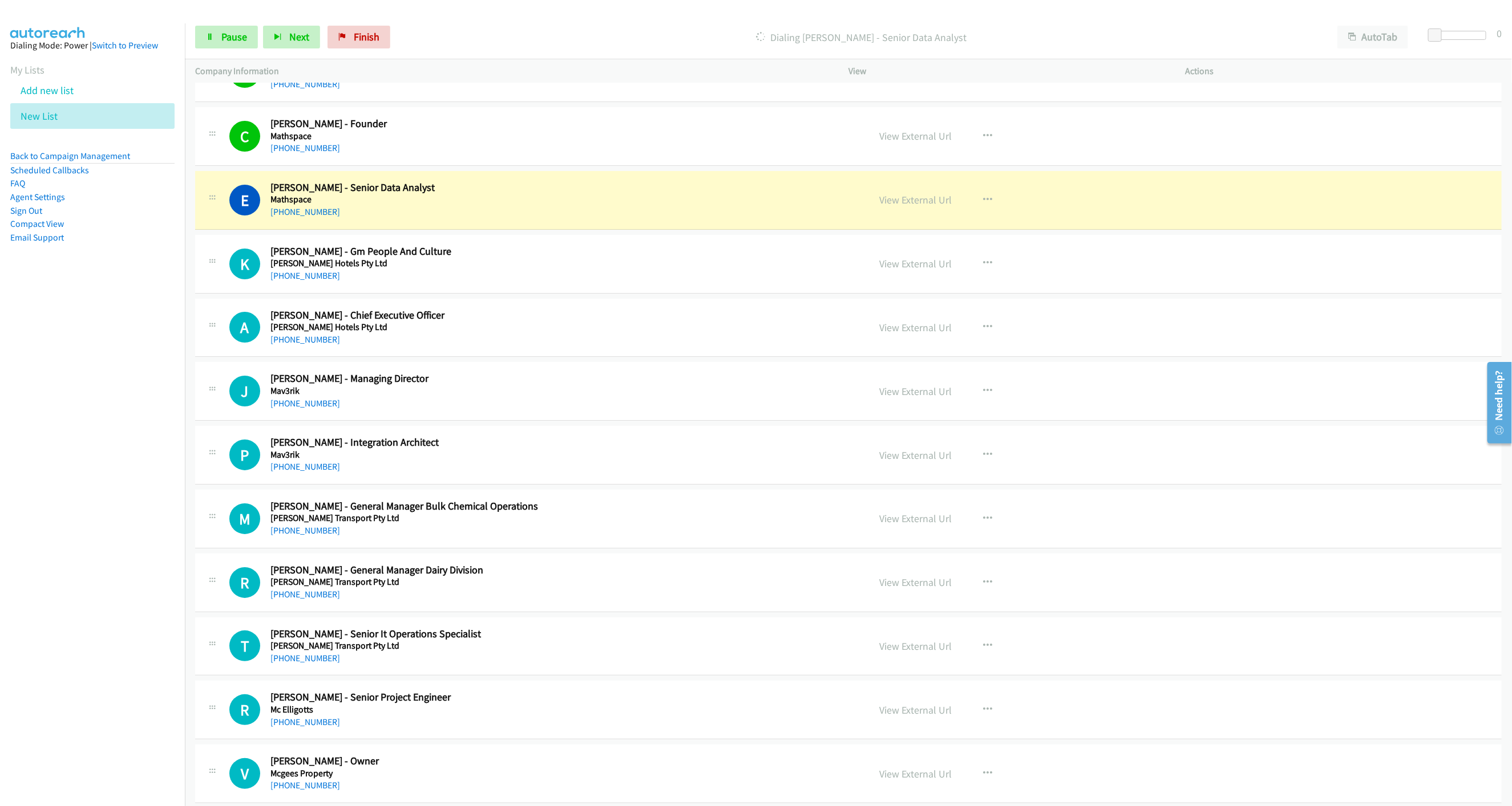
scroll to position [2908, 0]
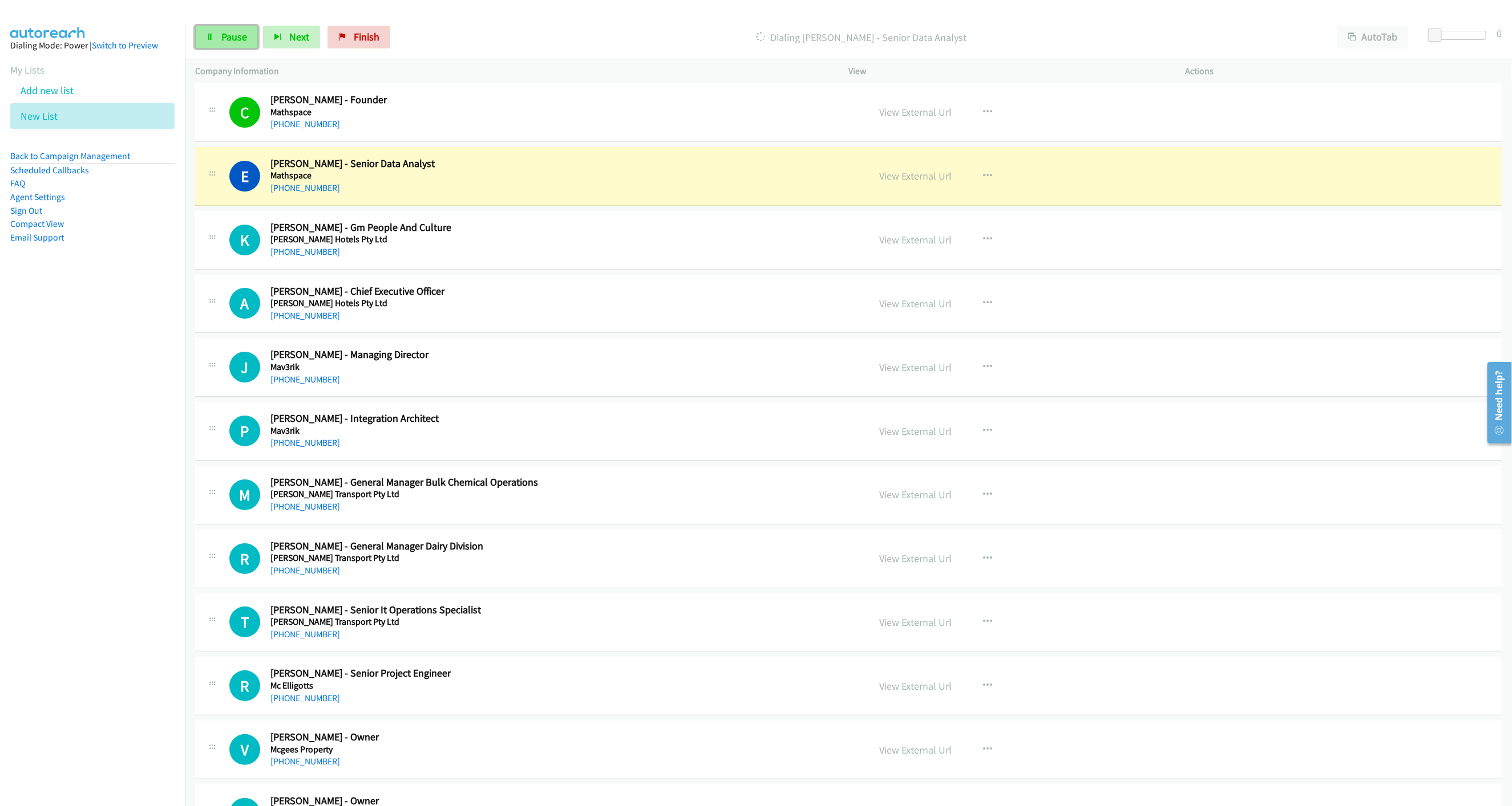
click at [233, 31] on span "Pause" at bounding box center [234, 37] width 26 height 13
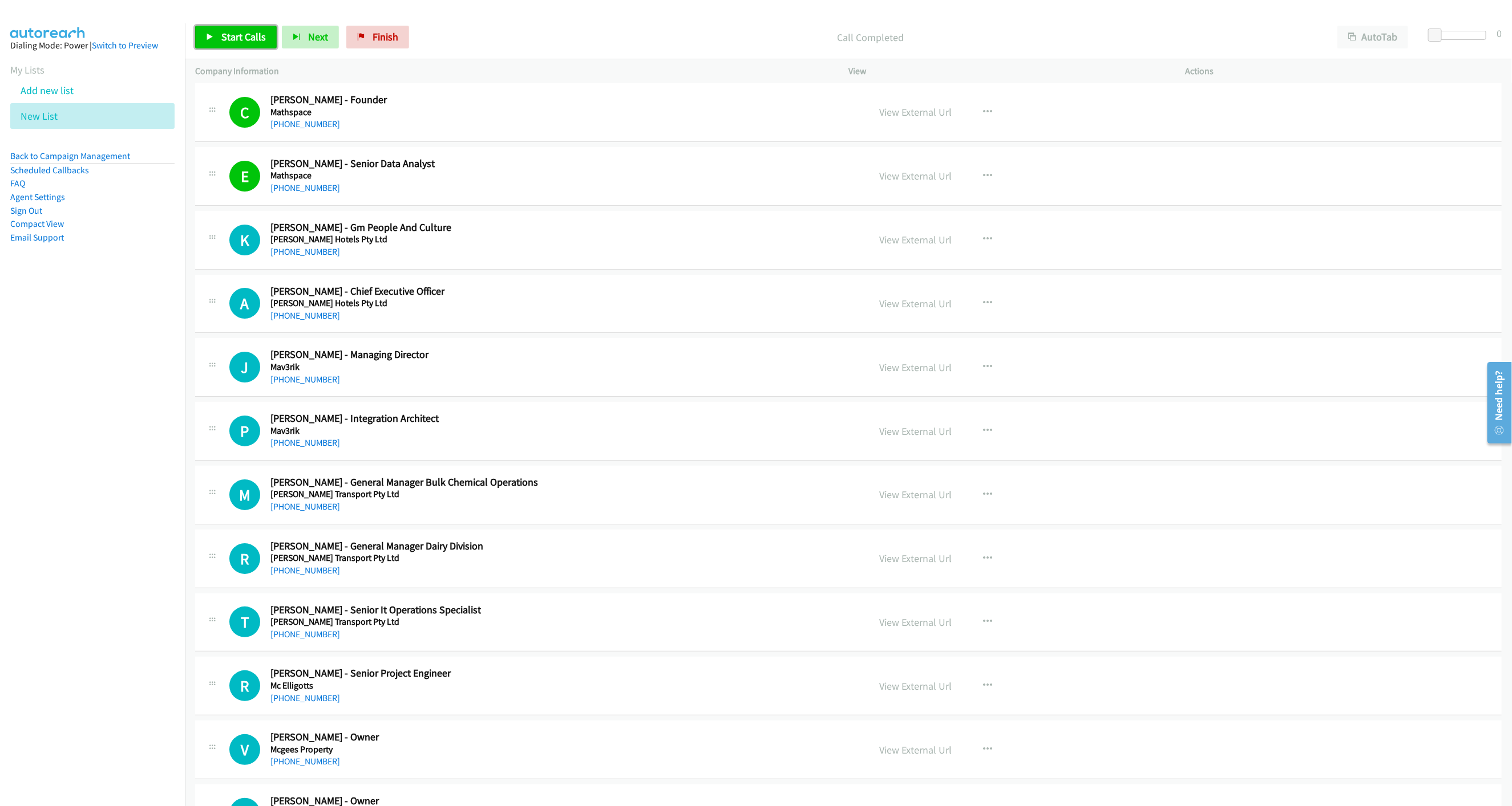
click at [230, 42] on span "Start Calls" at bounding box center [243, 37] width 44 height 13
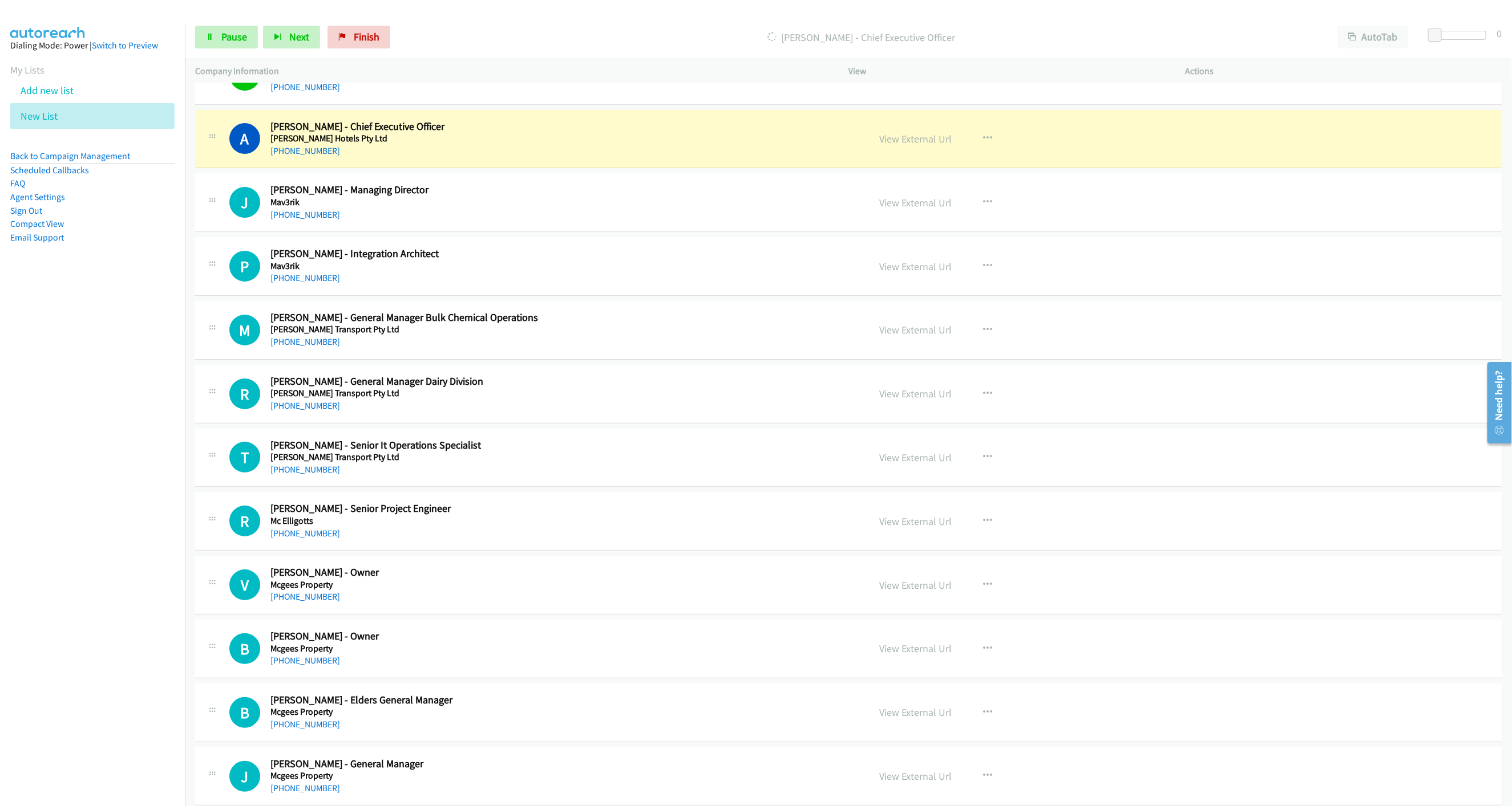
scroll to position [3079, 0]
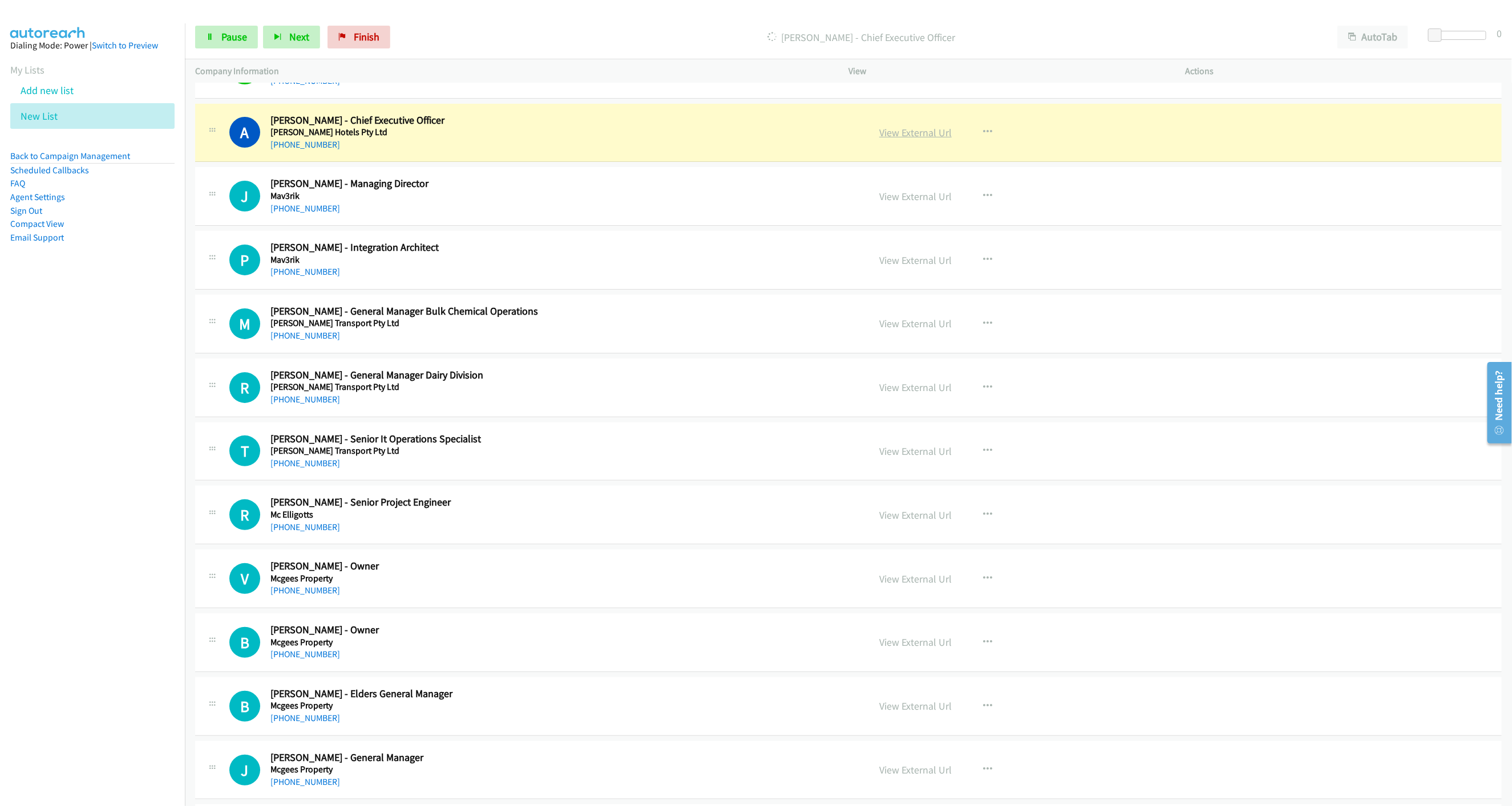
click at [933, 139] on link "View External Url" at bounding box center [915, 132] width 72 height 13
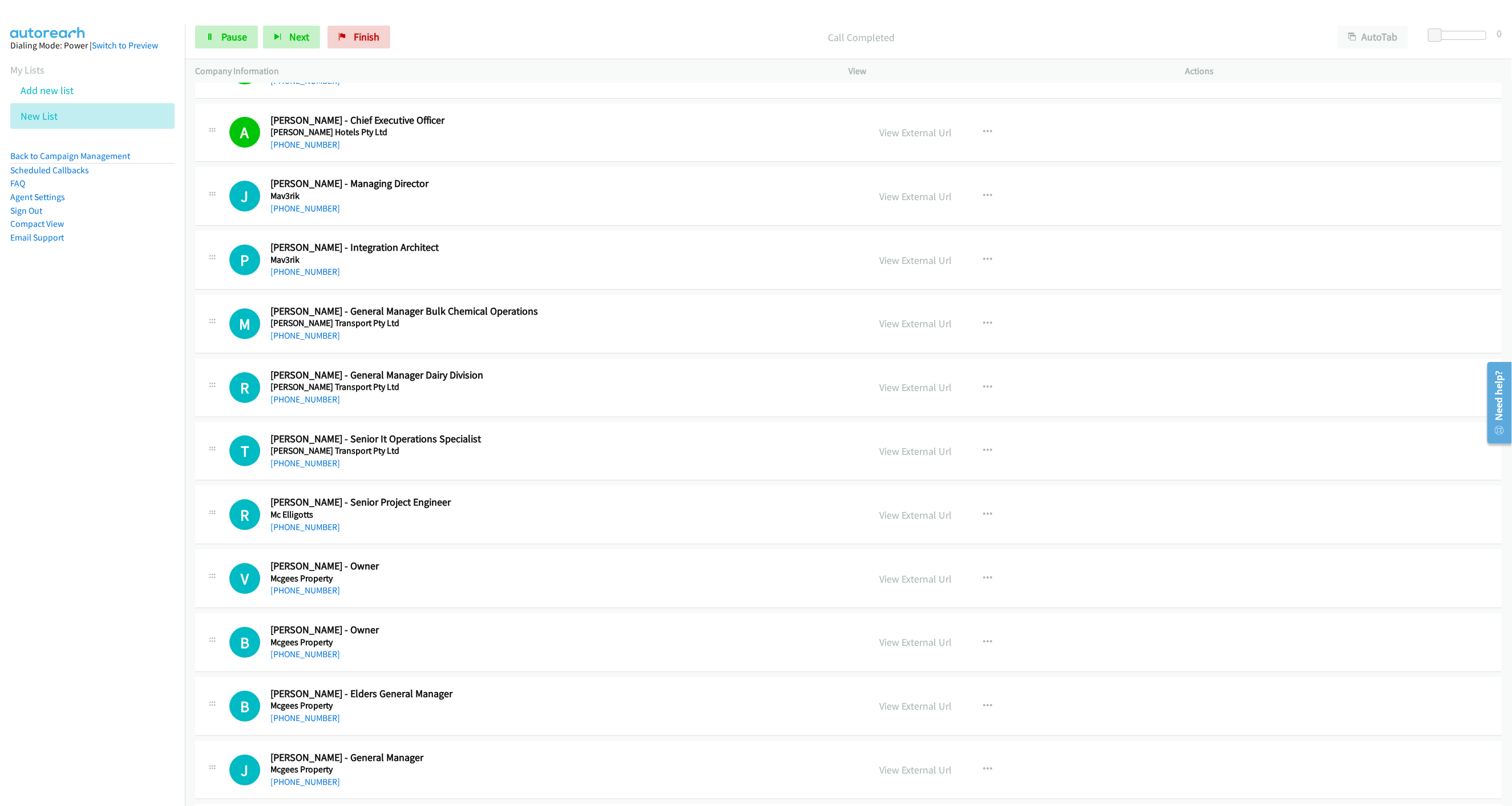
click at [206, 23] on div "Start Calls Pause Next Finish Call Completed AutoTab AutoTab 0" at bounding box center [848, 37] width 1327 height 44
click at [206, 30] on link "Pause" at bounding box center [226, 37] width 63 height 23
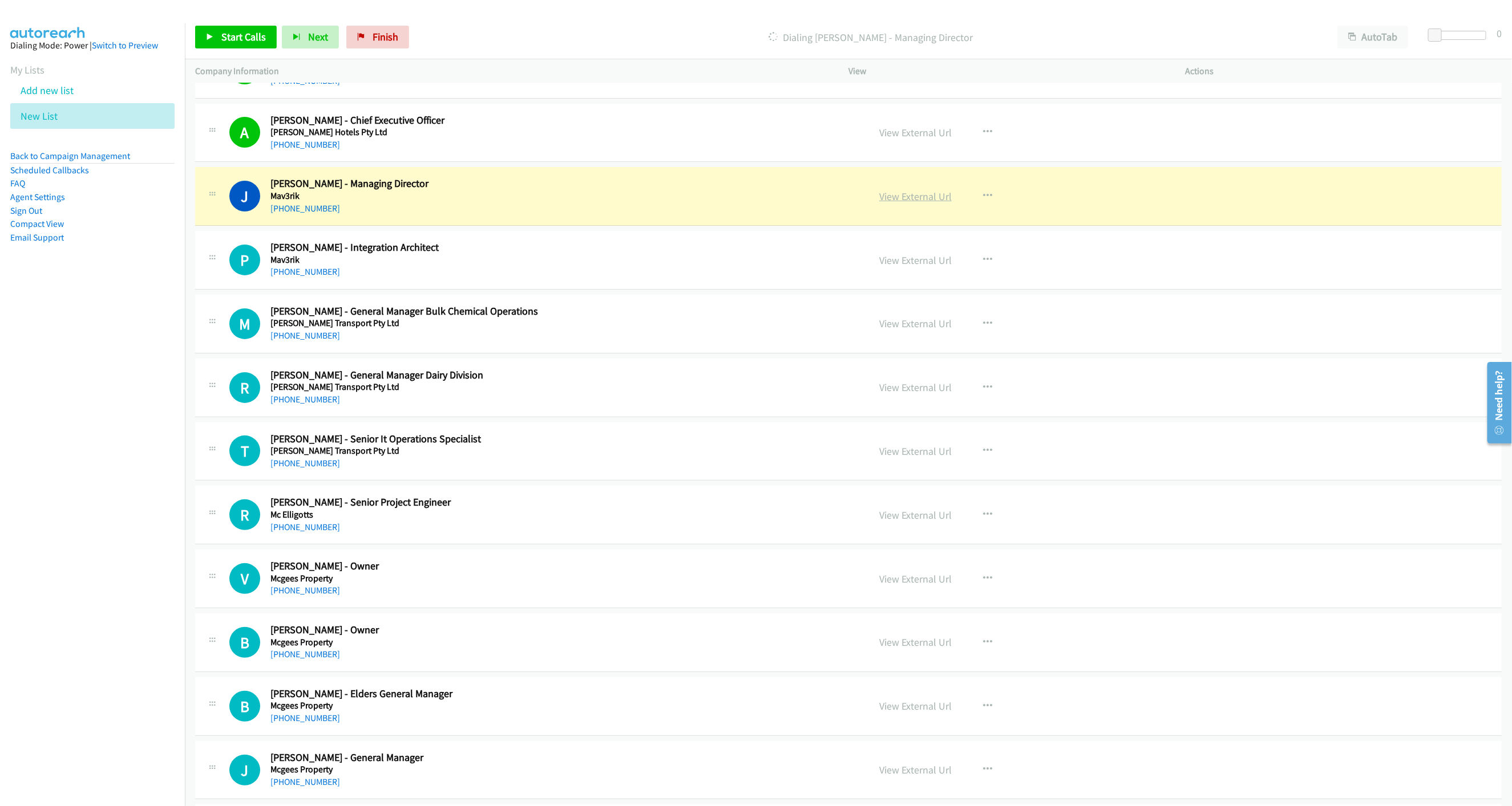
click at [912, 203] on link "View External Url" at bounding box center [915, 196] width 72 height 13
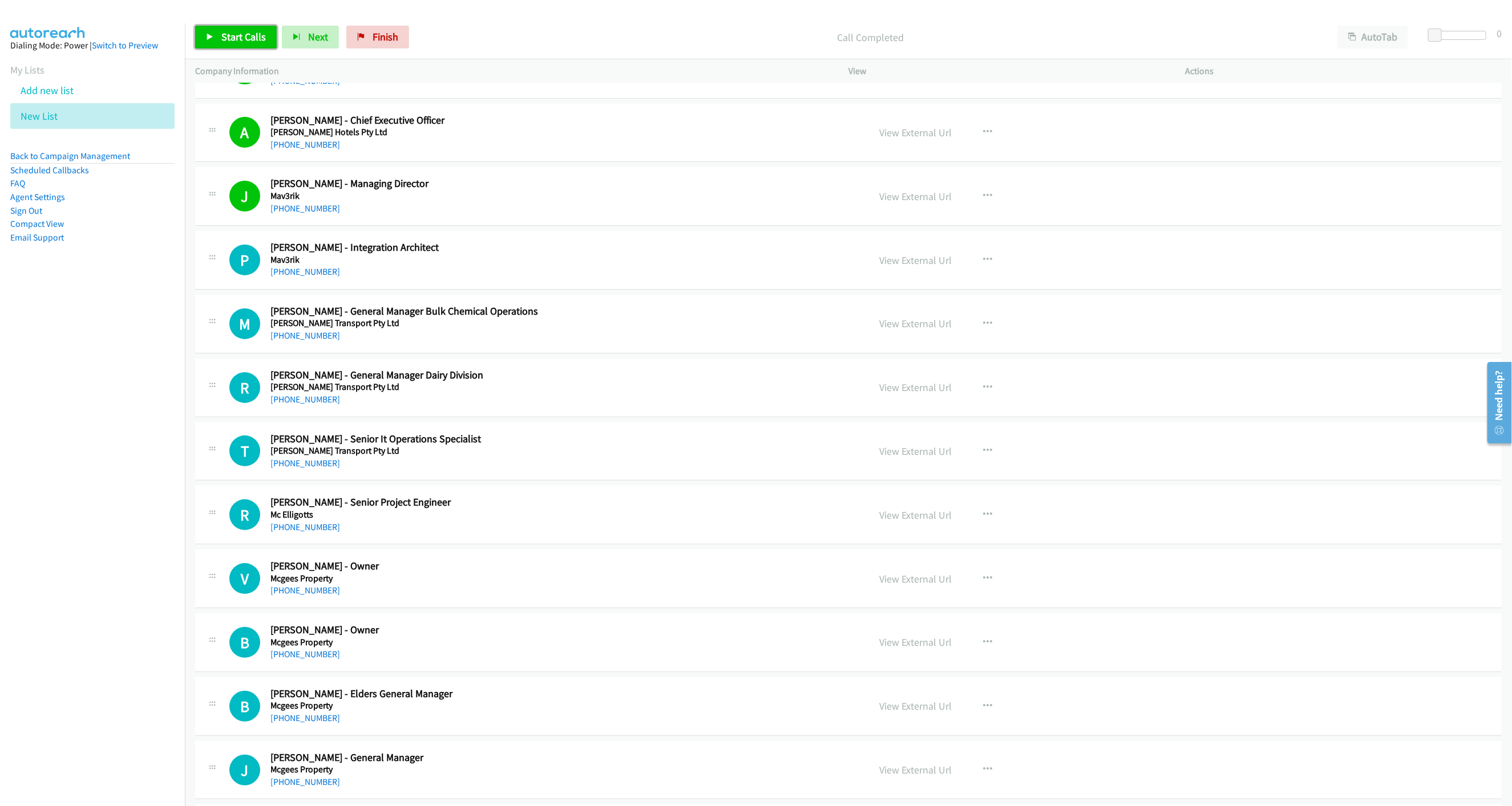
click at [248, 41] on span "Start Calls" at bounding box center [243, 37] width 44 height 13
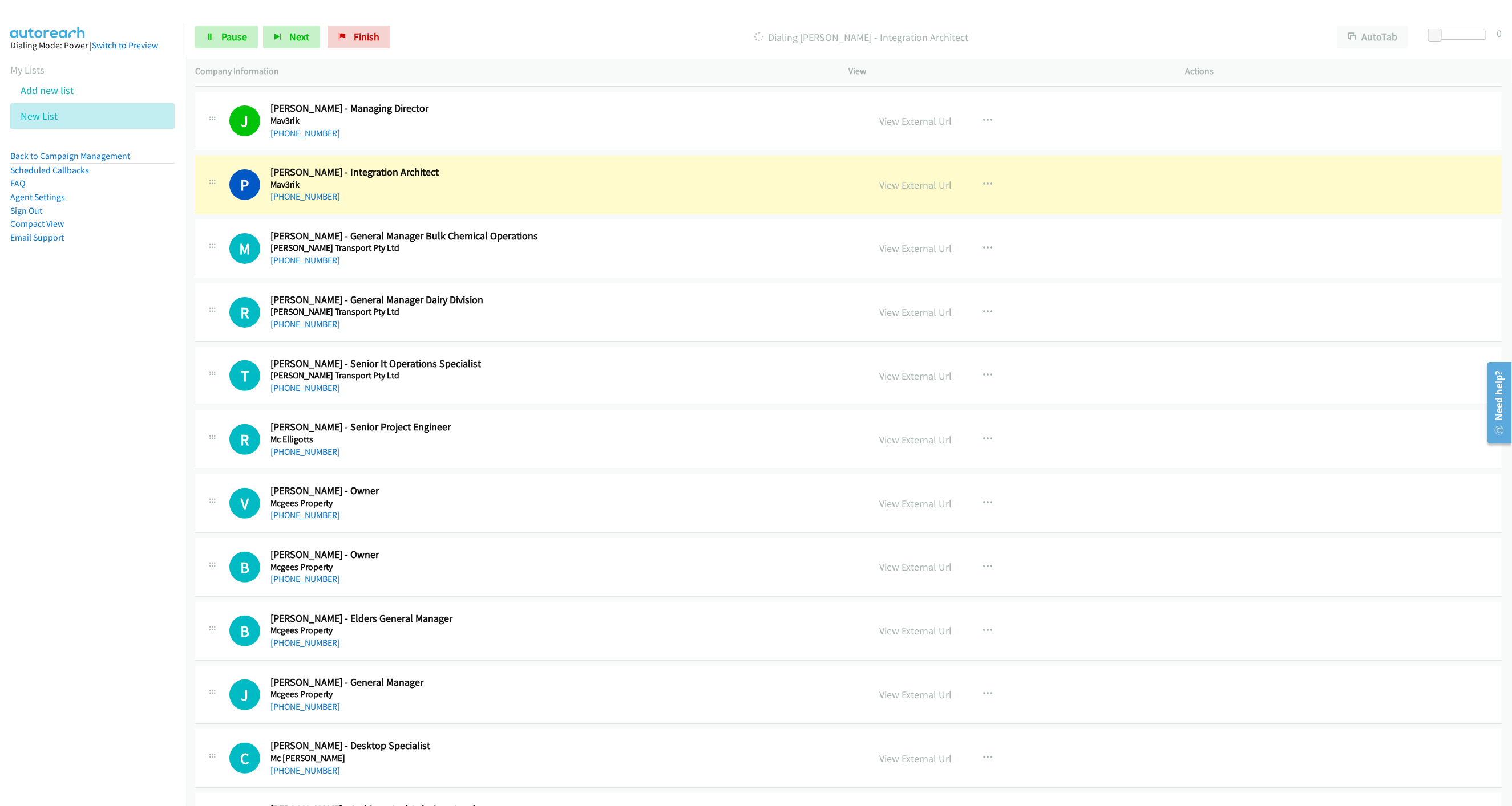
scroll to position [3164, 0]
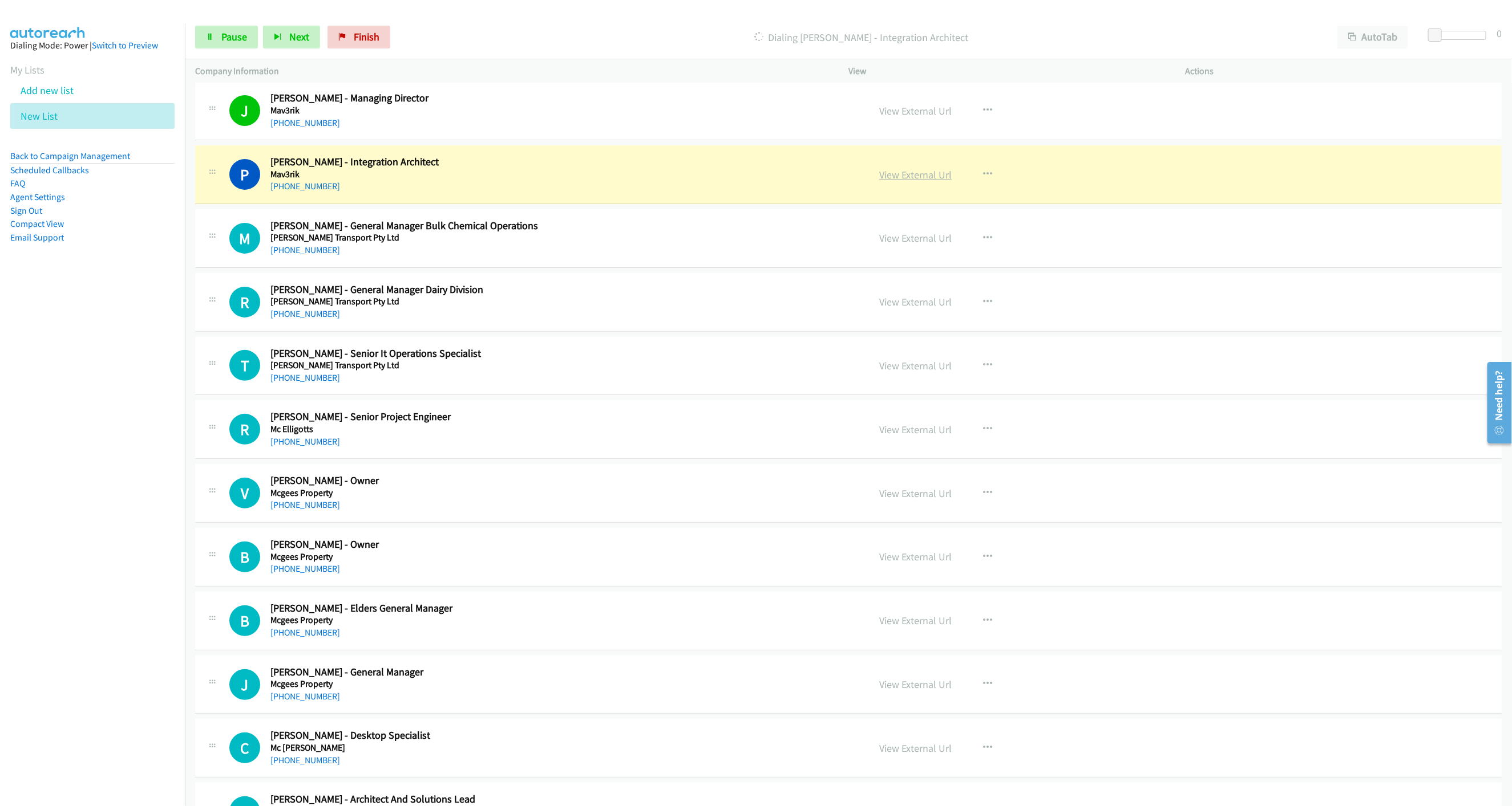
click at [921, 181] on link "View External Url" at bounding box center [915, 174] width 72 height 13
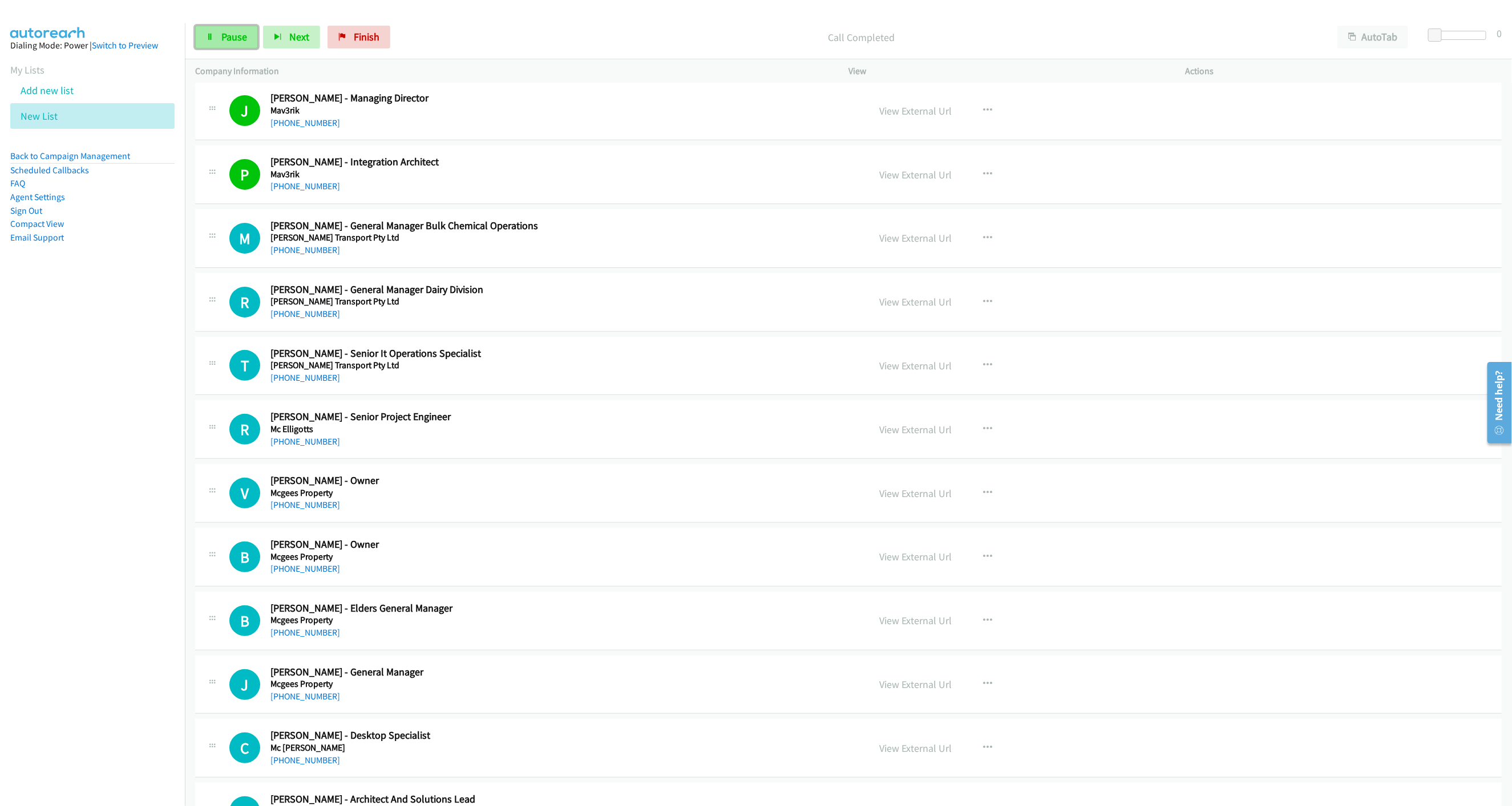
click at [239, 38] on span "Pause" at bounding box center [234, 37] width 26 height 13
click at [240, 43] on span "Start Calls" at bounding box center [243, 37] width 44 height 13
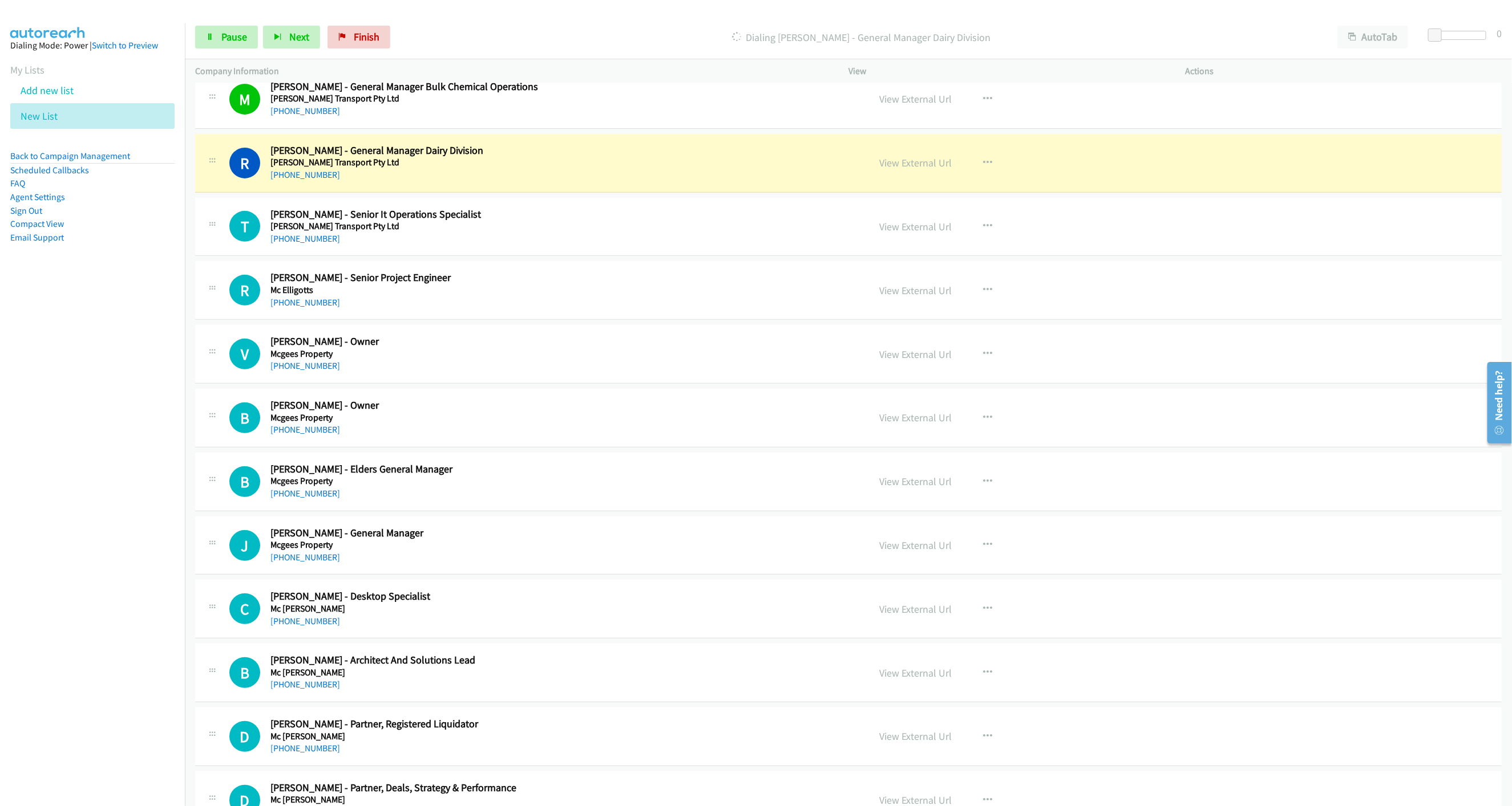
scroll to position [3335, 0]
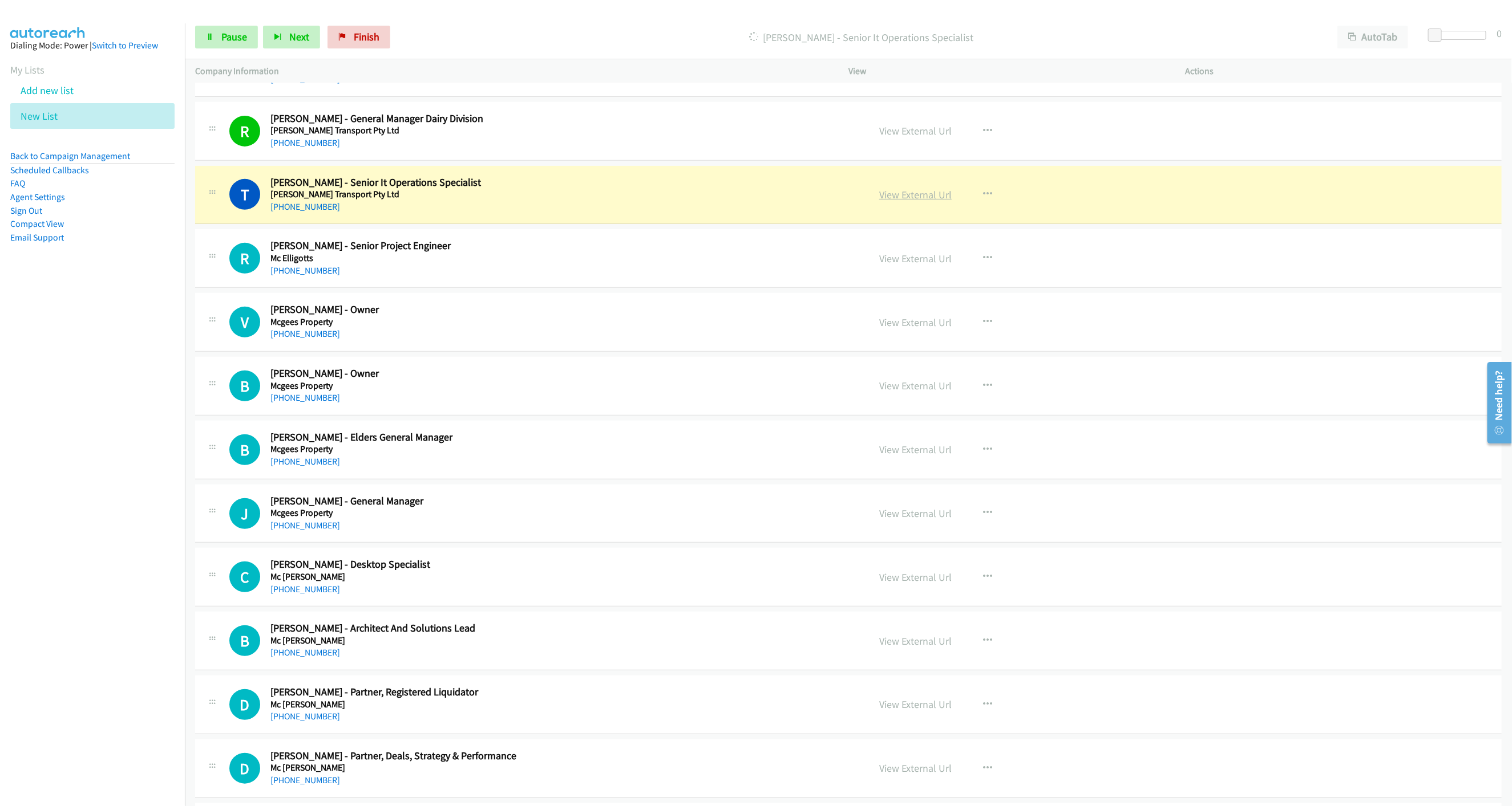
click at [917, 201] on link "View External Url" at bounding box center [915, 194] width 72 height 13
click at [228, 43] on span "Pause" at bounding box center [234, 37] width 26 height 13
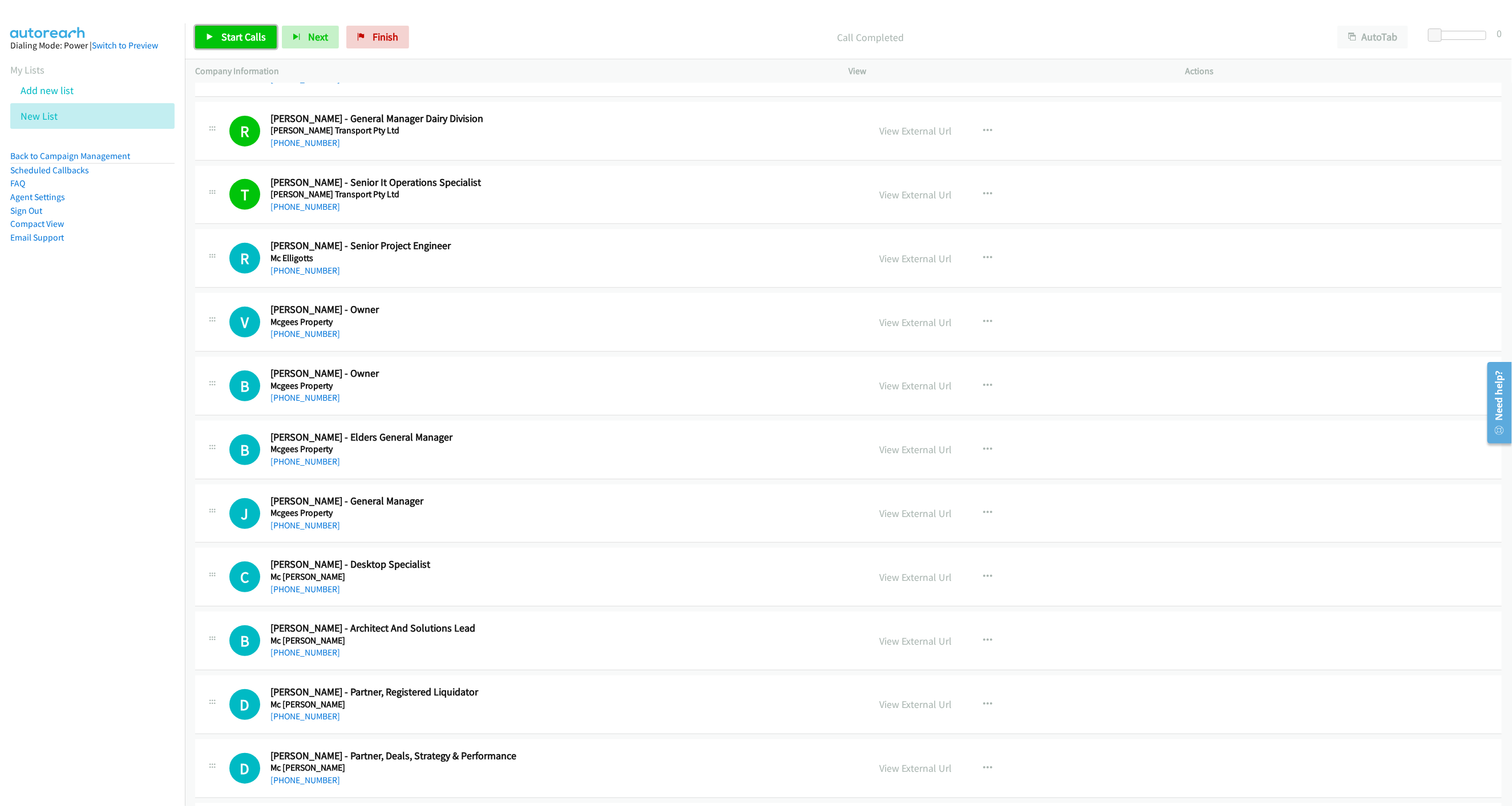
click at [237, 40] on span "Start Calls" at bounding box center [243, 37] width 44 height 13
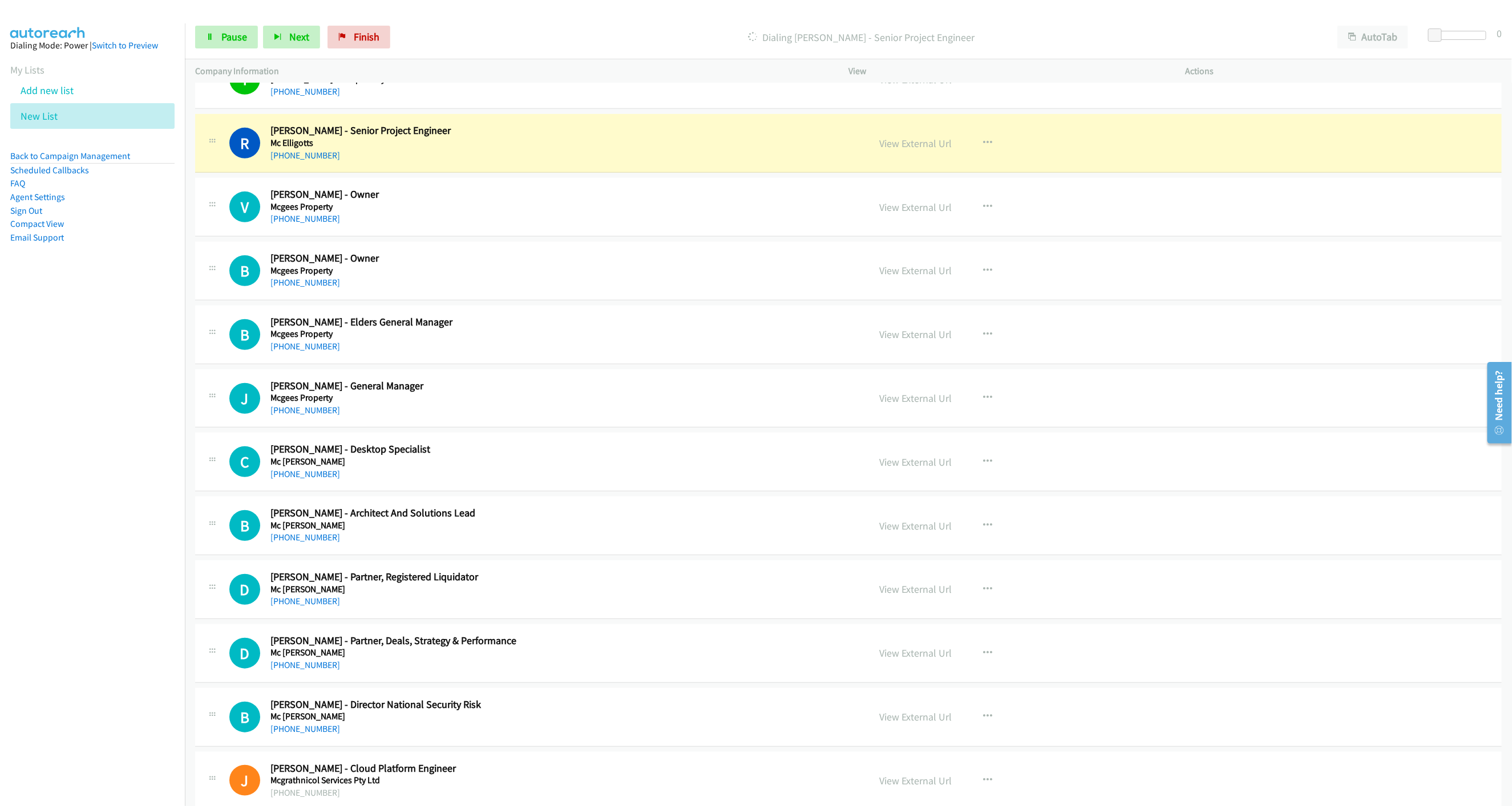
scroll to position [3507, 0]
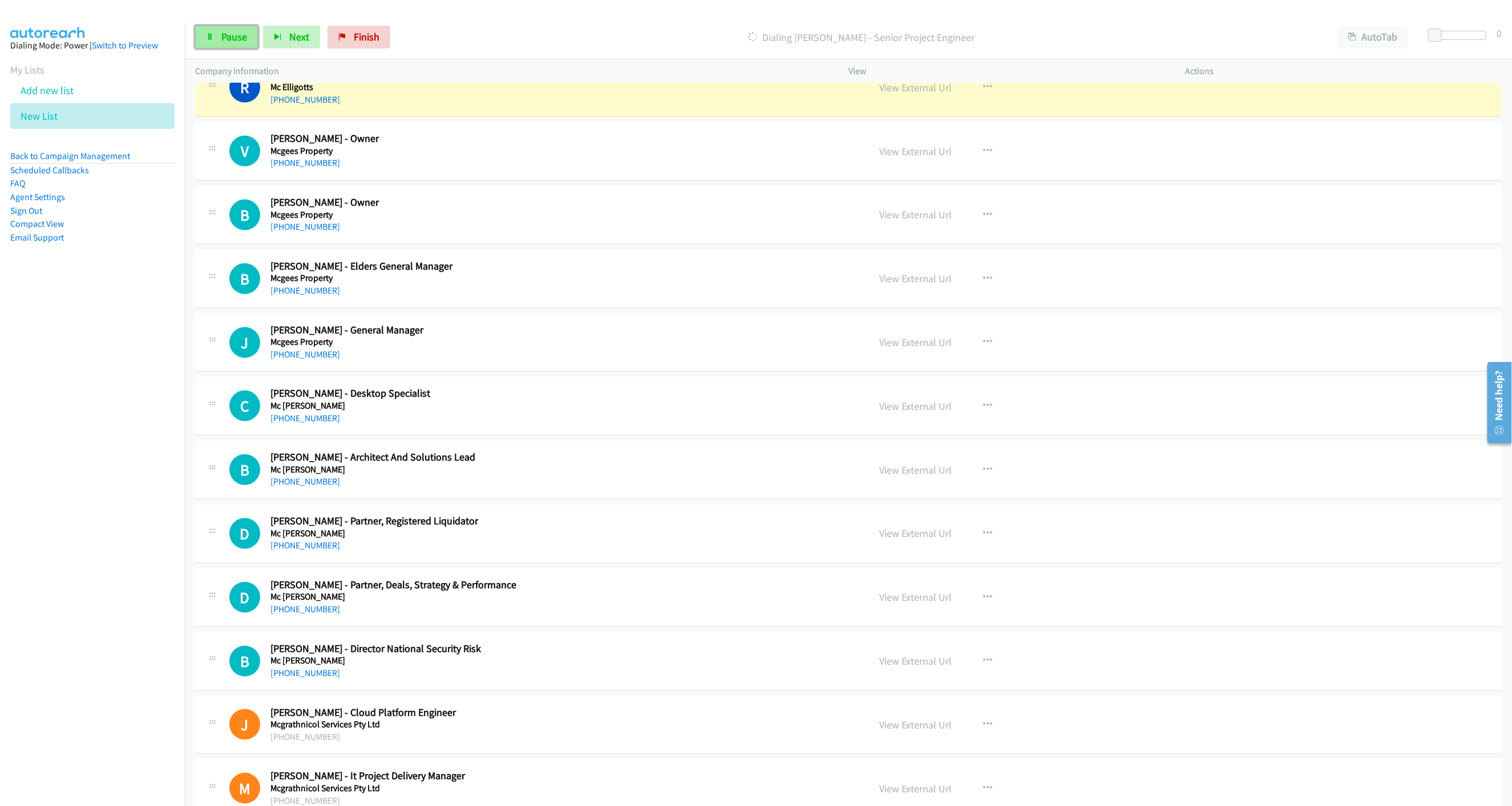
click at [231, 44] on link "Pause" at bounding box center [226, 37] width 63 height 23
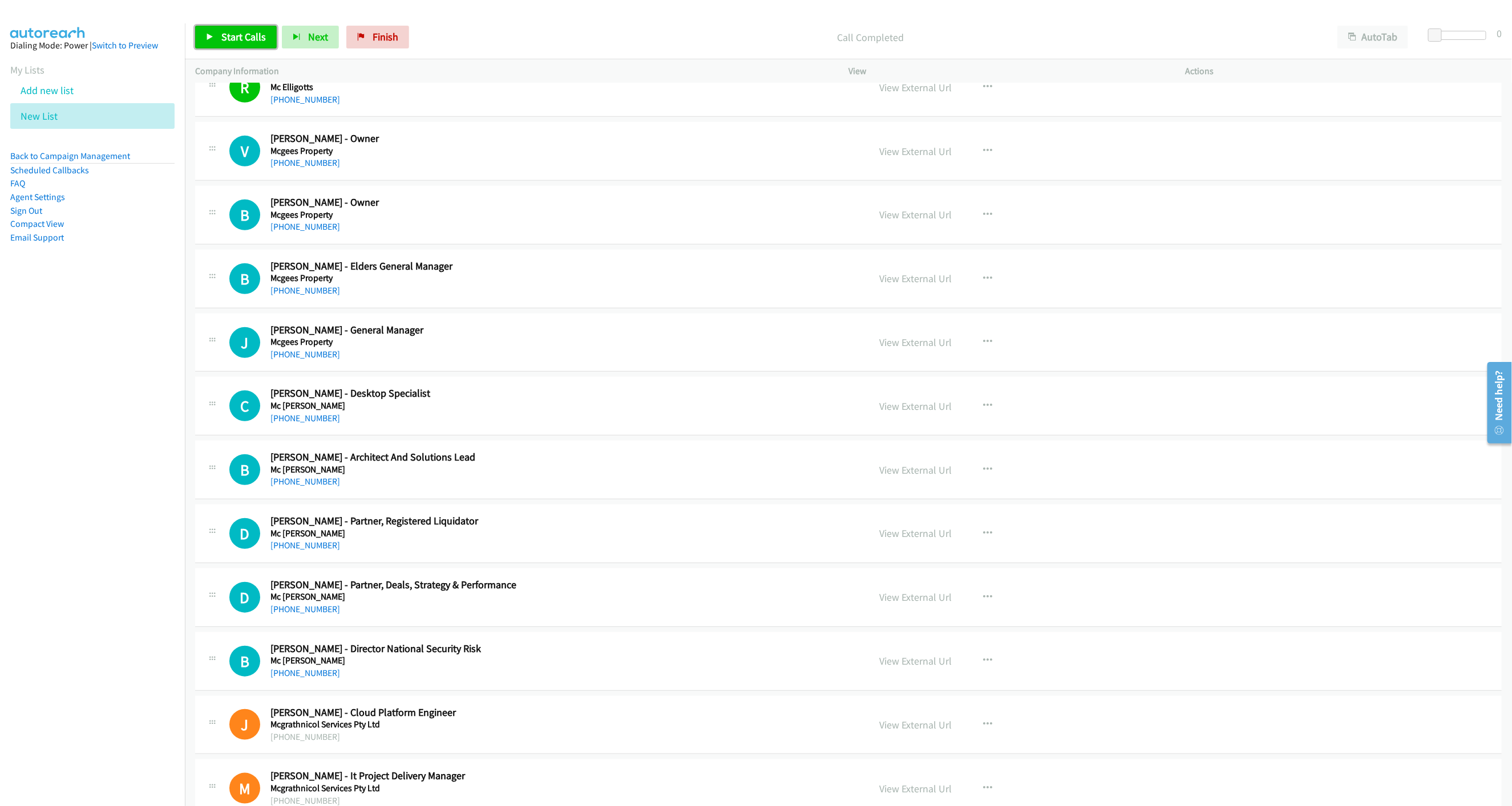
click at [235, 33] on span "Start Calls" at bounding box center [243, 37] width 44 height 13
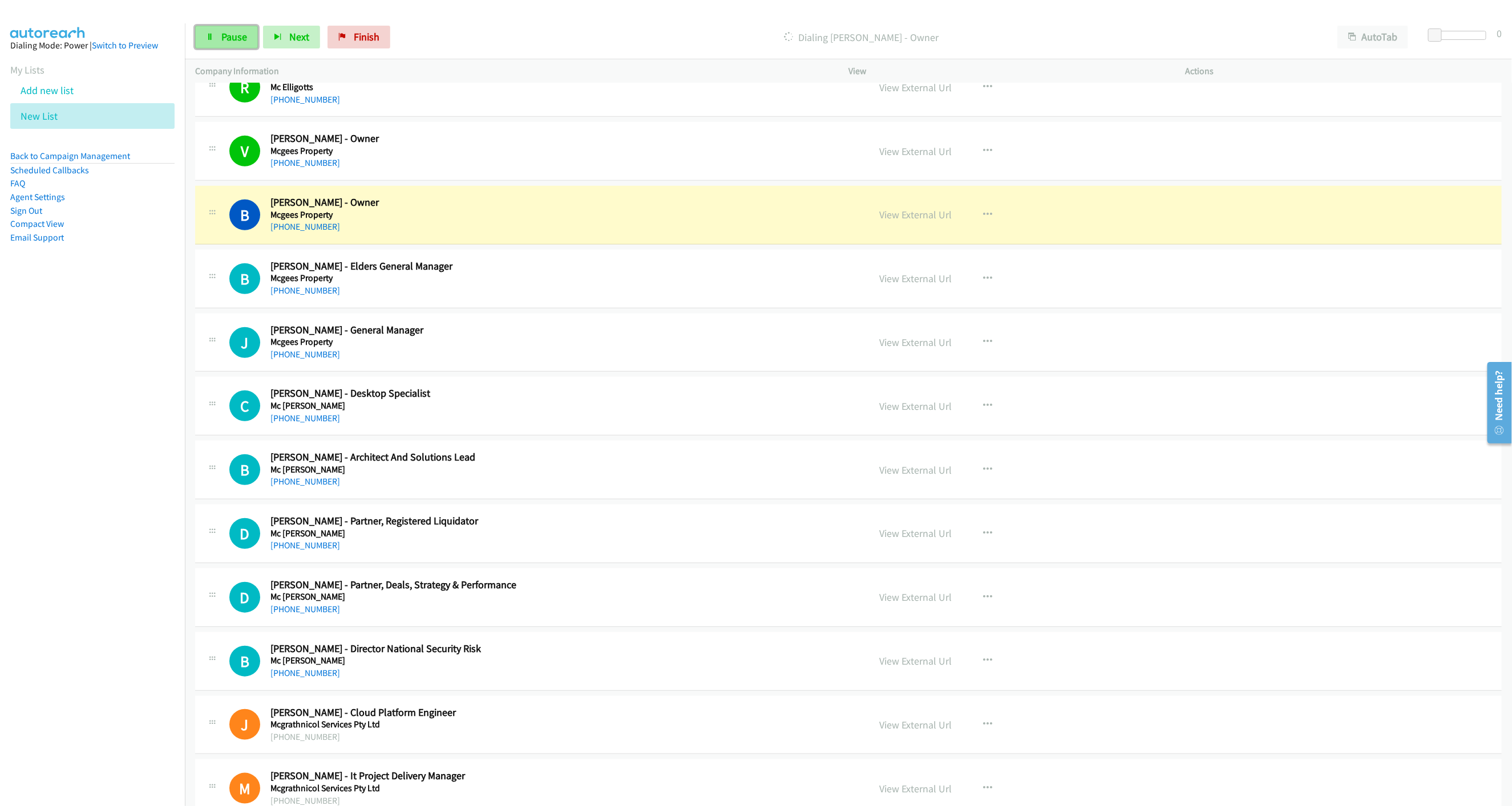
click at [221, 45] on link "Pause" at bounding box center [226, 37] width 63 height 23
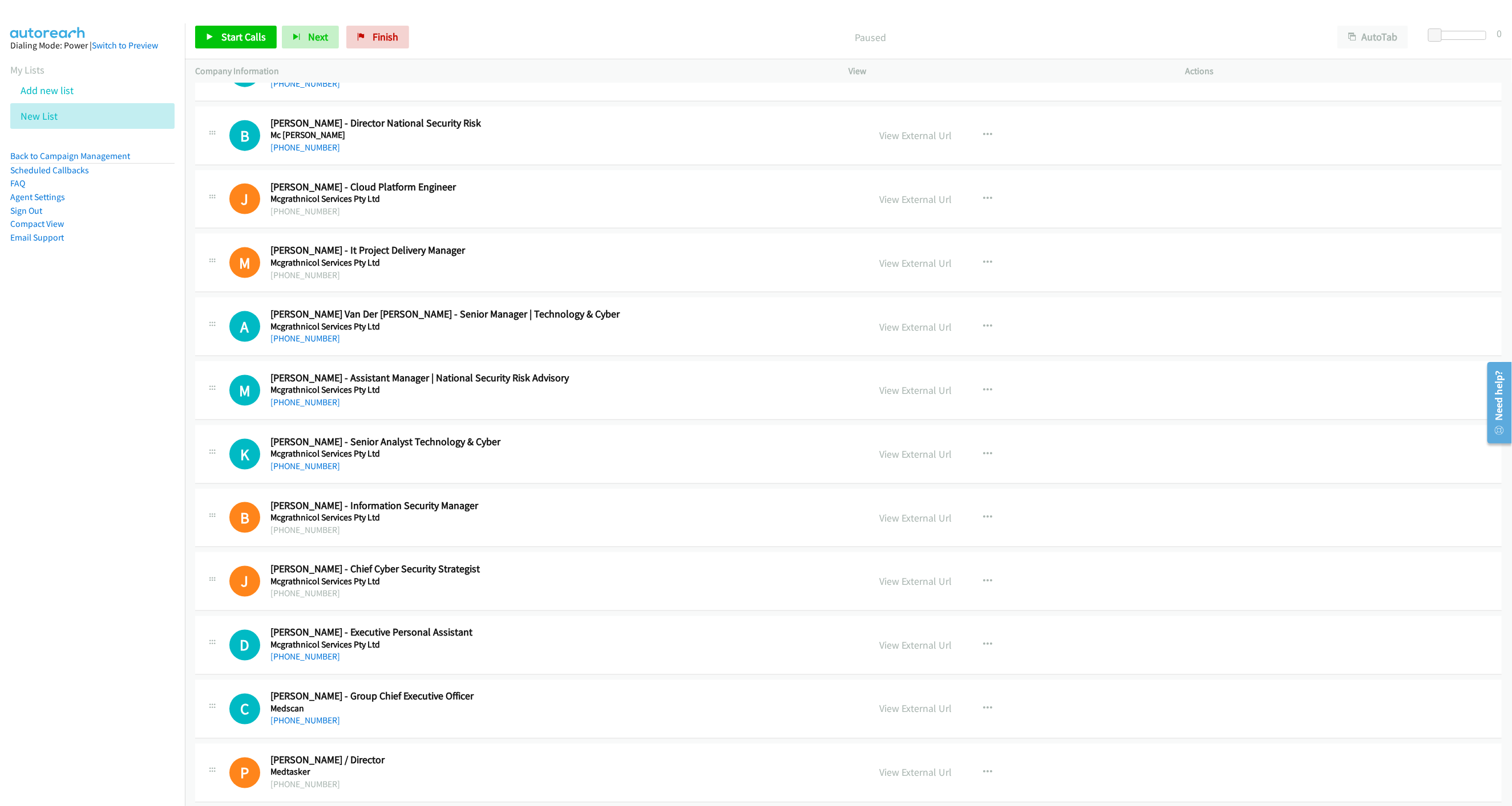
scroll to position [3786, 0]
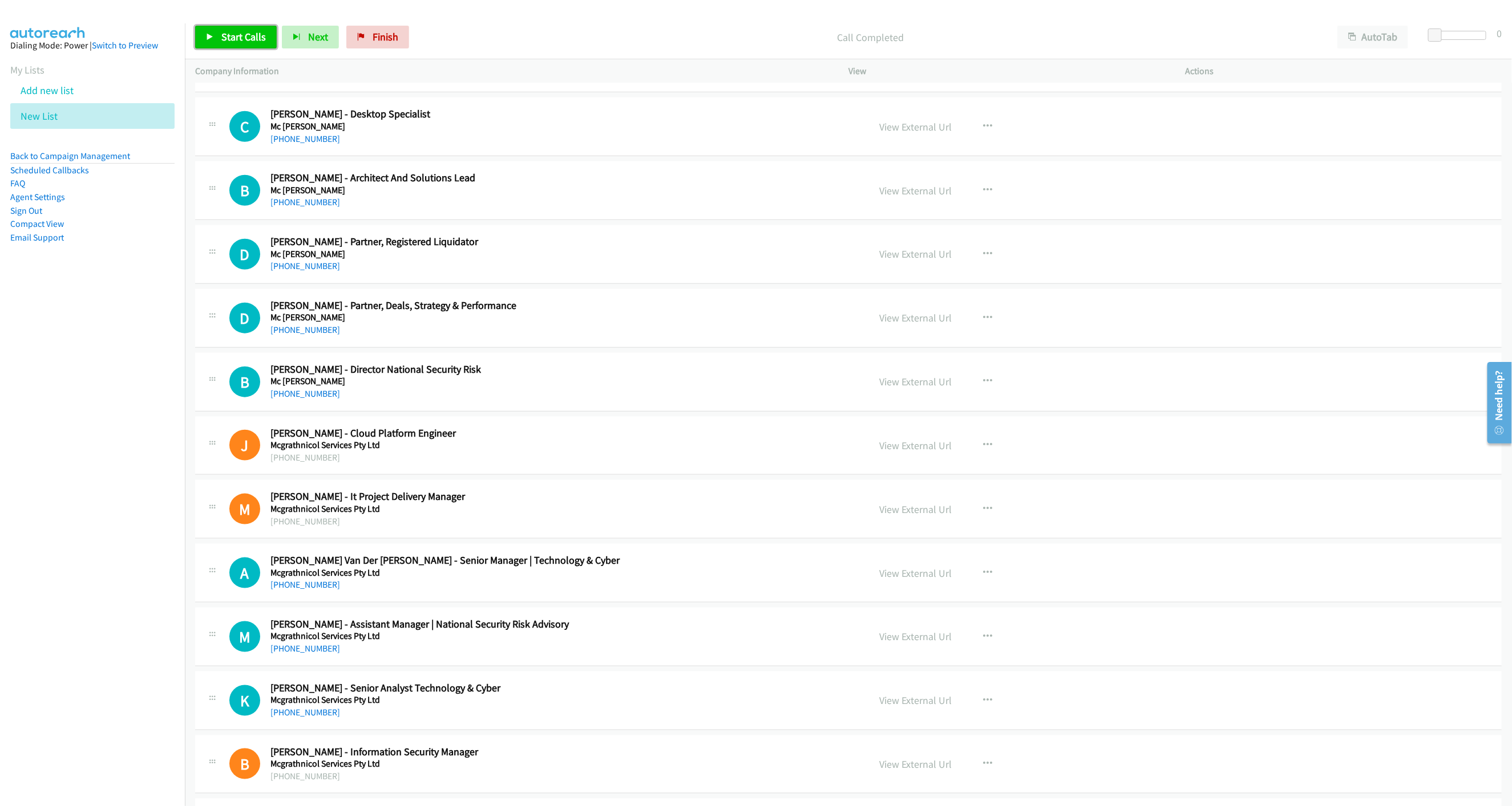
click at [255, 33] on span "Start Calls" at bounding box center [243, 37] width 44 height 13
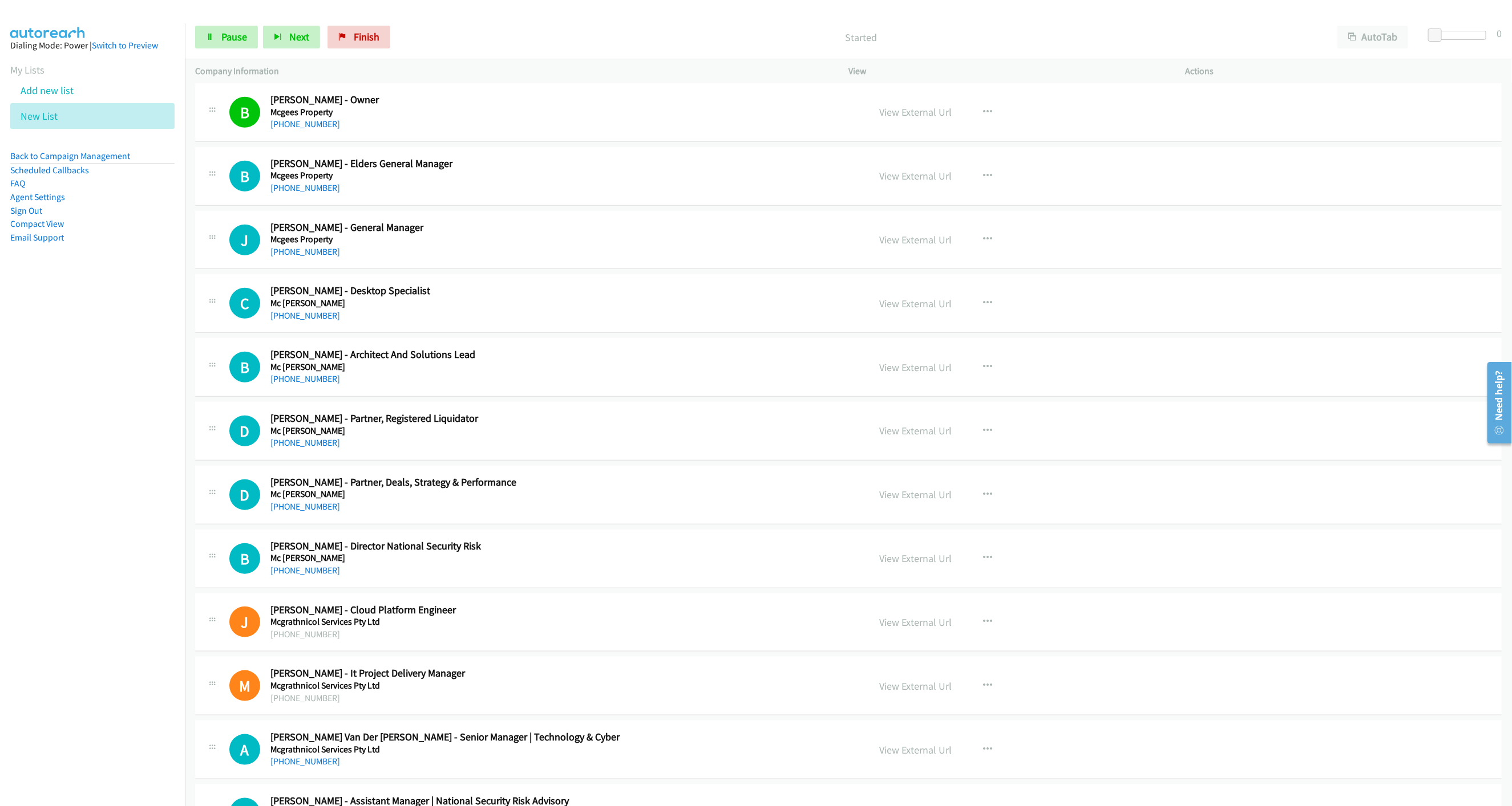
scroll to position [3615, 0]
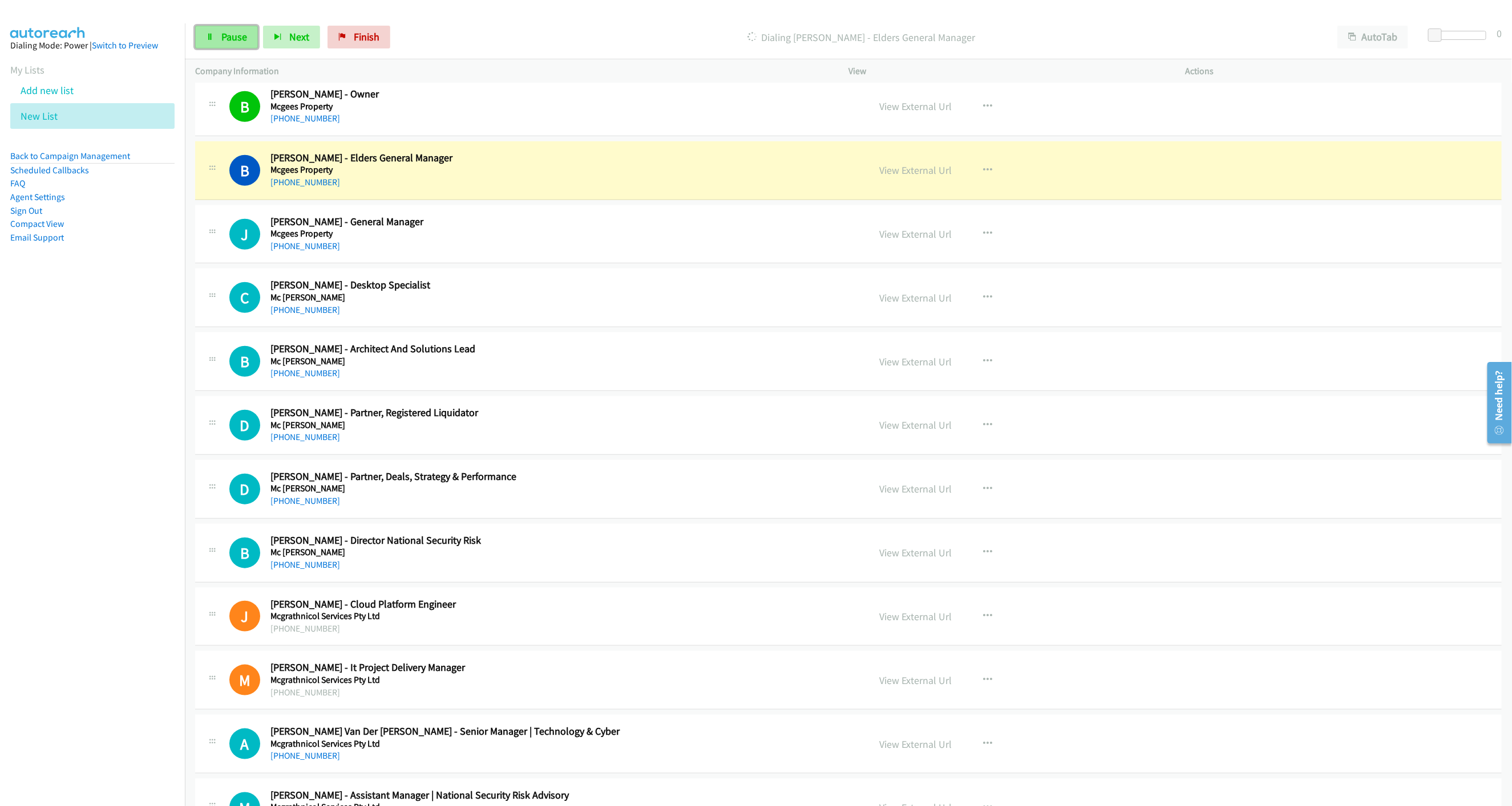
click at [252, 44] on link "Pause" at bounding box center [226, 37] width 63 height 23
